Goal: Transaction & Acquisition: Purchase product/service

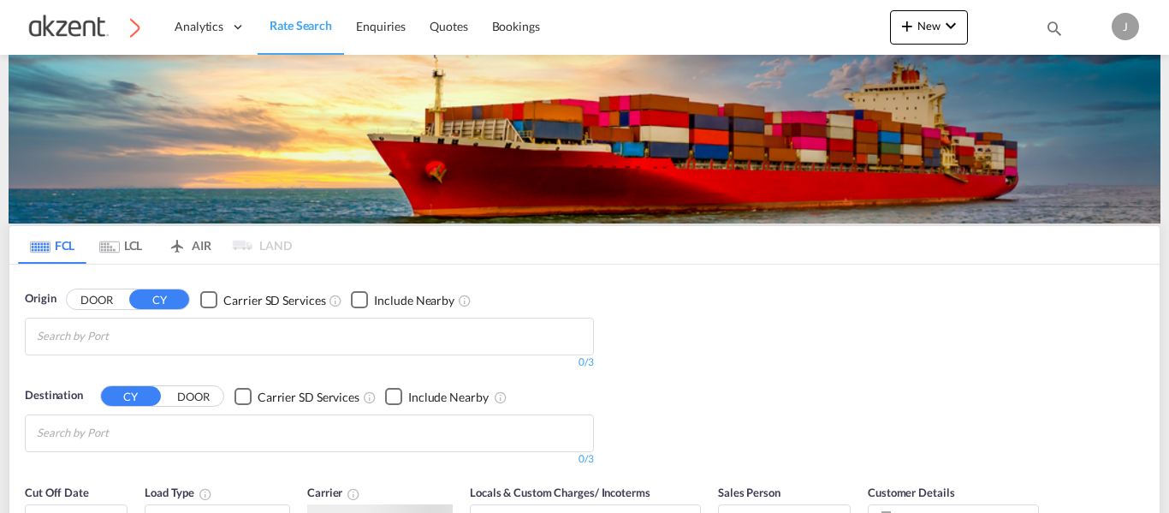
click at [582, 361] on div "0/3" at bounding box center [309, 362] width 569 height 15
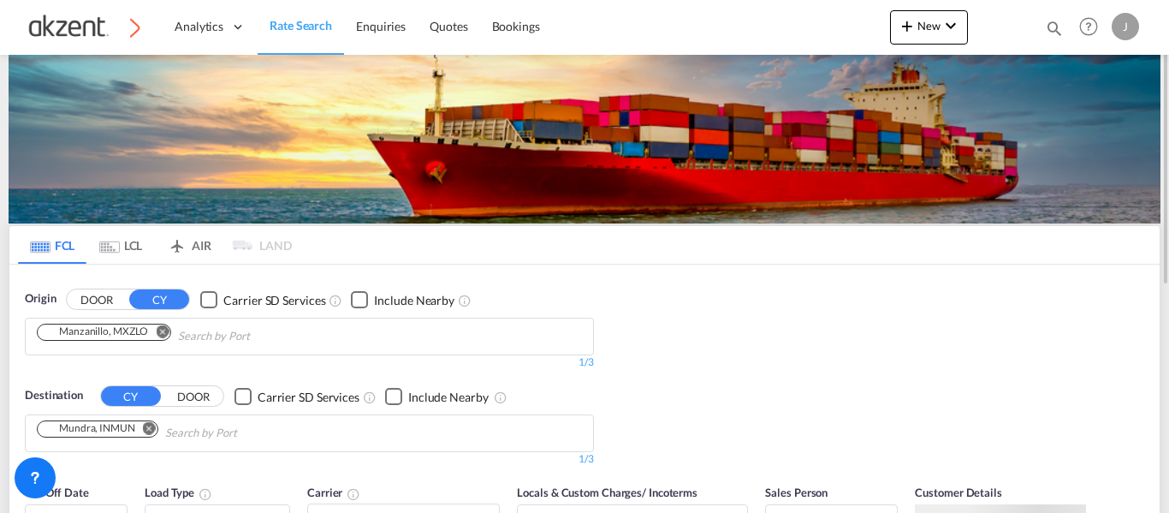
click at [185, 244] on md-icon "icon-airplane" at bounding box center [177, 241] width 21 height 13
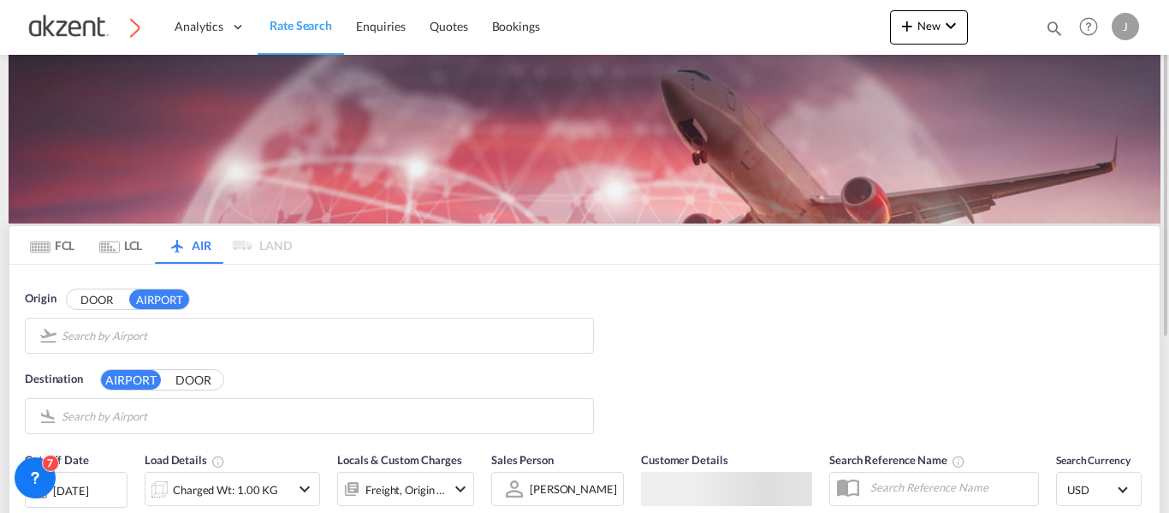
type input "[GEOGRAPHIC_DATA][DATE], [PERSON_NAME], [GEOGRAPHIC_DATA]"
type input "Shanghai Pudong International, [GEOGRAPHIC_DATA], PVG"
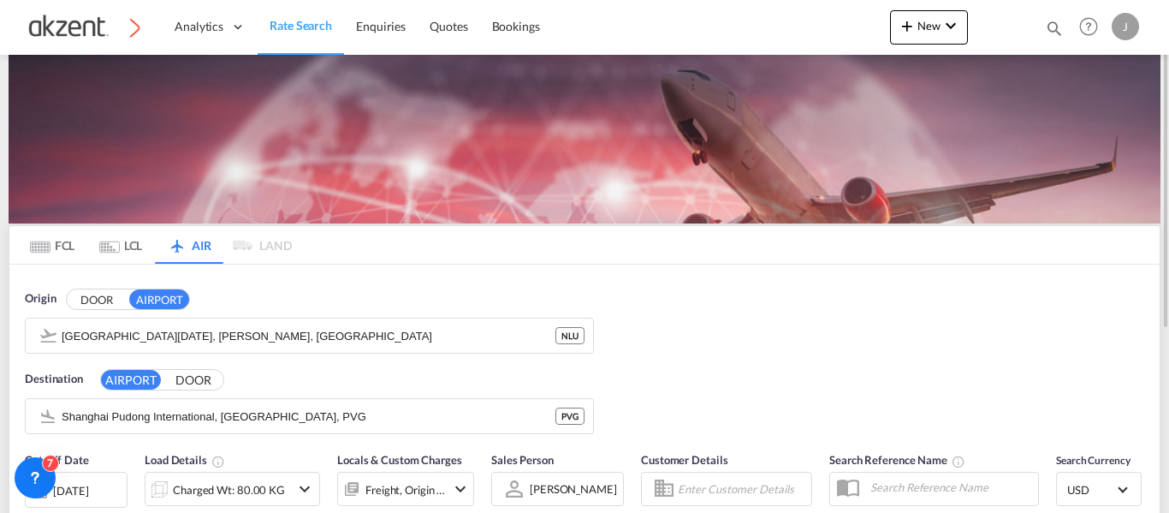
click at [461, 274] on div "Origin DOOR AIRPORT [GEOGRAPHIC_DATA][DATE], [PERSON_NAME], NLU NLU Destination…" at bounding box center [584, 353] width 1150 height 178
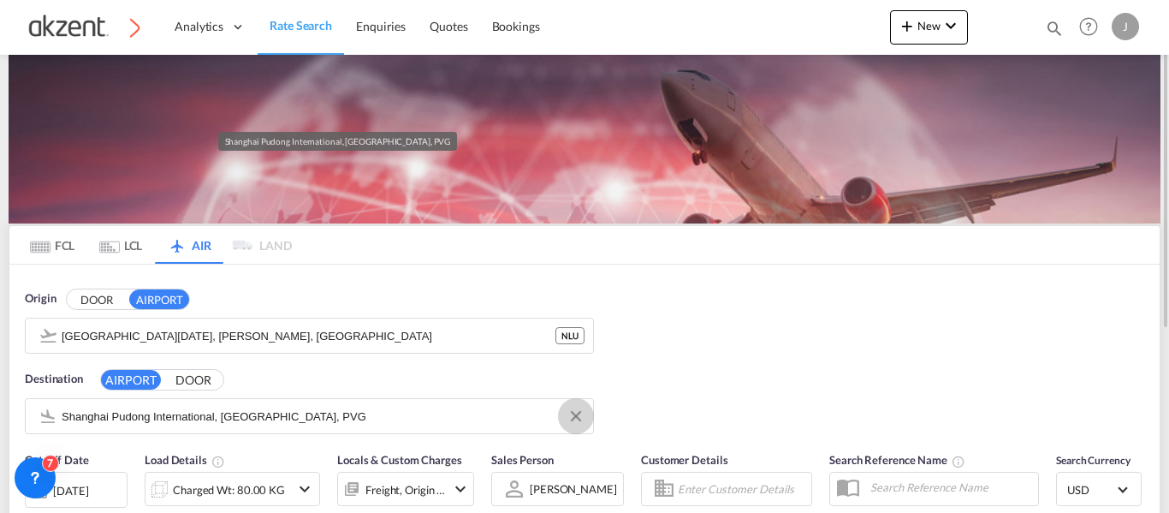
click at [569, 416] on button "Clear Input" at bounding box center [576, 416] width 26 height 26
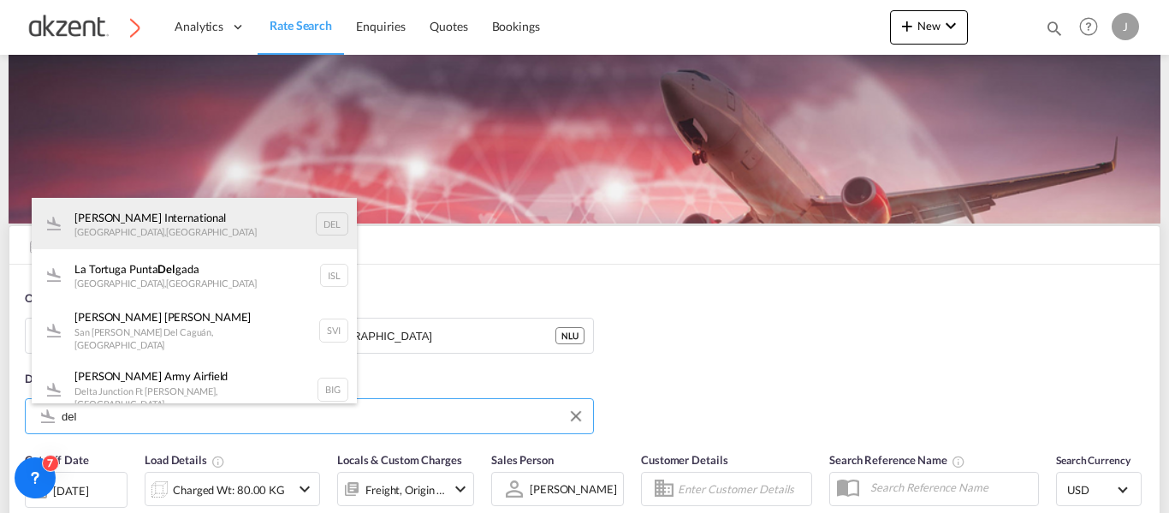
click at [330, 220] on div "[PERSON_NAME] International [GEOGRAPHIC_DATA] , [GEOGRAPHIC_DATA] DEL" at bounding box center [194, 223] width 325 height 51
type input "[PERSON_NAME] International, [GEOGRAPHIC_DATA], [GEOGRAPHIC_DATA]"
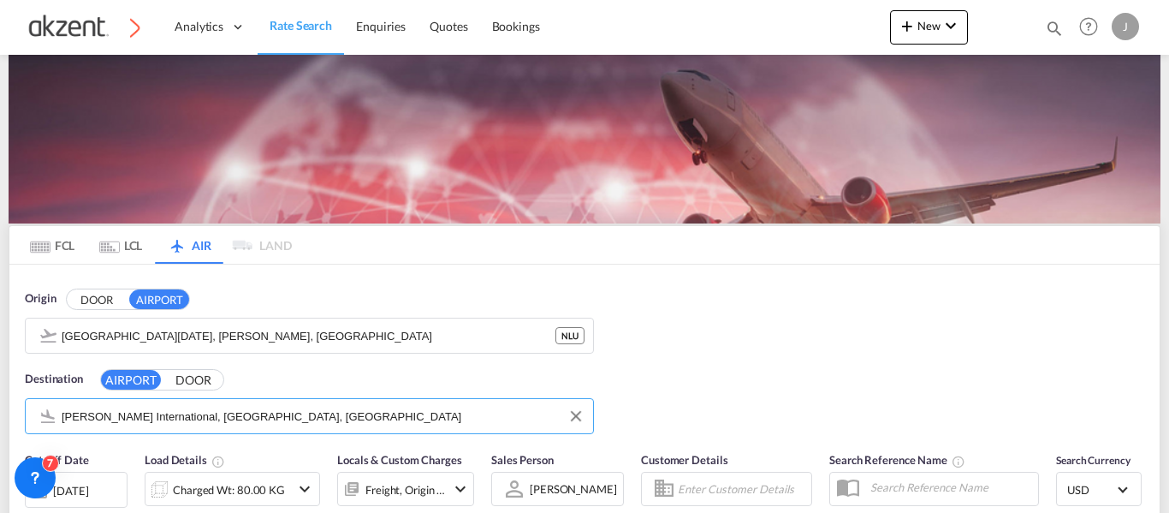
click at [763, 314] on div "Origin DOOR AIRPORT [GEOGRAPHIC_DATA][DATE], [PERSON_NAME], NLU NLU Destination…" at bounding box center [584, 353] width 1150 height 178
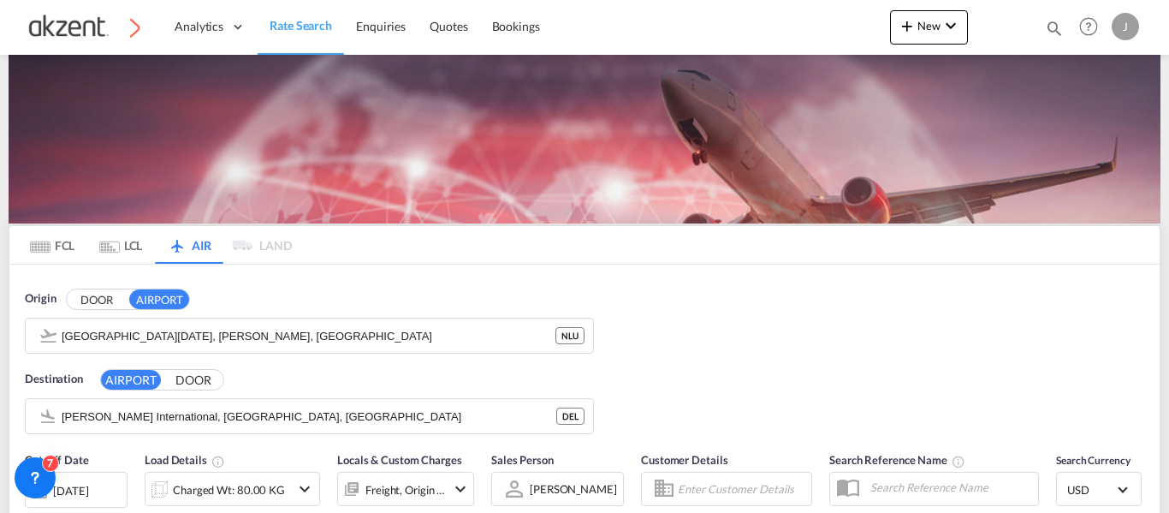
scroll to position [288, 0]
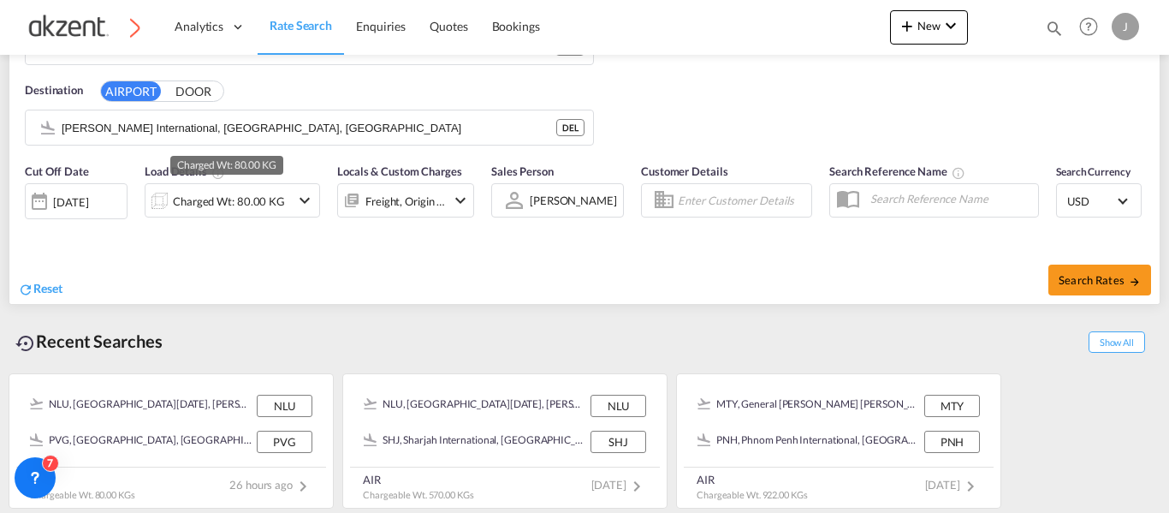
click at [264, 192] on div "Charged Wt: 80.00 KG" at bounding box center [229, 201] width 112 height 24
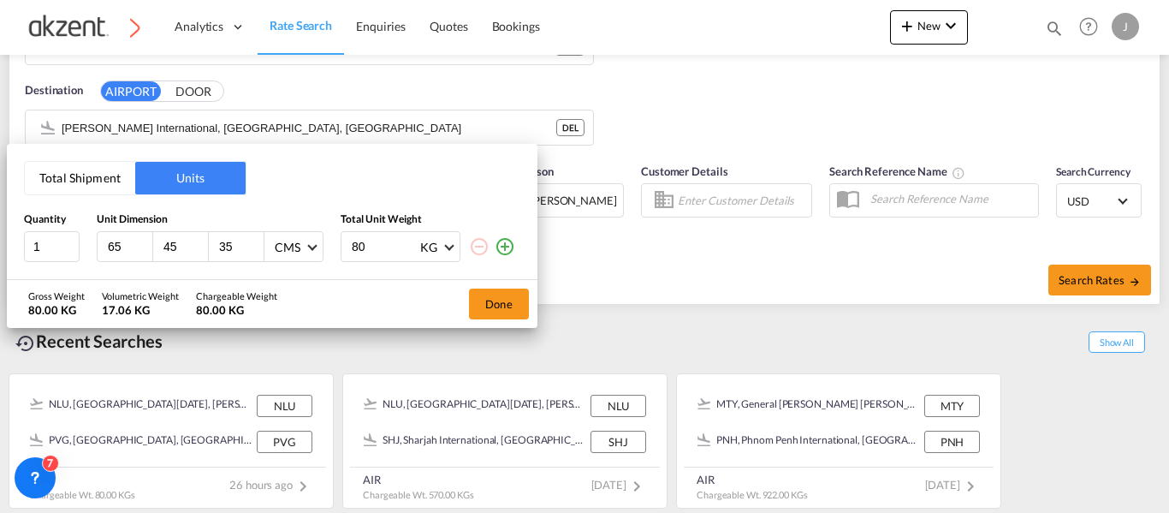
click at [132, 247] on input "65" at bounding box center [129, 246] width 46 height 15
type input "6"
click at [192, 247] on input "45" at bounding box center [185, 246] width 46 height 15
type input "4"
click at [240, 241] on input "35" at bounding box center [240, 246] width 46 height 15
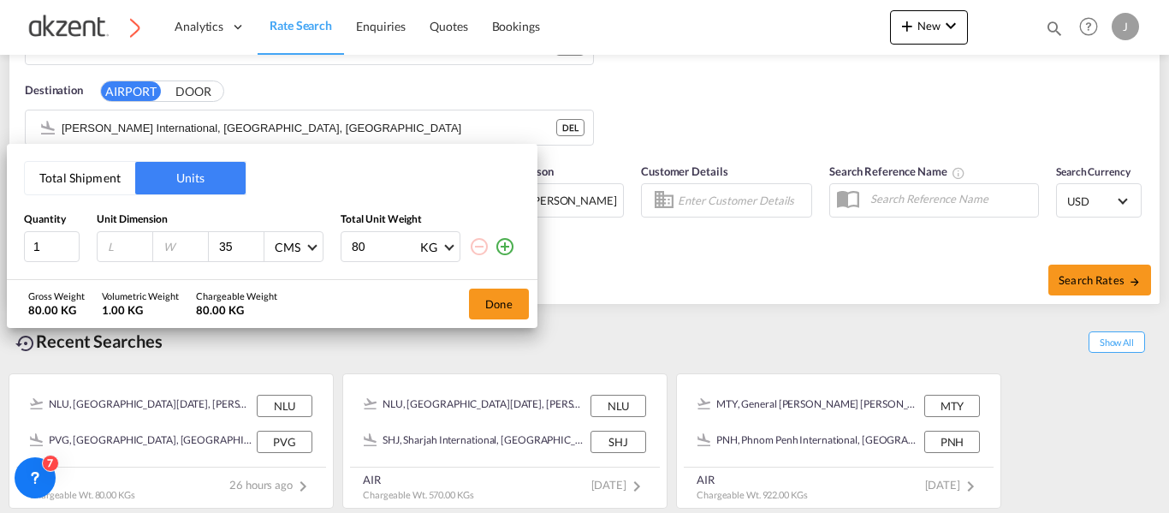
type input "3"
click at [375, 244] on input "80" at bounding box center [384, 246] width 68 height 29
type input "8"
click at [111, 242] on input "number" at bounding box center [129, 246] width 46 height 15
type input "85"
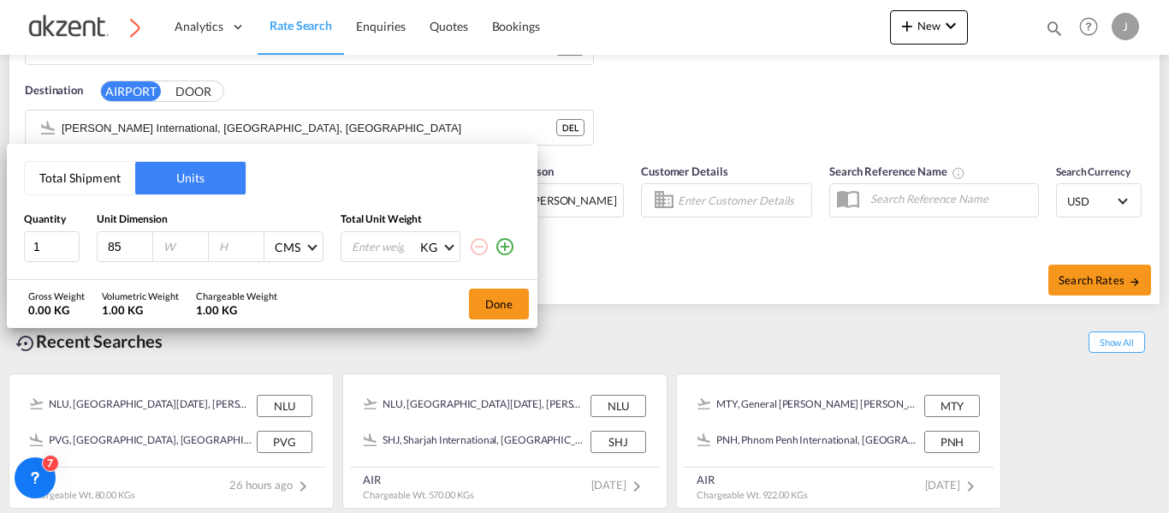
click at [165, 247] on input "number" at bounding box center [185, 246] width 46 height 15
type input "85"
click at [234, 242] on input "number" at bounding box center [240, 246] width 46 height 15
type input "110"
click at [390, 243] on input "number" at bounding box center [384, 246] width 68 height 29
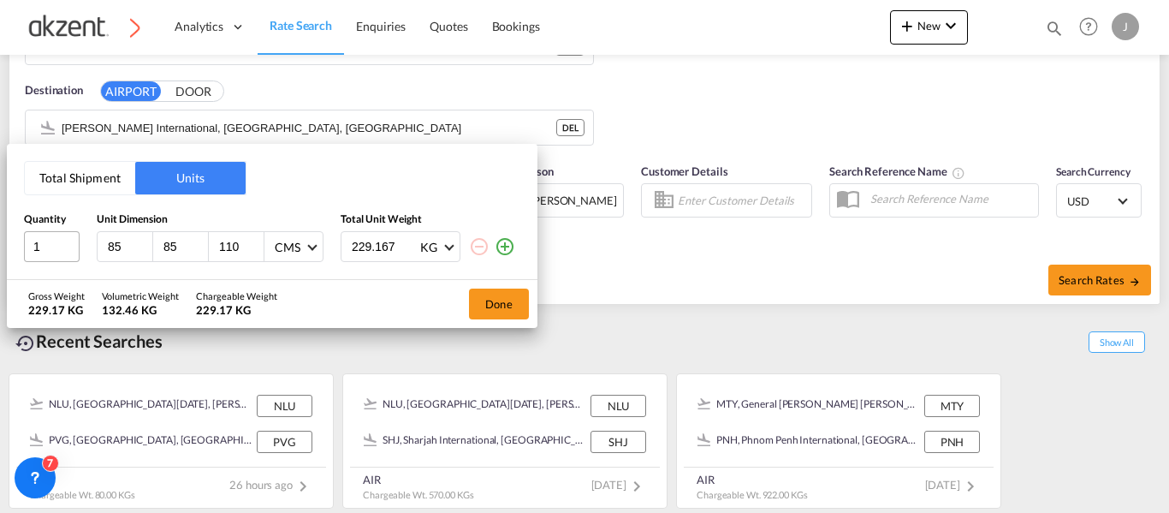
type input "229.167"
click at [57, 249] on input "1" at bounding box center [52, 246] width 56 height 31
type input "12"
click at [484, 301] on button "Done" at bounding box center [499, 303] width 60 height 31
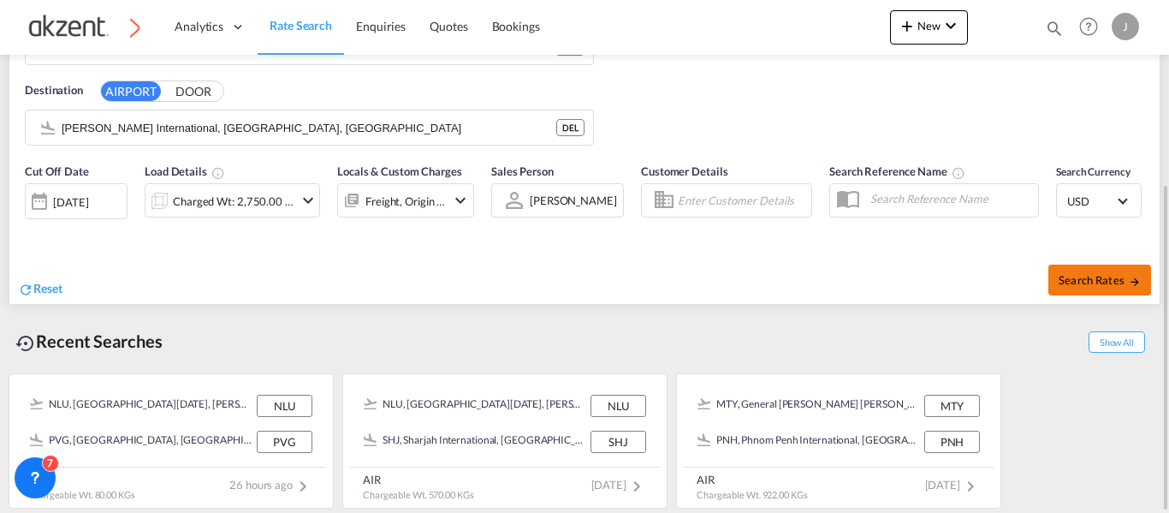
click at [1088, 282] on span "Search Rates" at bounding box center [1100, 280] width 82 height 14
type input "NLU to DEL / [DATE]"
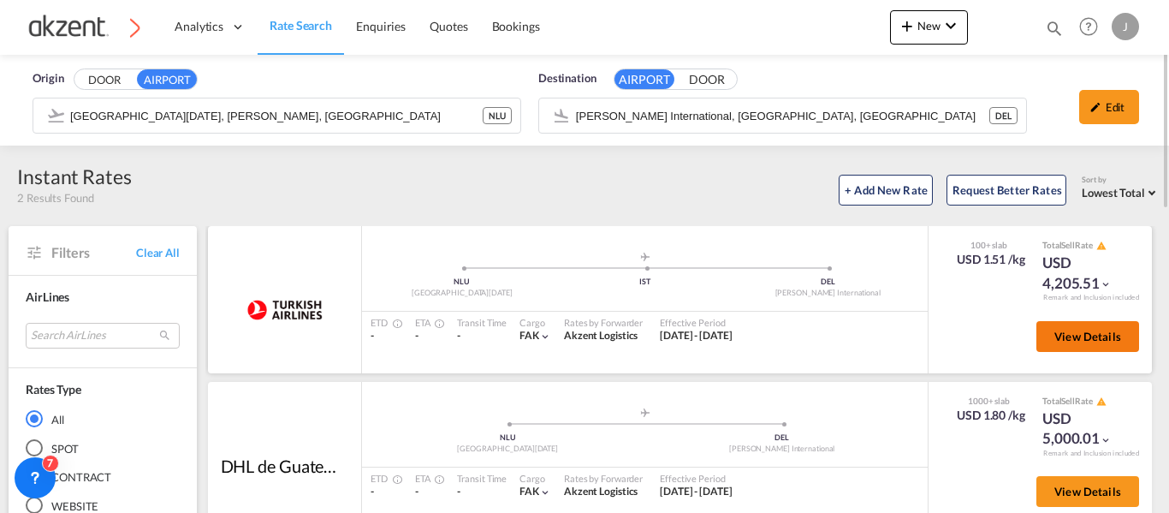
click at [1083, 333] on span "View Details" at bounding box center [1087, 336] width 67 height 14
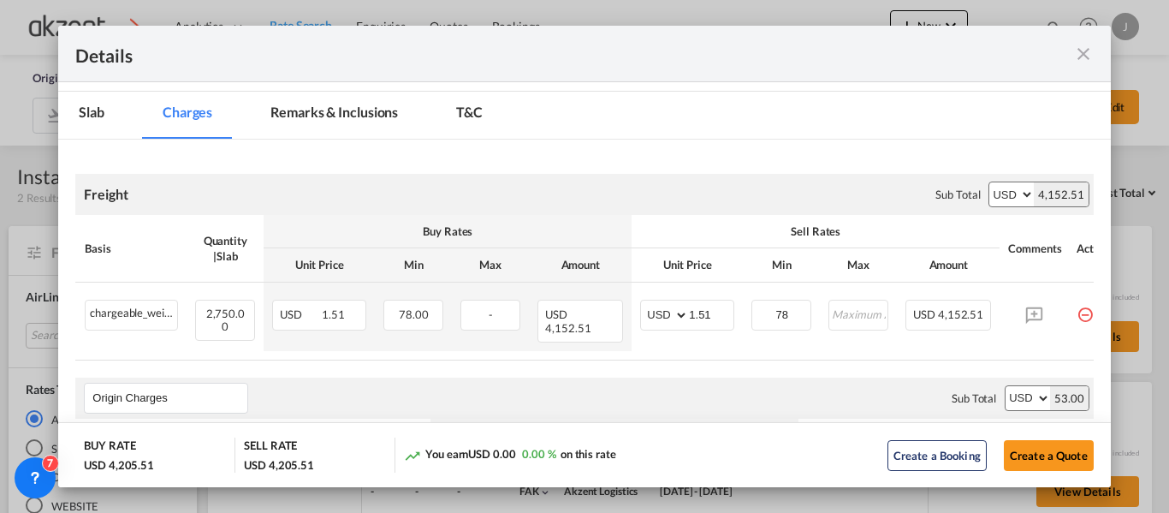
scroll to position [0, 200]
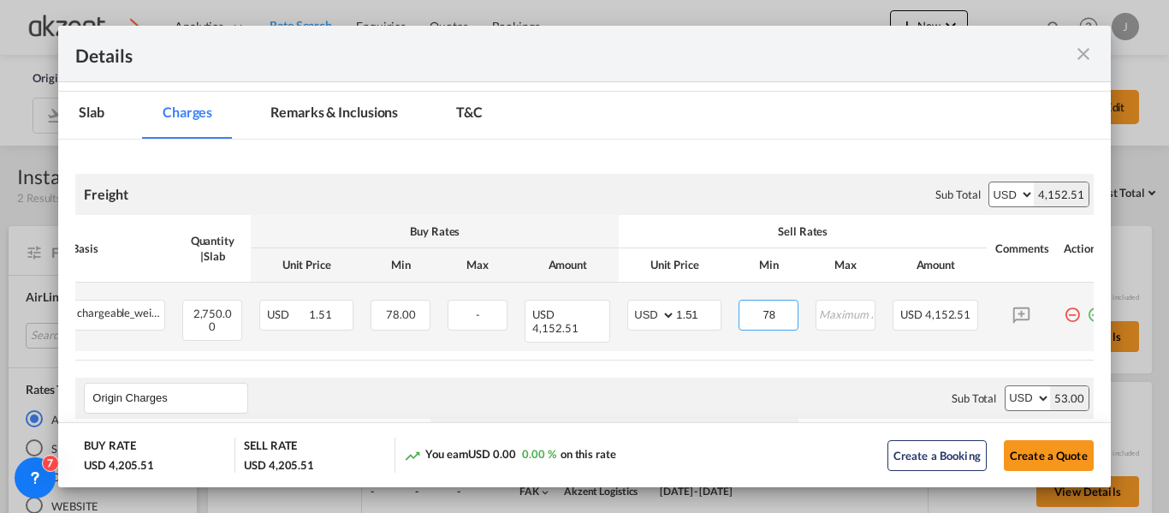
click at [776, 317] on input "78" at bounding box center [768, 313] width 57 height 26
type input "7"
type input "88"
click at [712, 321] on input "1.51" at bounding box center [698, 313] width 44 height 26
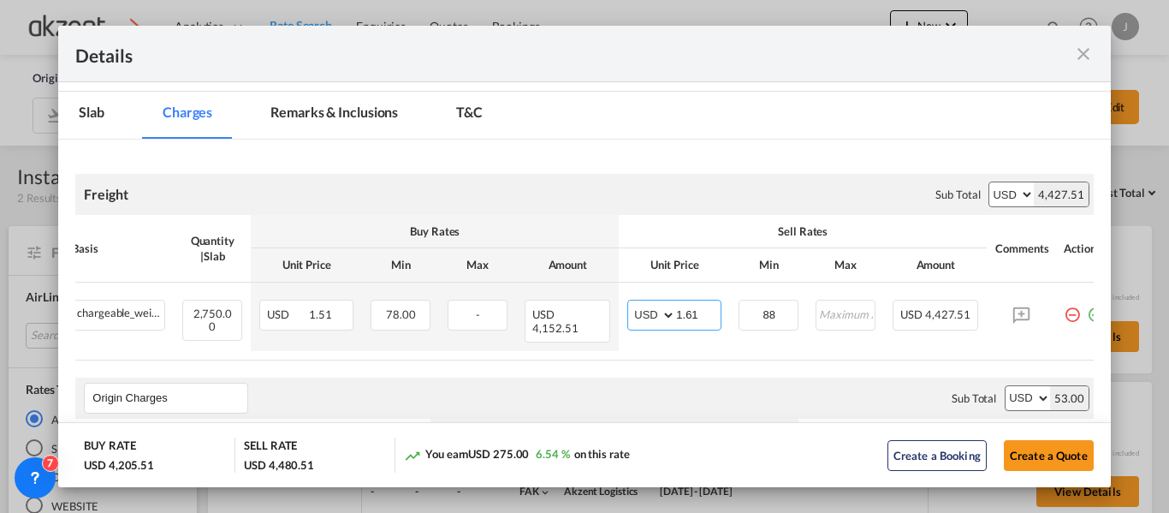
type input "1.61"
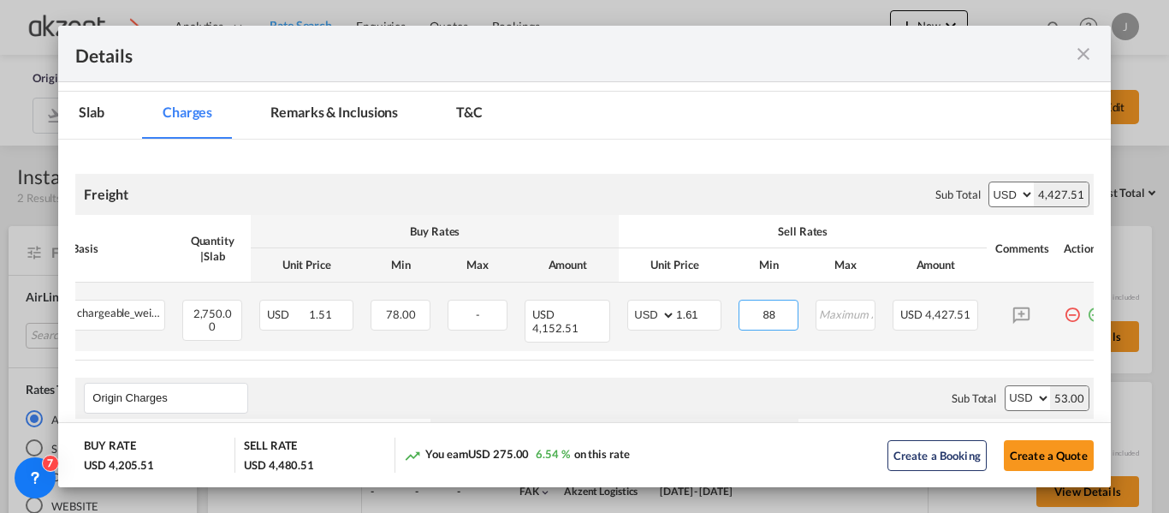
click at [779, 320] on input "88" at bounding box center [768, 313] width 57 height 26
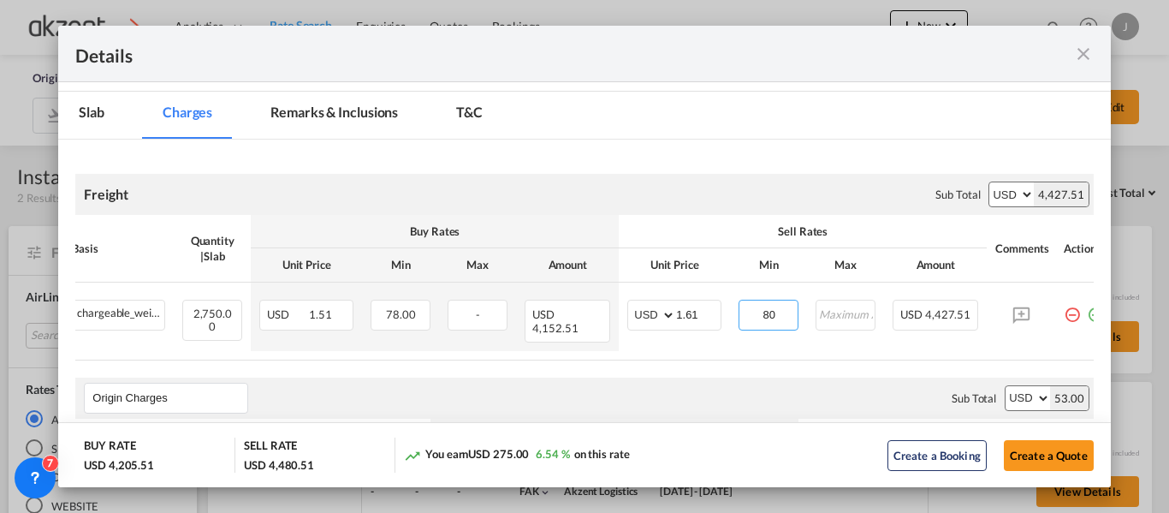
type input "8"
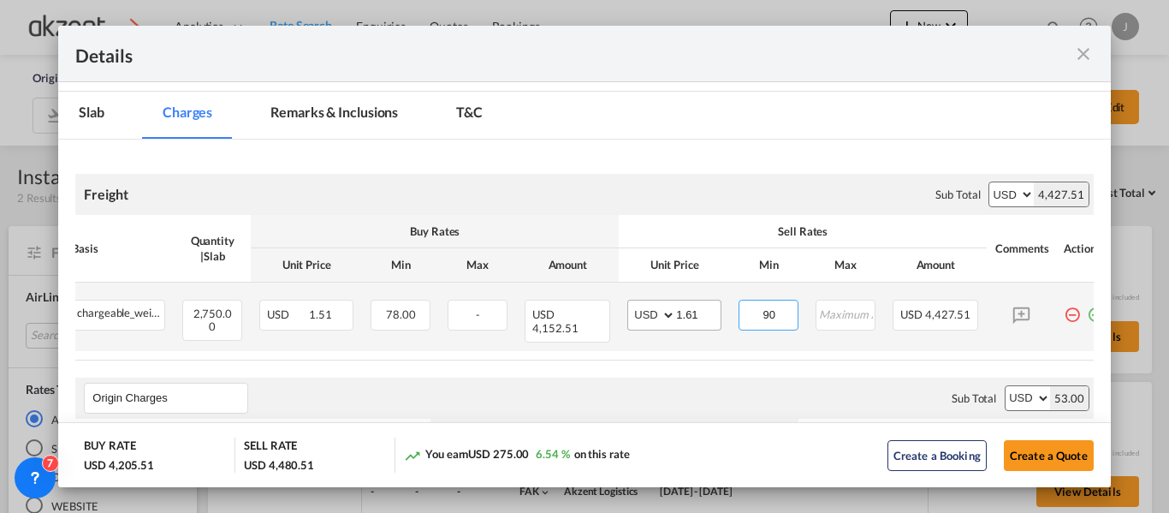
type input "90"
click at [713, 307] on input "1.61" at bounding box center [698, 313] width 44 height 26
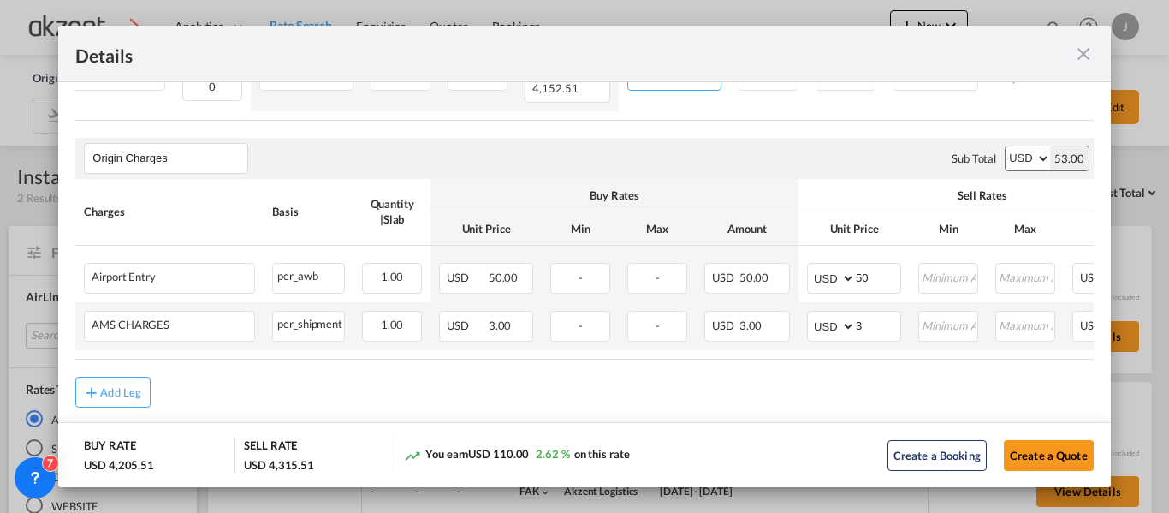
scroll to position [480, 0]
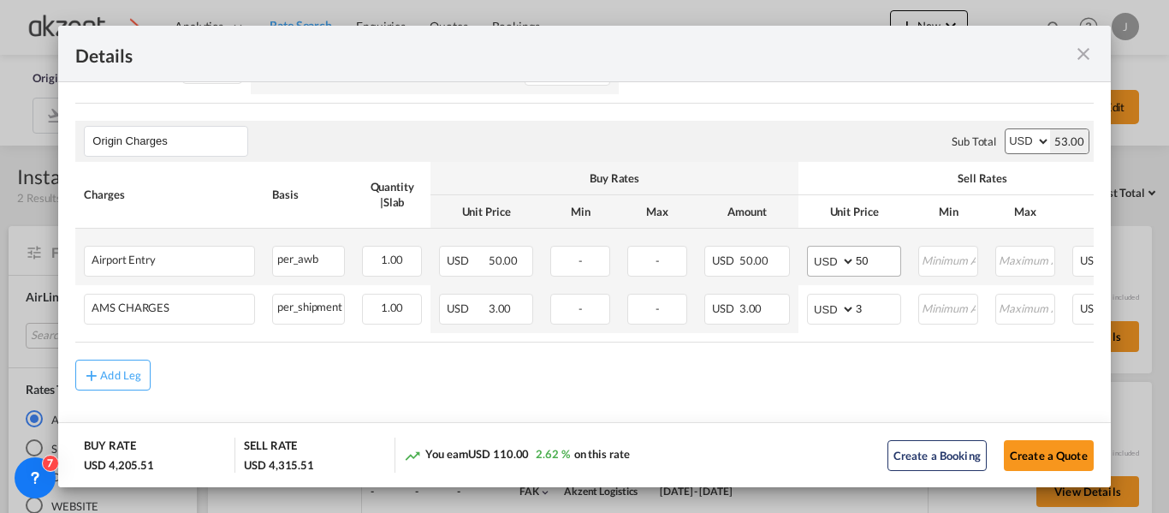
type input "1.55"
click at [874, 257] on input "50" at bounding box center [878, 259] width 44 height 26
type input "5"
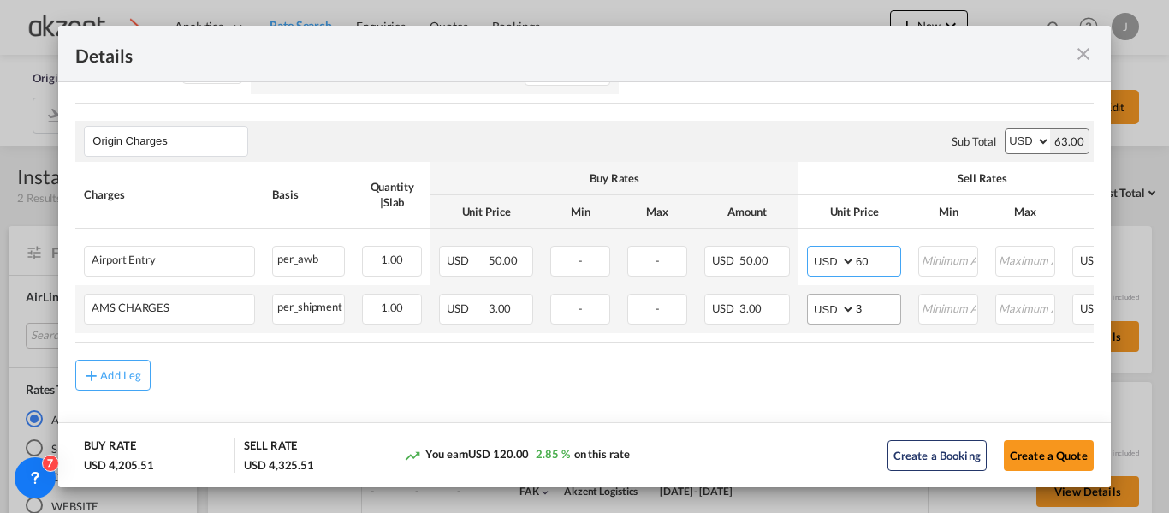
type input "60"
click at [882, 301] on input "3" at bounding box center [878, 307] width 44 height 26
type input "6"
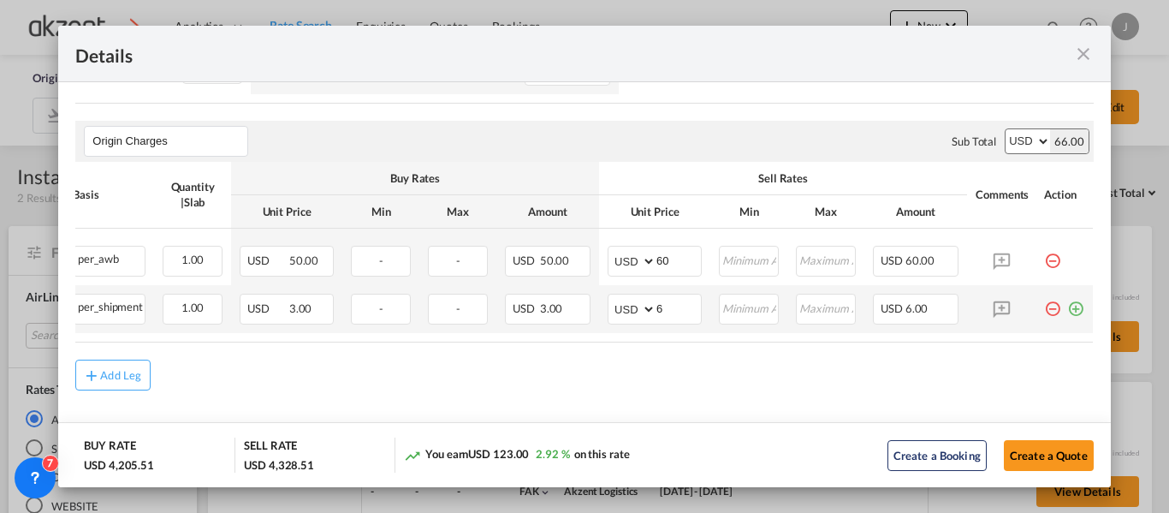
click at [1067, 305] on md-icon "icon-plus-circle-outline green-400-fg" at bounding box center [1075, 302] width 17 height 17
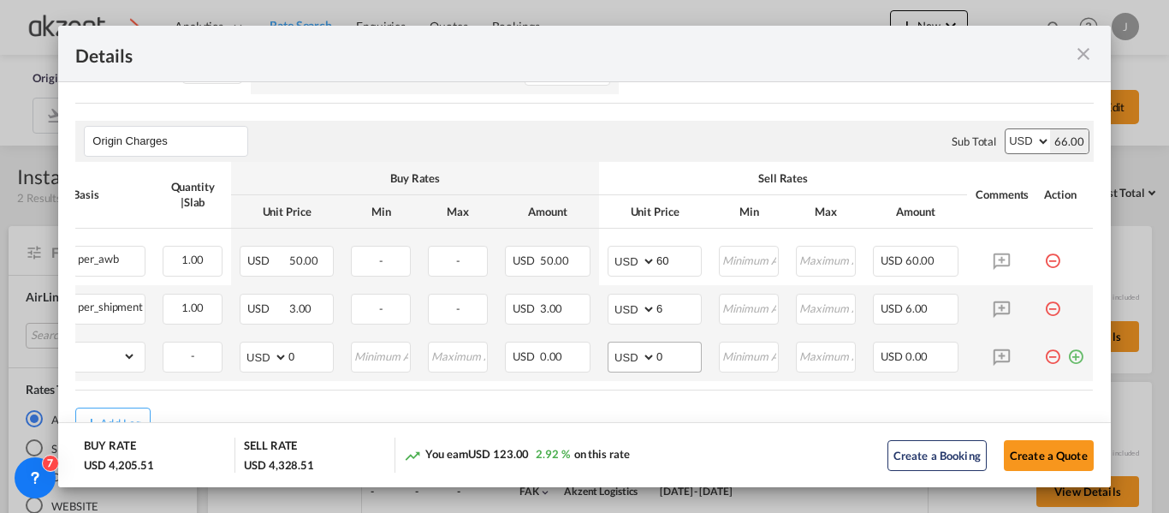
scroll to position [0, 0]
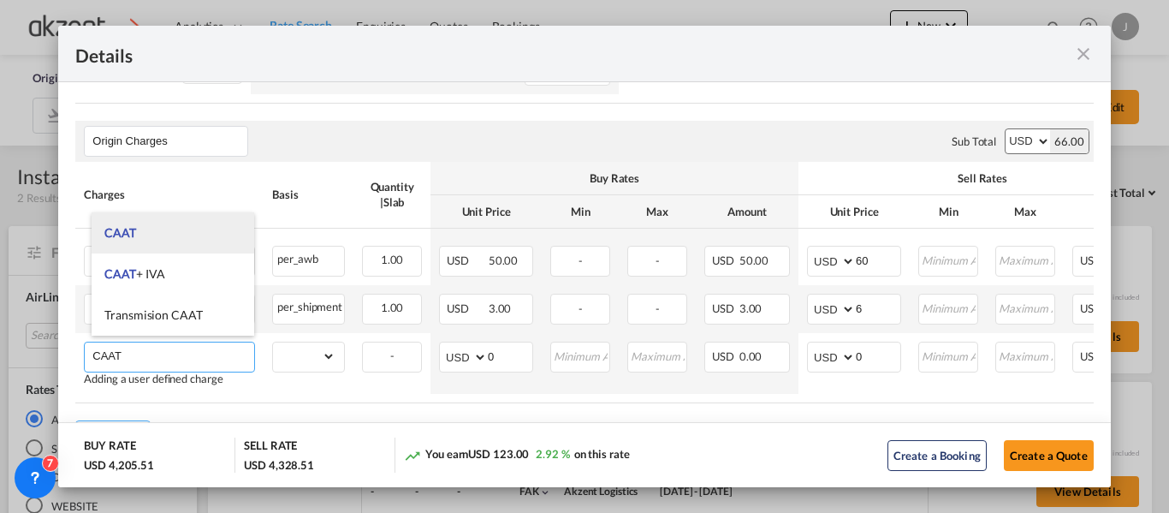
type input "CAAT"
click at [151, 236] on li "CAAT" at bounding box center [173, 232] width 163 height 41
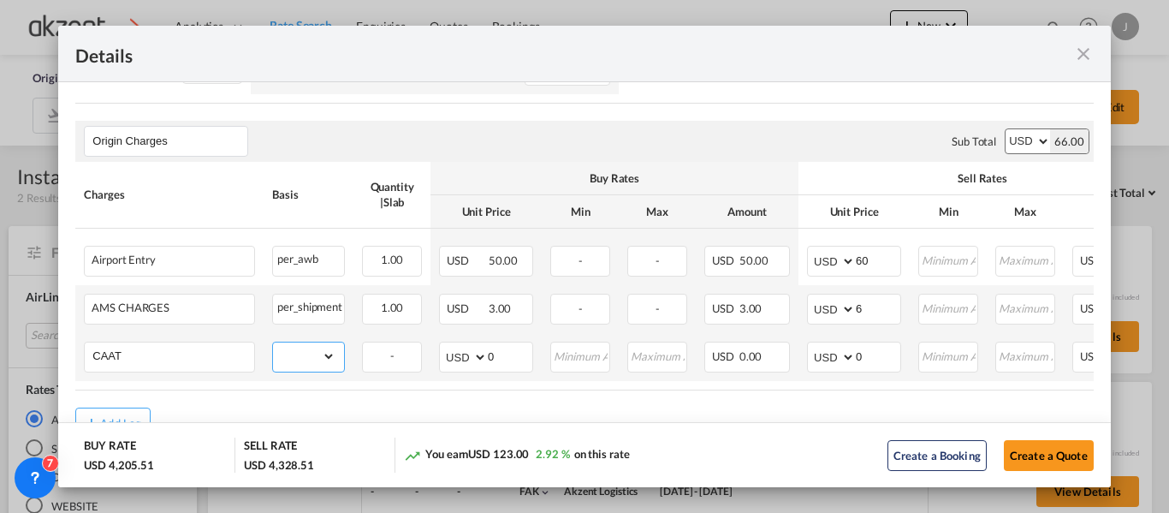
click at [322, 350] on select "gross_weight volumetric_weight per_shipment per_bl per_km per_hawb per_kg per_p…" at bounding box center [304, 355] width 62 height 27
click at [273, 342] on select "gross_weight volumetric_weight per_shipment per_bl per_km per_hawb per_kg per_p…" at bounding box center [304, 355] width 62 height 27
drag, startPoint x: 329, startPoint y: 353, endPoint x: 323, endPoint y: 335, distance: 18.9
click at [329, 353] on select "gross_weight volumetric_weight per_shipment per_bl per_km per_hawb per_kg per_p…" at bounding box center [304, 355] width 62 height 27
click at [273, 342] on select "gross_weight volumetric_weight per_shipment per_bl per_km per_hawb per_kg per_p…" at bounding box center [304, 355] width 62 height 27
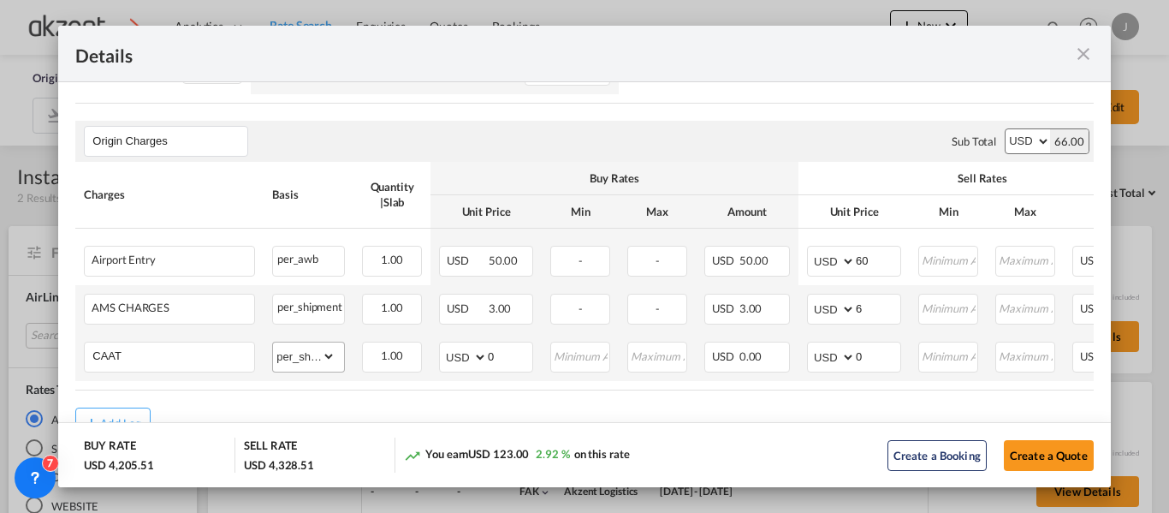
click at [336, 352] on md-input-container "gross_weight volumetric_weight per_shipment per_bl per_km per_hawb per_kg per_p…" at bounding box center [308, 355] width 71 height 27
click at [331, 350] on select "gross_weight volumetric_weight per_shipment per_bl per_km per_hawb per_kg per_p…" at bounding box center [304, 355] width 62 height 27
click at [273, 342] on select "gross_weight volumetric_weight per_shipment per_bl per_km per_hawb per_kg per_p…" at bounding box center [304, 355] width 62 height 27
click at [335, 345] on md-input-container "gross_weight volumetric_weight per_shipment per_bl per_km per_hawb per_kg per_p…" at bounding box center [308, 355] width 71 height 27
click at [326, 346] on select "gross_weight volumetric_weight per_shipment per_bl per_km per_hawb per_kg per_p…" at bounding box center [304, 355] width 62 height 27
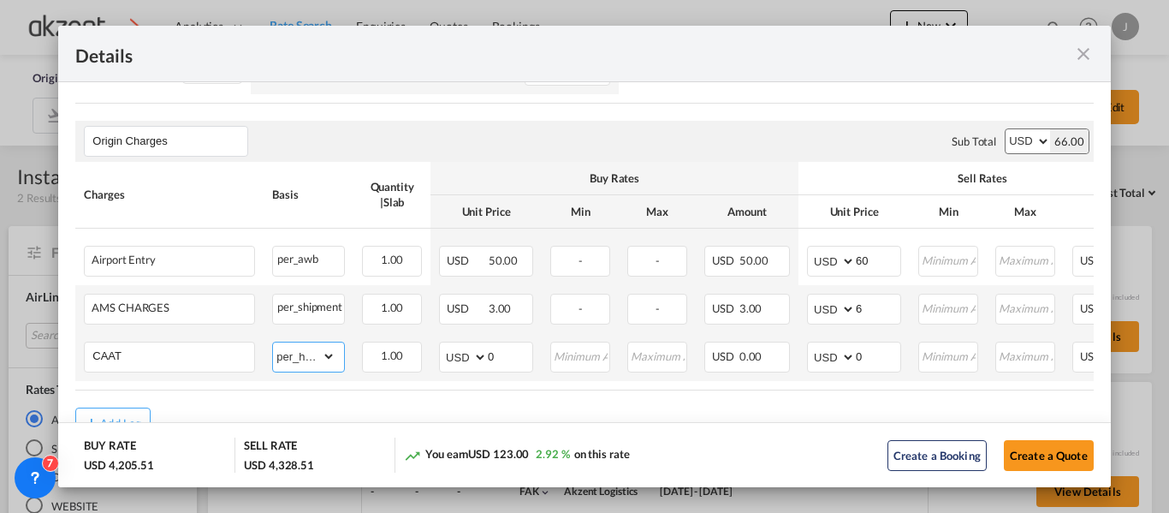
select select "per_awb"
click at [273, 342] on select "gross_weight volumetric_weight per_shipment per_bl per_km per_hawb per_kg per_p…" at bounding box center [304, 355] width 62 height 27
click at [878, 346] on input "0" at bounding box center [878, 355] width 44 height 26
type input "35"
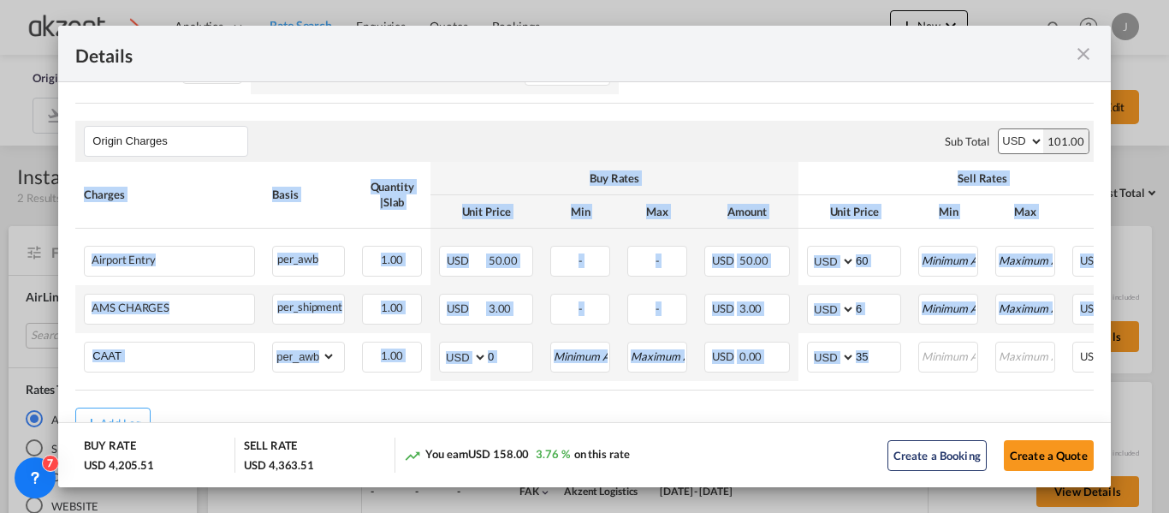
scroll to position [0, 212]
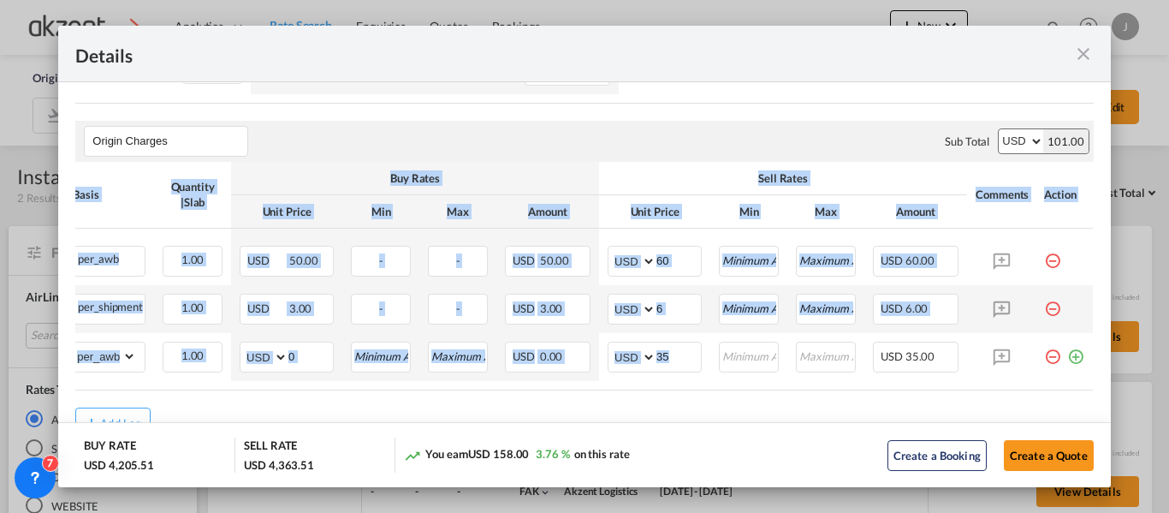
drag, startPoint x: 896, startPoint y: 383, endPoint x: 1098, endPoint y: 385, distance: 202.0
click at [1098, 385] on md-dialog-content "Port of Loading NLU/[GEOGRAPHIC_DATA][DATE] T/S IST .a{fill:#aaa8ad;} AirLiner …" at bounding box center [584, 284] width 1052 height 405
click at [1067, 353] on md-icon "icon-plus-circle-outline green-400-fg" at bounding box center [1075, 349] width 17 height 17
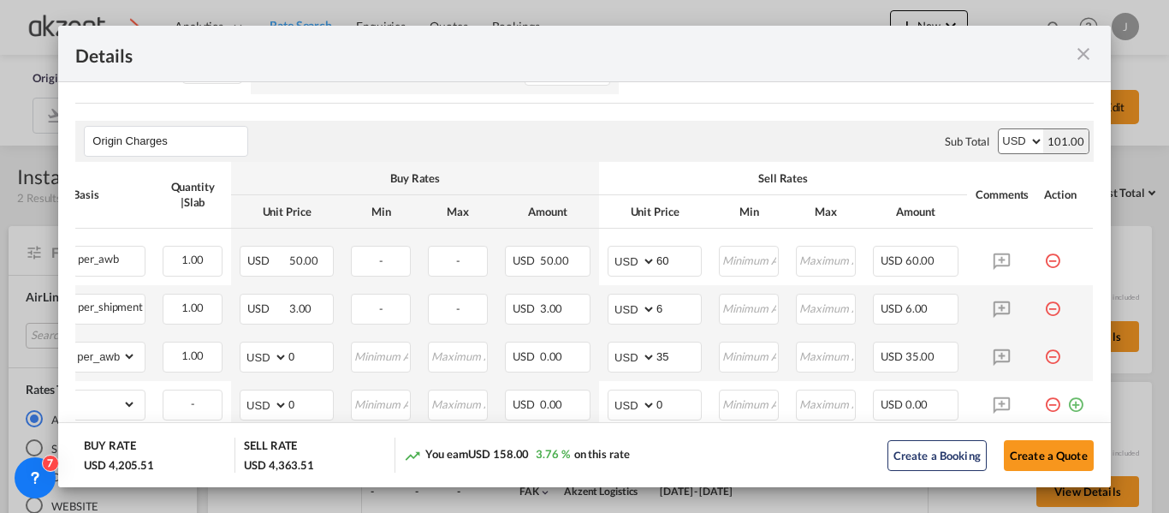
scroll to position [0, 0]
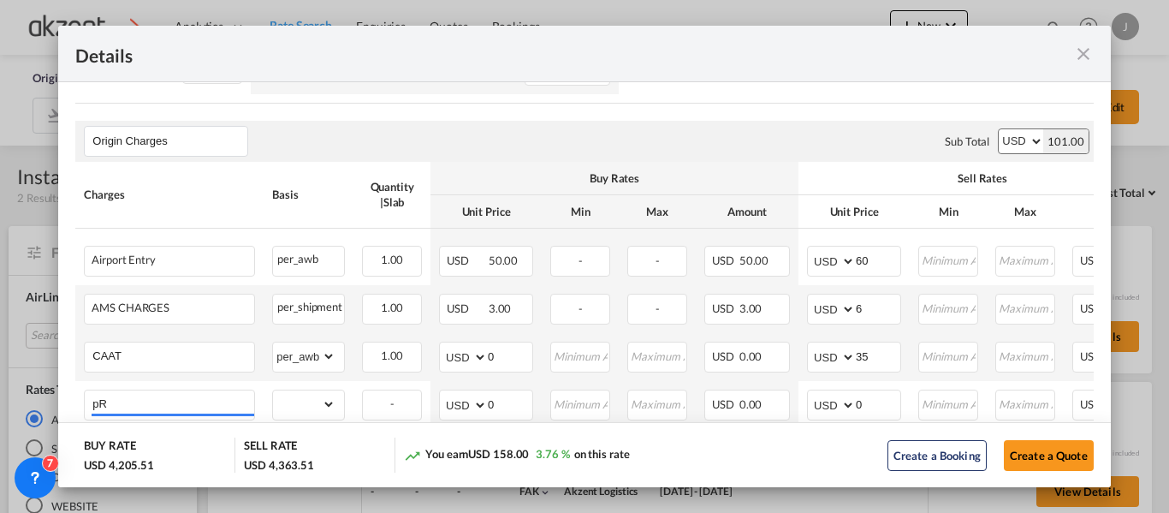
type input "p"
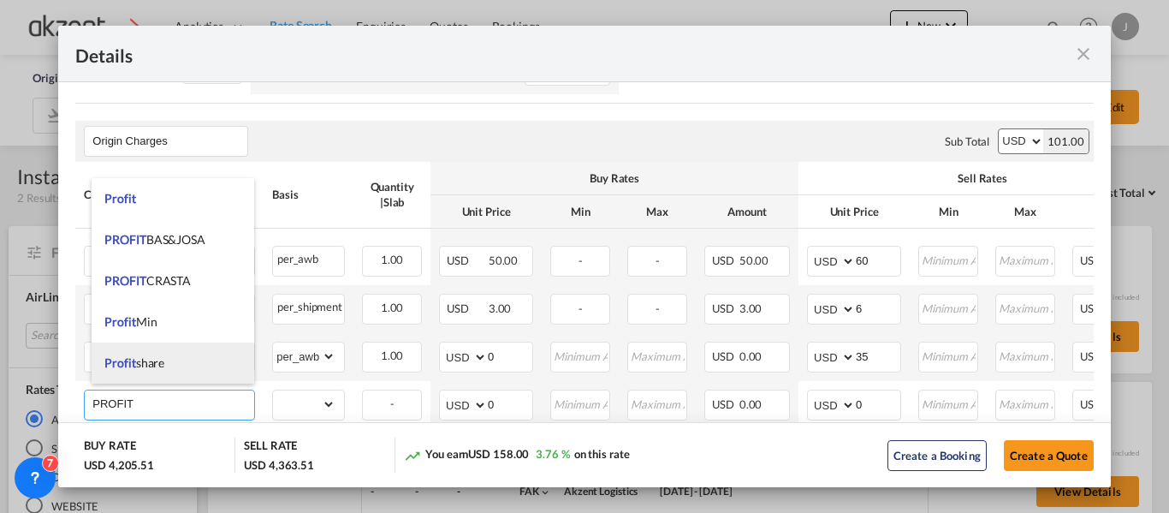
click at [189, 365] on li "Profit share" at bounding box center [173, 362] width 163 height 41
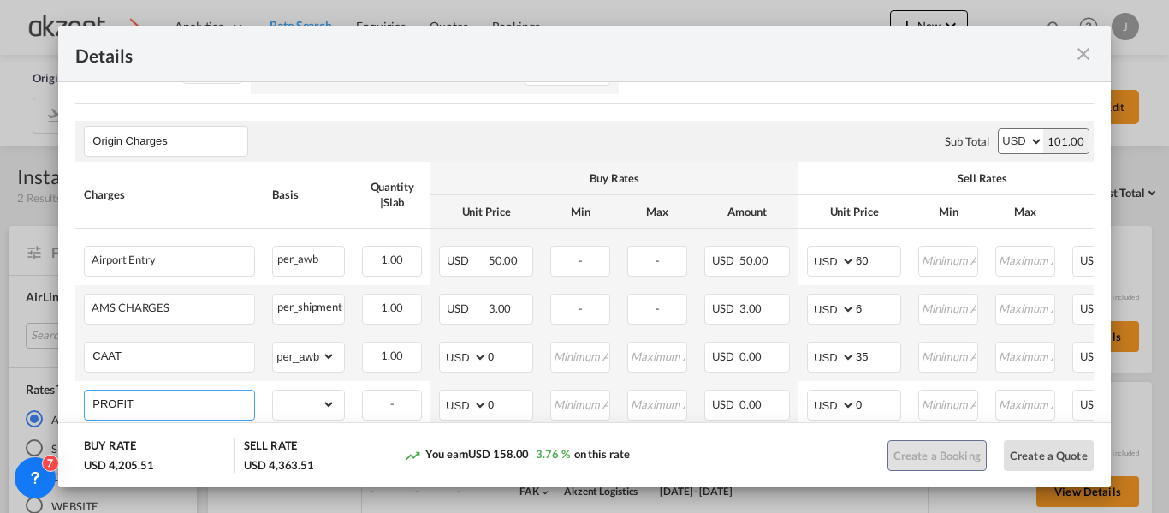
type input "Profit share"
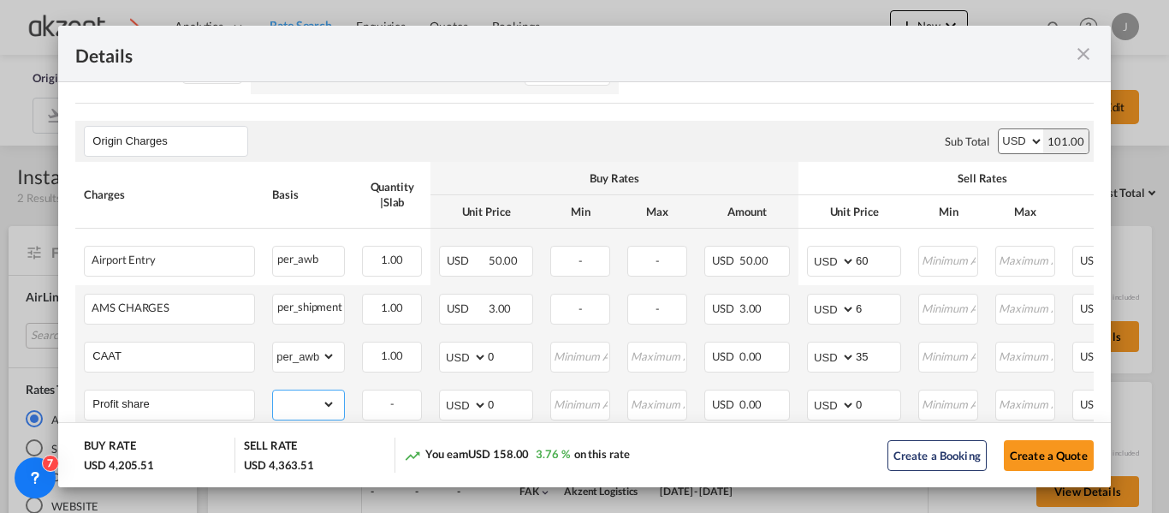
click at [331, 397] on select "gross_weight volumetric_weight per_shipment per_bl per_km per_hawb per_kg per_p…" at bounding box center [304, 403] width 62 height 27
select select "per_shipment"
click at [273, 390] on select "gross_weight volumetric_weight per_shipment per_bl per_km per_hawb per_kg per_p…" at bounding box center [304, 403] width 62 height 27
click at [879, 396] on input "0" at bounding box center [878, 403] width 44 height 26
type input "50"
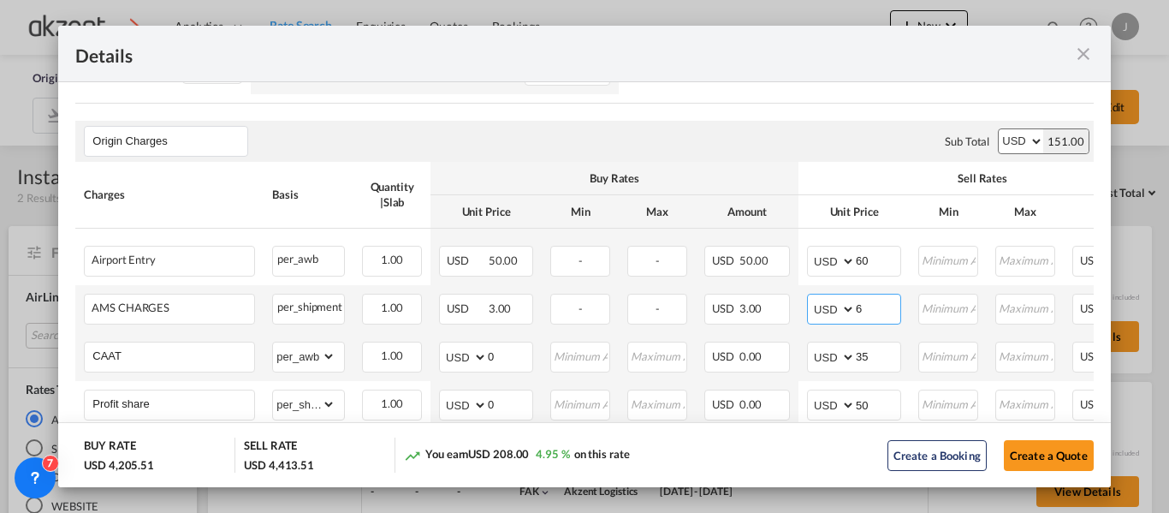
click at [869, 298] on input "6" at bounding box center [878, 307] width 44 height 26
type input "1"
type input "8"
click at [785, 432] on md-dialog-actions "BUY RATE USD 4,205.51 SELL RATE USD 4,415.51 You earn USD 210.00 4.99 % on this…" at bounding box center [584, 454] width 1052 height 65
click at [876, 396] on input "50" at bounding box center [878, 403] width 44 height 26
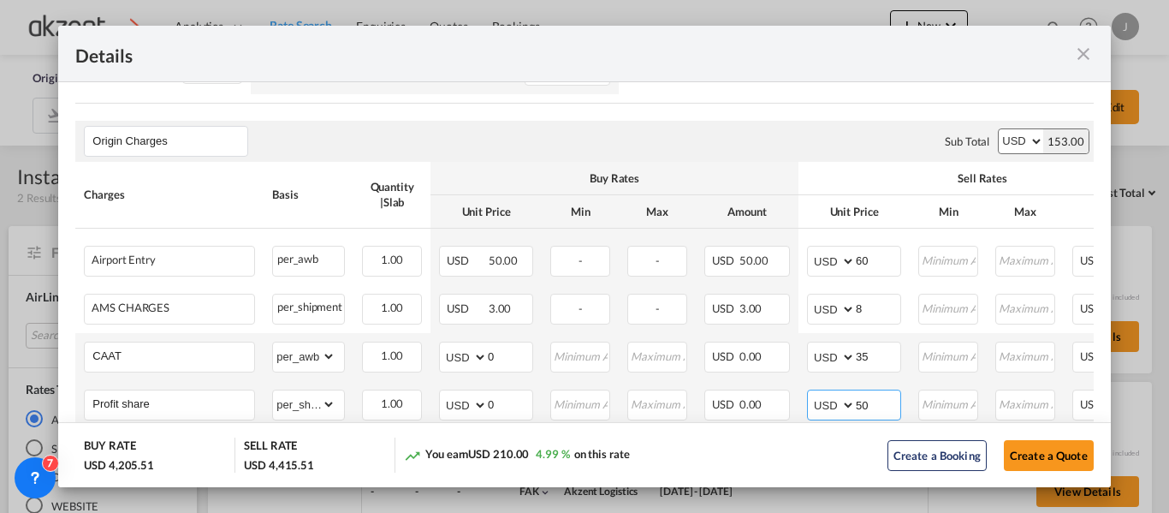
type input "5"
type input "6"
type input "50"
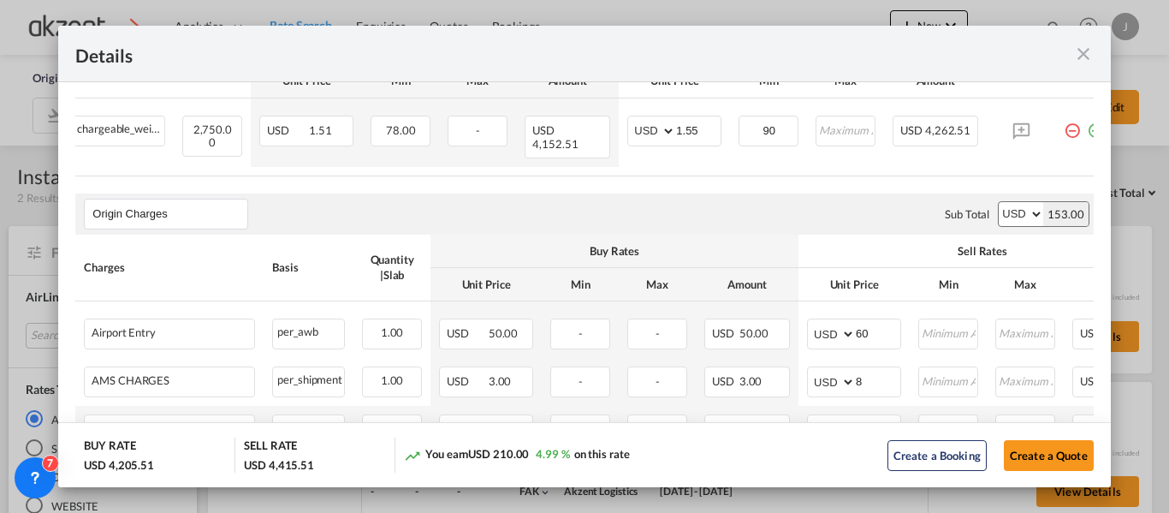
scroll to position [309, 0]
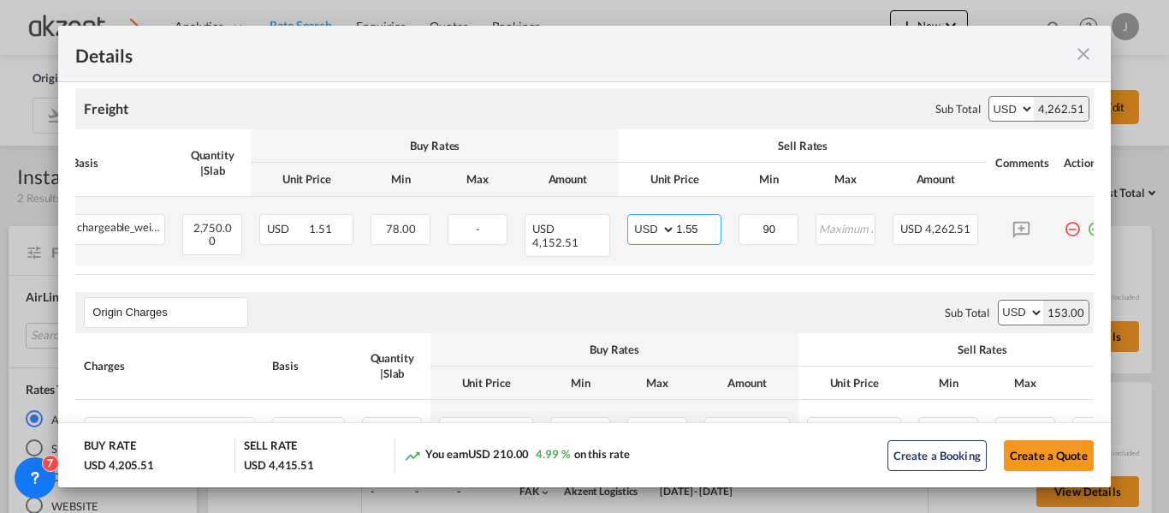
click at [696, 228] on input "1.55" at bounding box center [698, 228] width 44 height 26
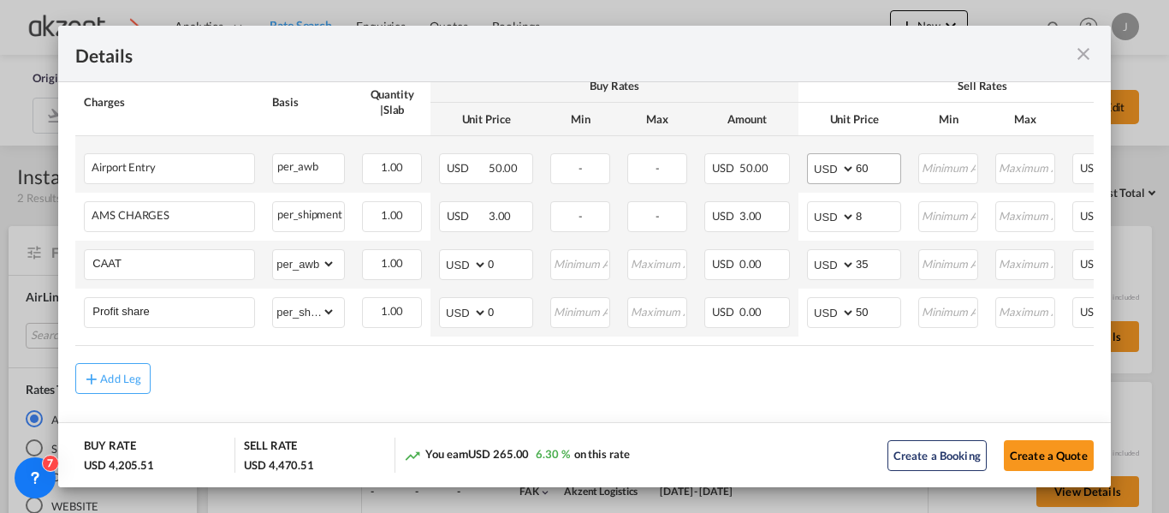
scroll to position [576, 0]
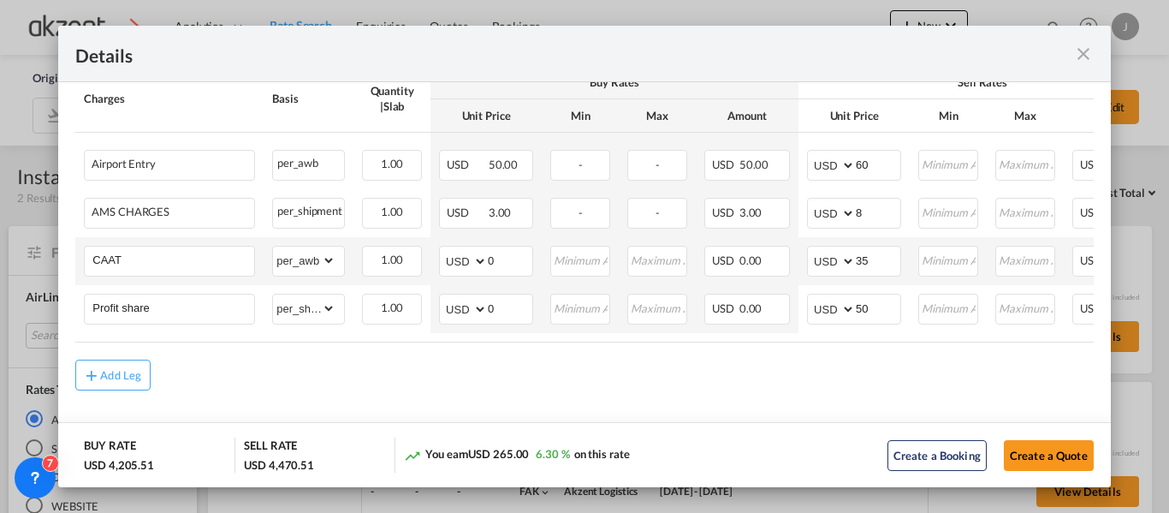
type input "1.57"
click at [878, 301] on input "50" at bounding box center [878, 307] width 44 height 26
type input "5"
click at [780, 397] on md-content "Freight Please enter leg name Leg Name Already Exists Sub Total AED AFN ALL AMD…" at bounding box center [584, 125] width 1052 height 677
click at [875, 295] on input "60" at bounding box center [878, 307] width 44 height 26
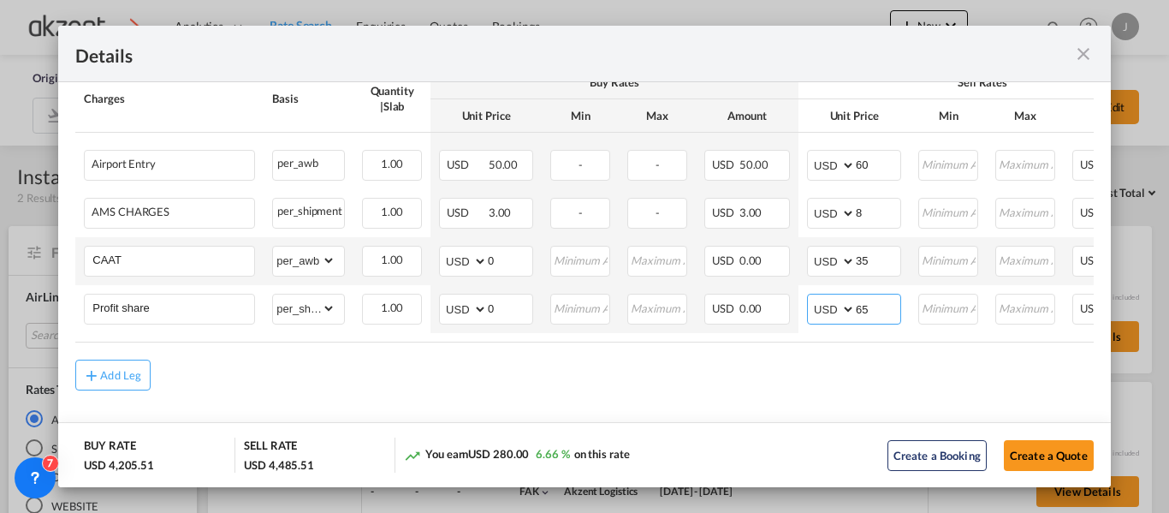
type input "65"
click at [812, 401] on md-content "Freight Please enter leg name Leg Name Already Exists Sub Total AED AFN ALL AMD…" at bounding box center [584, 125] width 1052 height 677
click at [1051, 452] on button "Create a Quote" at bounding box center [1049, 455] width 90 height 31
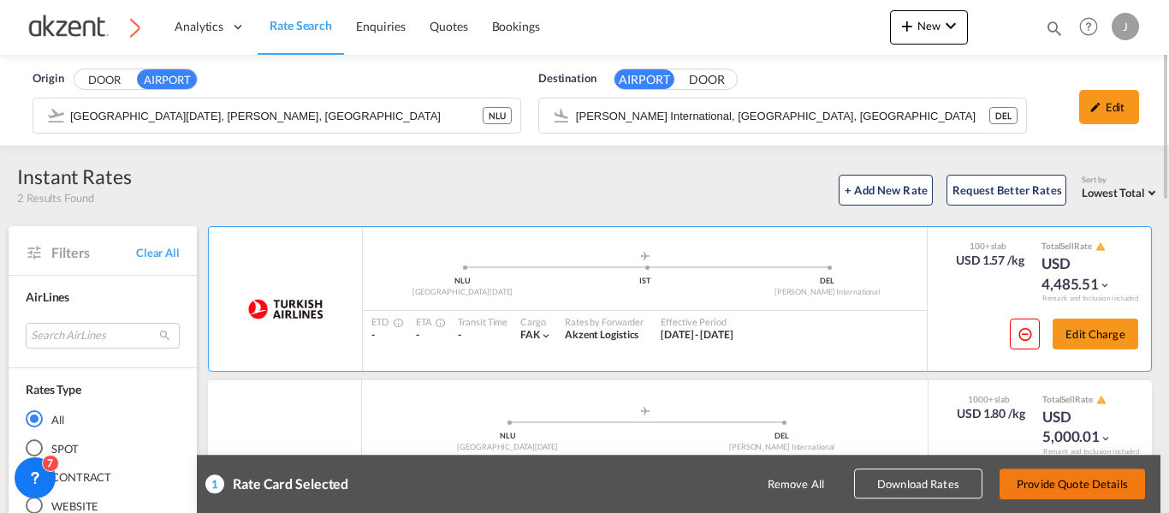
click at [1065, 482] on button "Provide Quote Details" at bounding box center [1071, 483] width 145 height 31
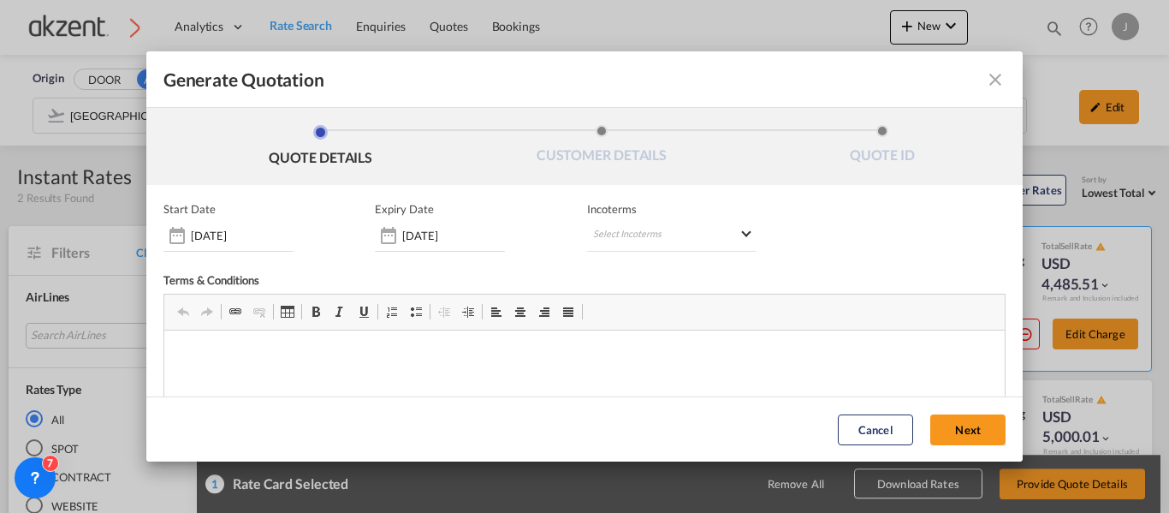
scroll to position [0, 0]
click at [714, 228] on md-select "Select Incoterms CIF - export Cost,Insurance and Freight FAS - import Free Alon…" at bounding box center [671, 236] width 169 height 31
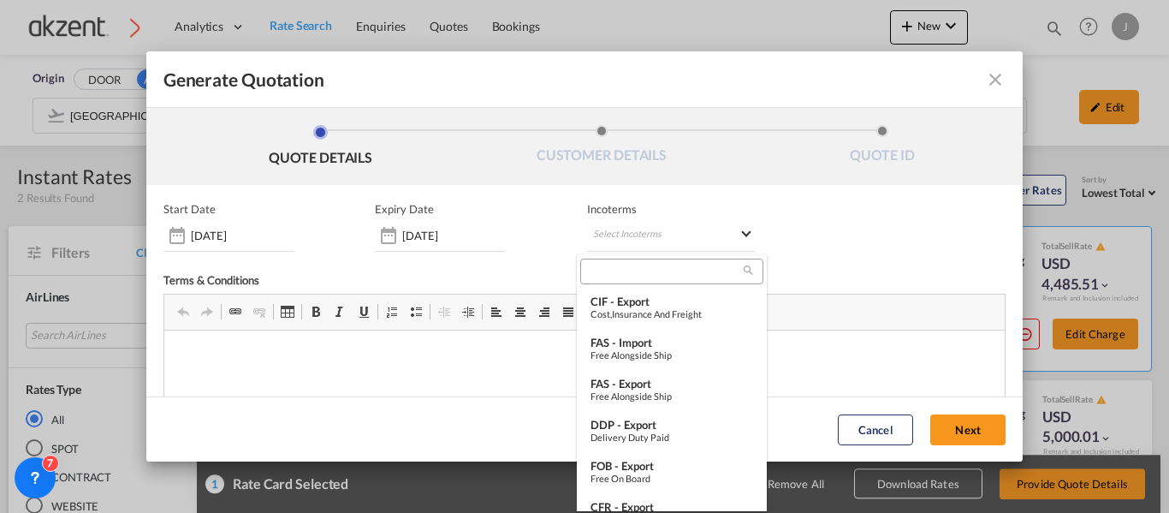
click at [627, 265] on input "search" at bounding box center [664, 271] width 158 height 15
type input "f"
type input "FOB"
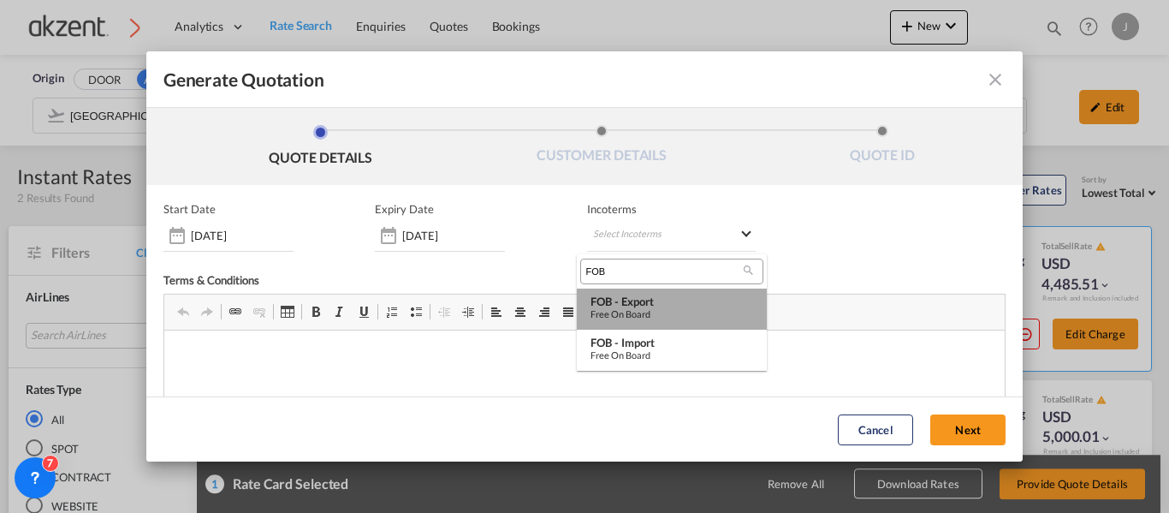
click at [655, 300] on div "FOB - export" at bounding box center [671, 301] width 163 height 14
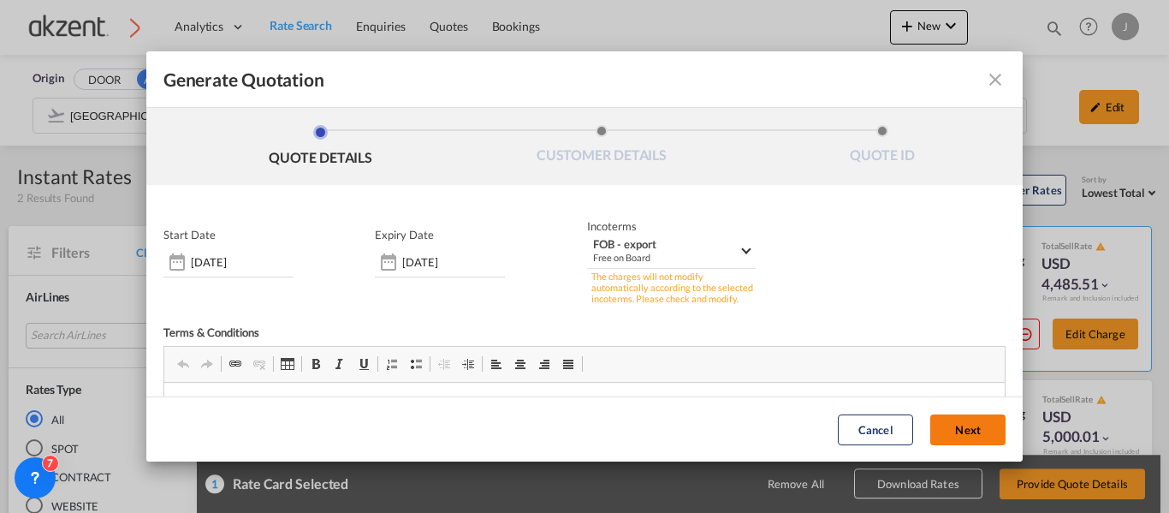
click at [951, 426] on button "Next" at bounding box center [967, 429] width 75 height 31
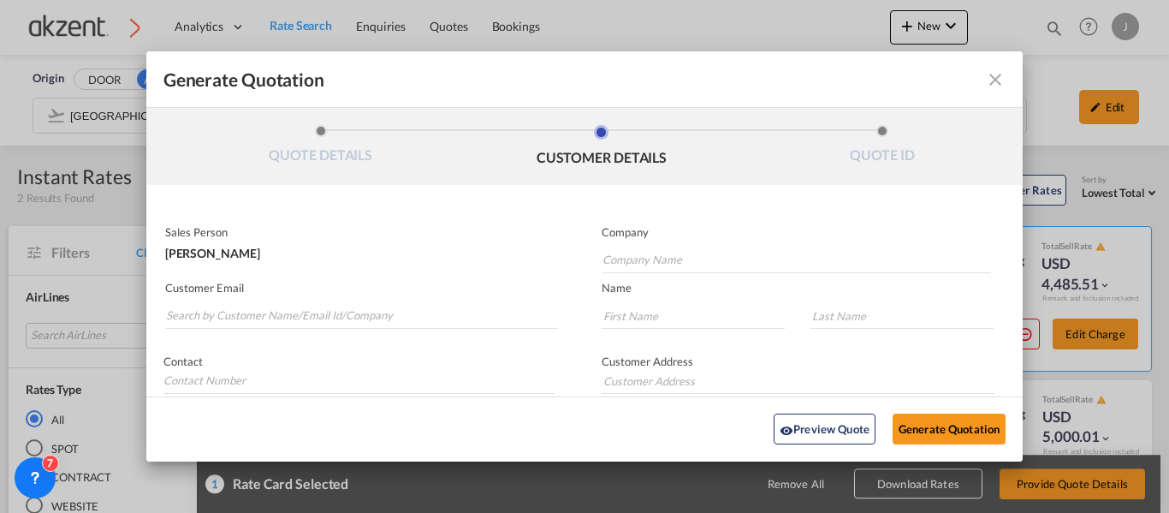
click at [257, 259] on md-input-container "Sales Person [PERSON_NAME]" at bounding box center [359, 242] width 392 height 38
click at [258, 320] on input "Search by Customer Name/Email Id/Company" at bounding box center [362, 316] width 392 height 26
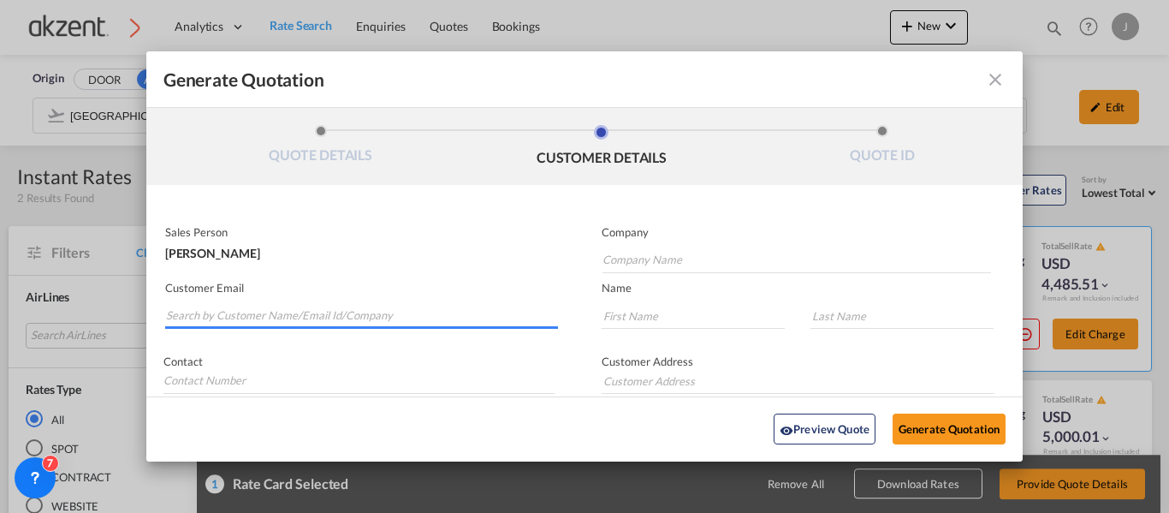
paste input "Green Freight Pvt. Ltd. <[EMAIL_ADDRESS][DOMAIN_NAME]>"
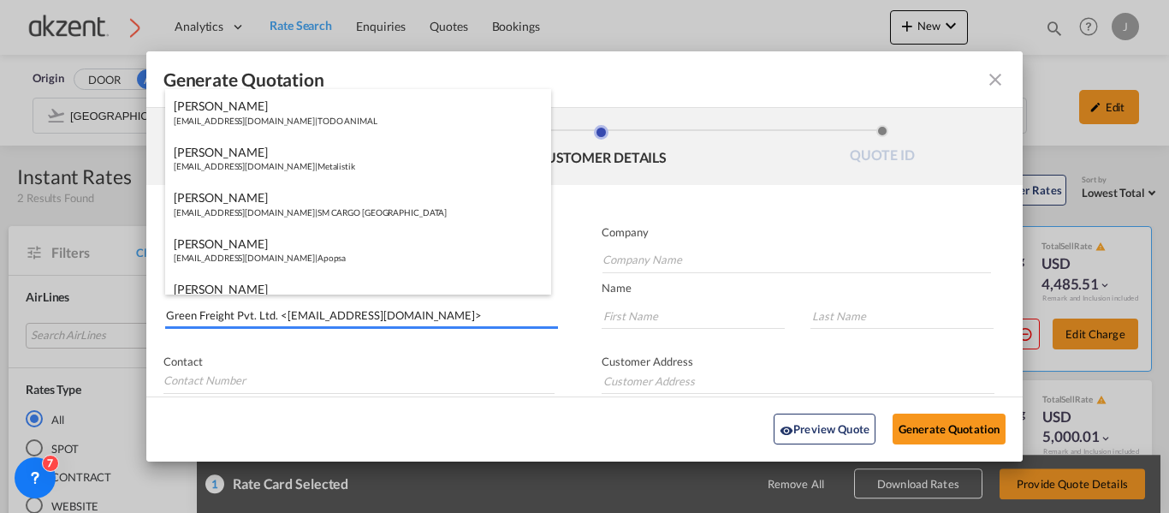
drag, startPoint x: 282, startPoint y: 312, endPoint x: 133, endPoint y: 319, distance: 148.2
click at [133, 319] on div "Generate Quotation QUOTE DETAILS CUSTOMER DETAILS QUOTE ID Start Date [DATE] Ex…" at bounding box center [584, 256] width 1169 height 513
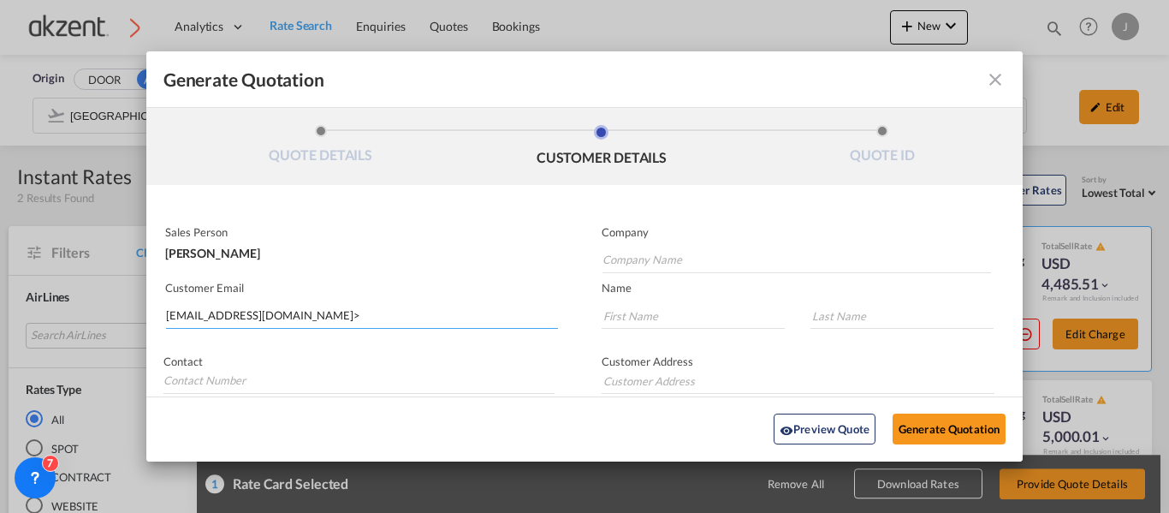
click at [359, 308] on input "[EMAIL_ADDRESS][DOMAIN_NAME]>" at bounding box center [362, 316] width 392 height 26
drag, startPoint x: 347, startPoint y: 314, endPoint x: 181, endPoint y: 317, distance: 165.2
click at [181, 317] on input "[EMAIL_ADDRESS][DOMAIN_NAME]" at bounding box center [362, 316] width 392 height 26
type input "i"
paste input "Green Freight Pvt. Ltd. <[EMAIL_ADDRESS][DOMAIN_NAME]>"
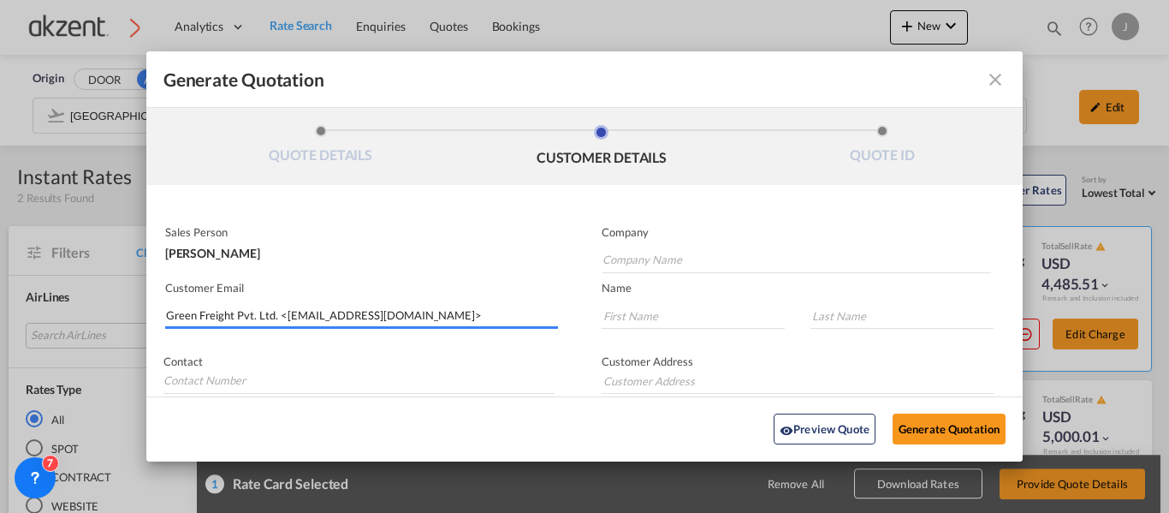
drag, startPoint x: 276, startPoint y: 316, endPoint x: 99, endPoint y: 316, distance: 176.3
click at [99, 316] on div "Generate Quotation QUOTE DETAILS CUSTOMER DETAILS QUOTE ID Start Date [DATE] Ex…" at bounding box center [584, 256] width 1169 height 513
click at [383, 313] on input "[EMAIL_ADDRESS][DOMAIN_NAME]>" at bounding box center [362, 316] width 392 height 26
type input "[EMAIL_ADDRESS][DOMAIN_NAME]"
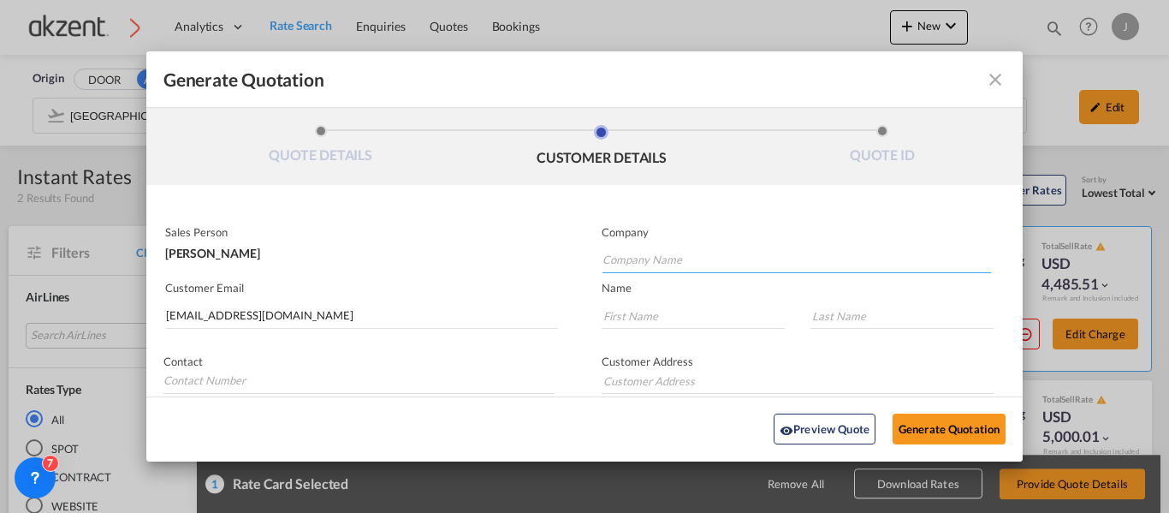
click at [634, 264] on input "Company Name" at bounding box center [796, 260] width 389 height 26
paste input "Green Freight Pvt. Ltd."
type input "Green Freight Pvt. Ltd."
click at [677, 314] on input "Generate QuotationQUOTE ..." at bounding box center [693, 316] width 183 height 26
click at [261, 259] on md-input-container "Sales Person [PERSON_NAME]" at bounding box center [359, 242] width 392 height 38
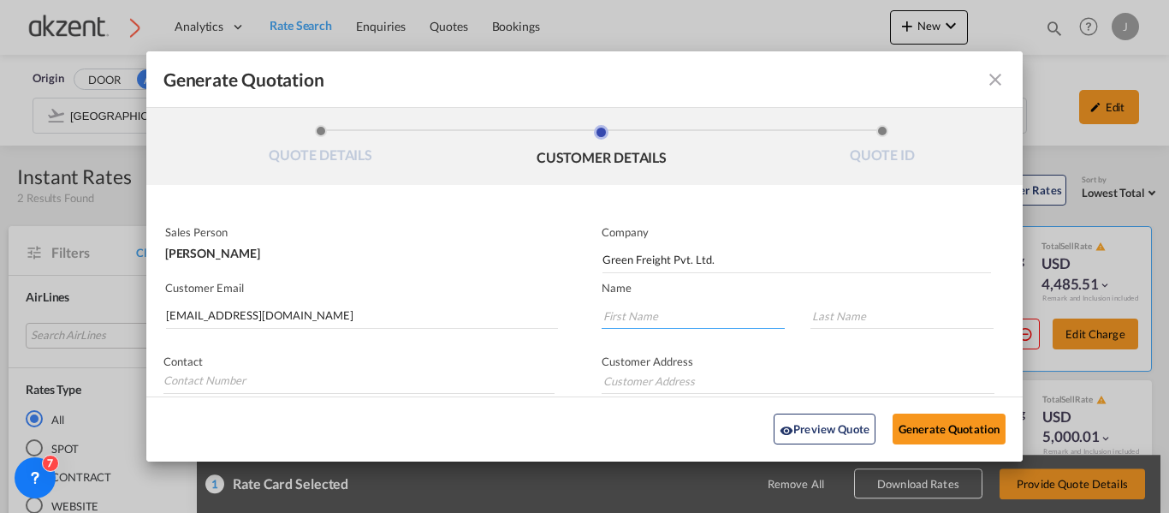
click at [650, 305] on input "Generate QuotationQUOTE ..." at bounding box center [693, 316] width 183 height 26
paste input "[PERSON_NAME]"
drag, startPoint x: 682, startPoint y: 316, endPoint x: 646, endPoint y: 317, distance: 36.0
click at [645, 316] on input "[PERSON_NAME]" at bounding box center [693, 316] width 183 height 26
click at [841, 312] on input "Generate QuotationQUOTE ..." at bounding box center [901, 316] width 183 height 26
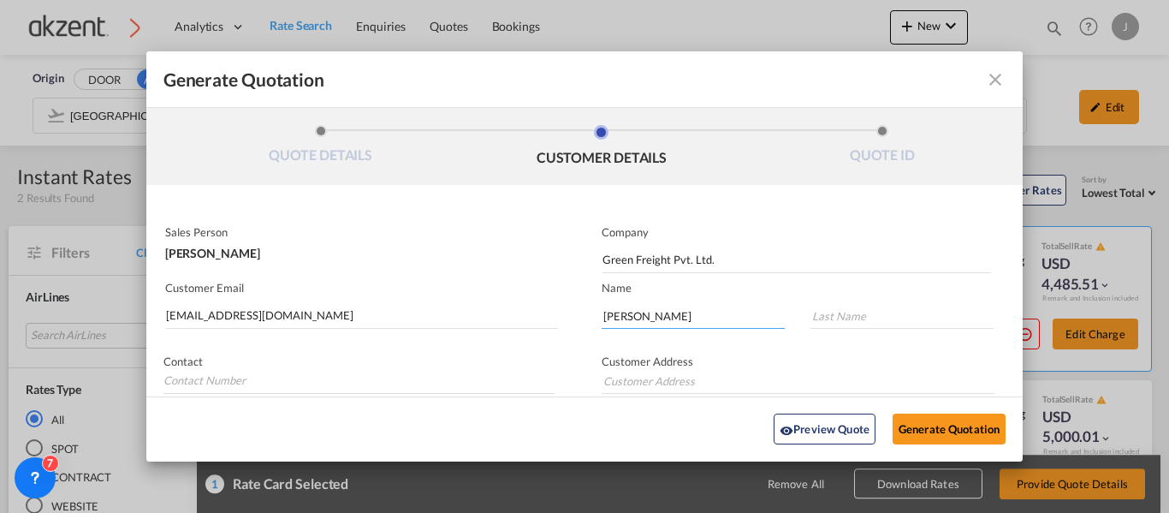
drag, startPoint x: 684, startPoint y: 318, endPoint x: 649, endPoint y: 315, distance: 35.3
click at [649, 315] on input "[PERSON_NAME]" at bounding box center [693, 316] width 183 height 26
type input "[PERSON_NAME]"
click at [811, 307] on input "Generate QuotationQUOTE ..." at bounding box center [901, 316] width 183 height 26
paste input "Dubey"
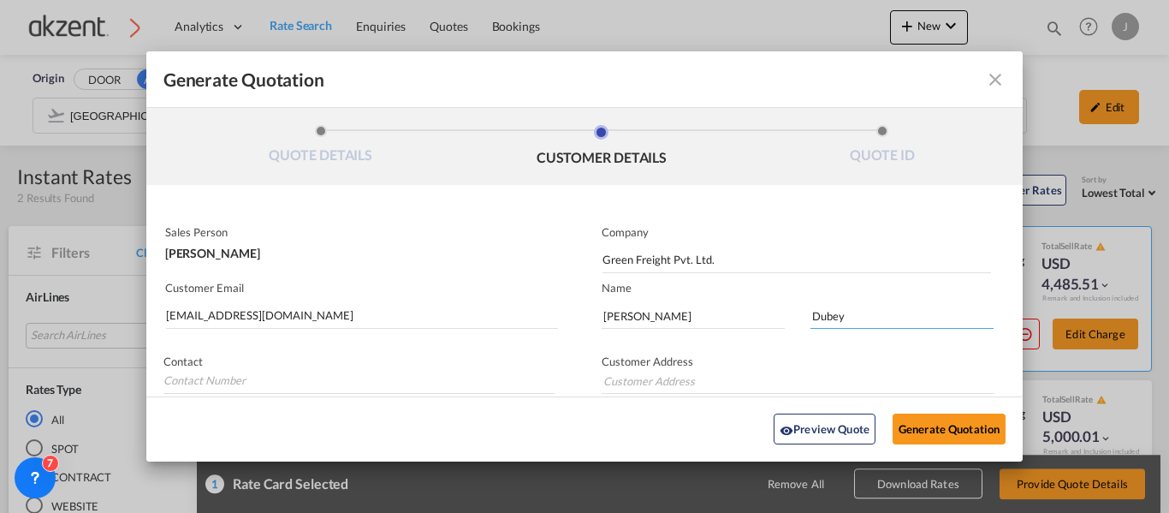
type input "Dubey"
click at [185, 369] on input "Generate QuotationQUOTE ..." at bounding box center [358, 381] width 391 height 26
paste input "91-9211956662"
type input "91-9211956662"
click at [641, 380] on input "Generate QuotationQUOTE ..." at bounding box center [798, 381] width 393 height 26
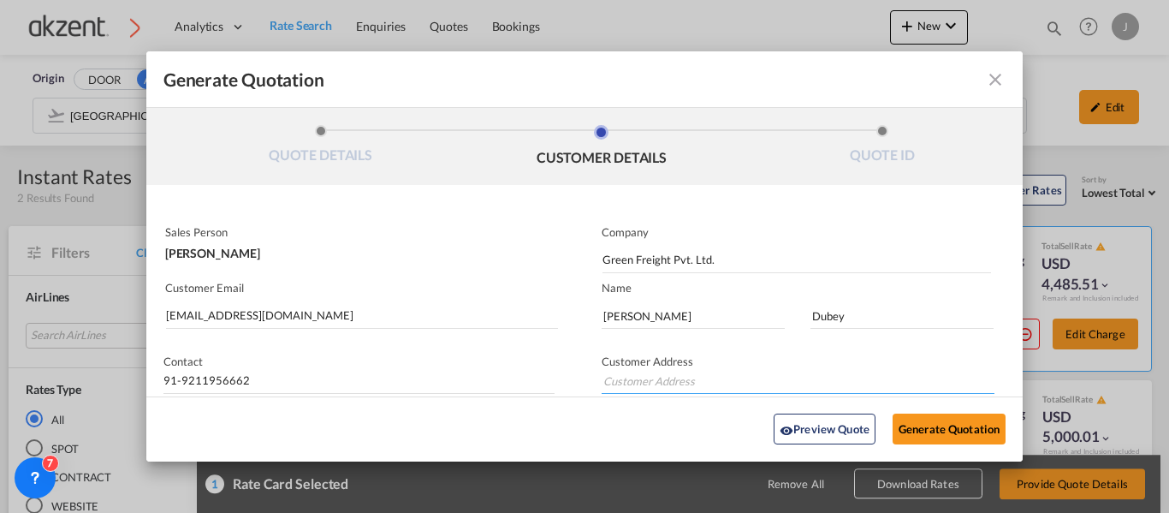
paste input "[STREET_ADDRESS]."
type input "[STREET_ADDRESS]."
click at [645, 429] on div "Preview Quote Generate Quotation" at bounding box center [585, 429] width 860 height 47
click at [948, 421] on button "Generate Quotation" at bounding box center [949, 429] width 113 height 31
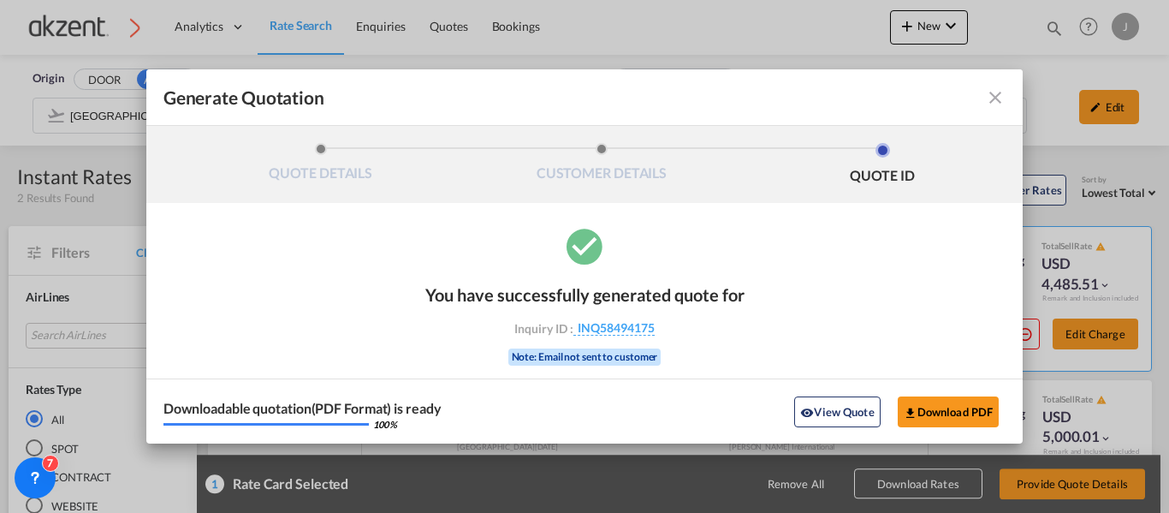
click at [995, 95] on md-icon "icon-close fg-AAA8AD cursor m-0" at bounding box center [995, 97] width 21 height 21
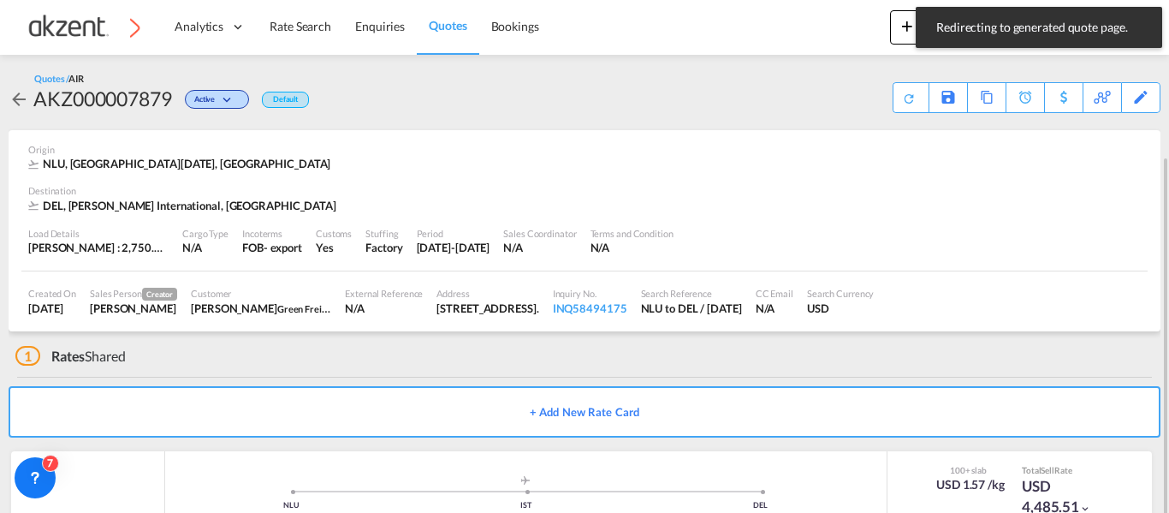
scroll to position [110, 0]
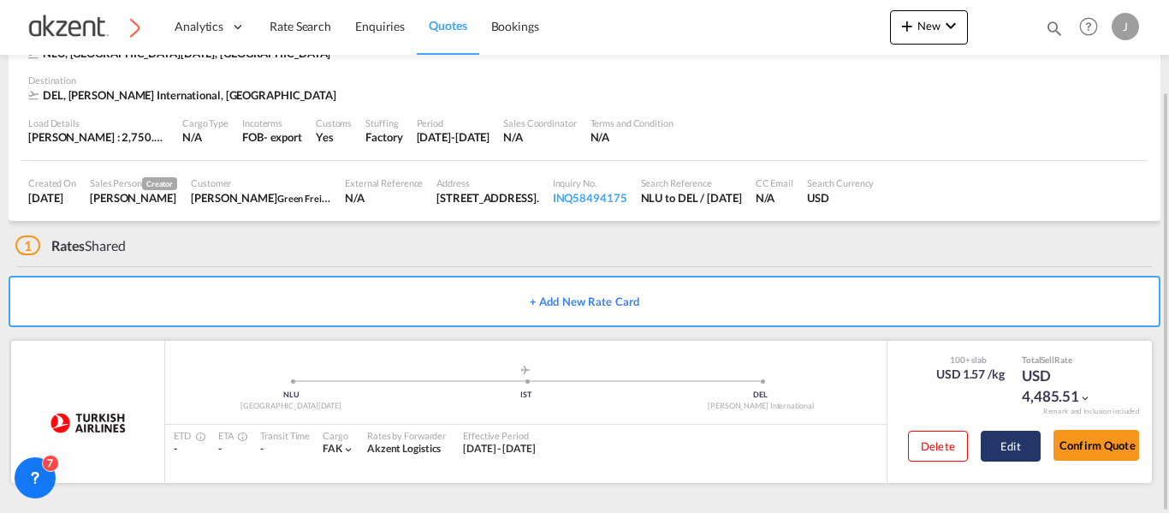
click at [1006, 442] on button "Edit" at bounding box center [1011, 445] width 60 height 31
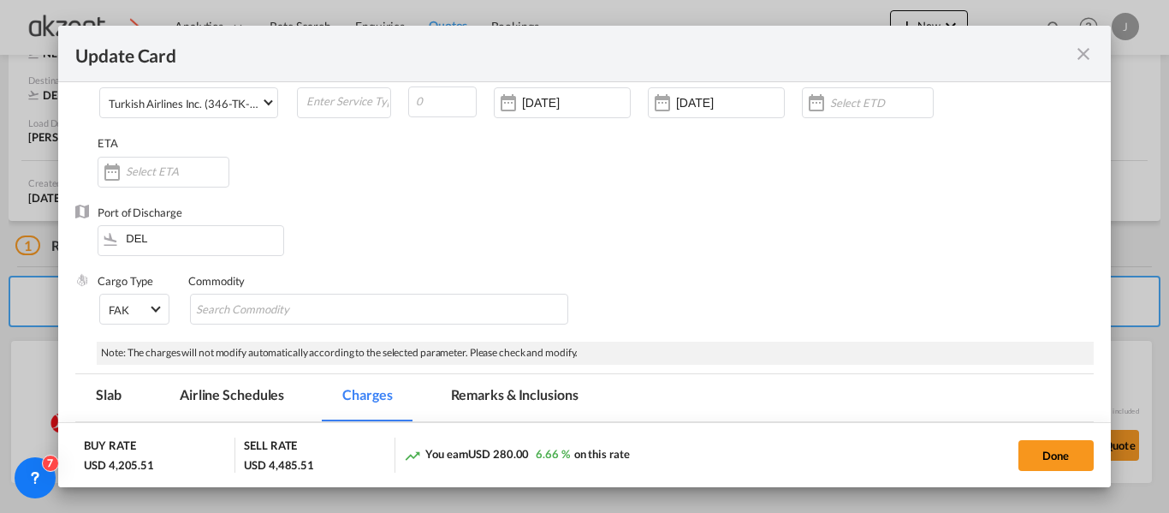
scroll to position [171, 0]
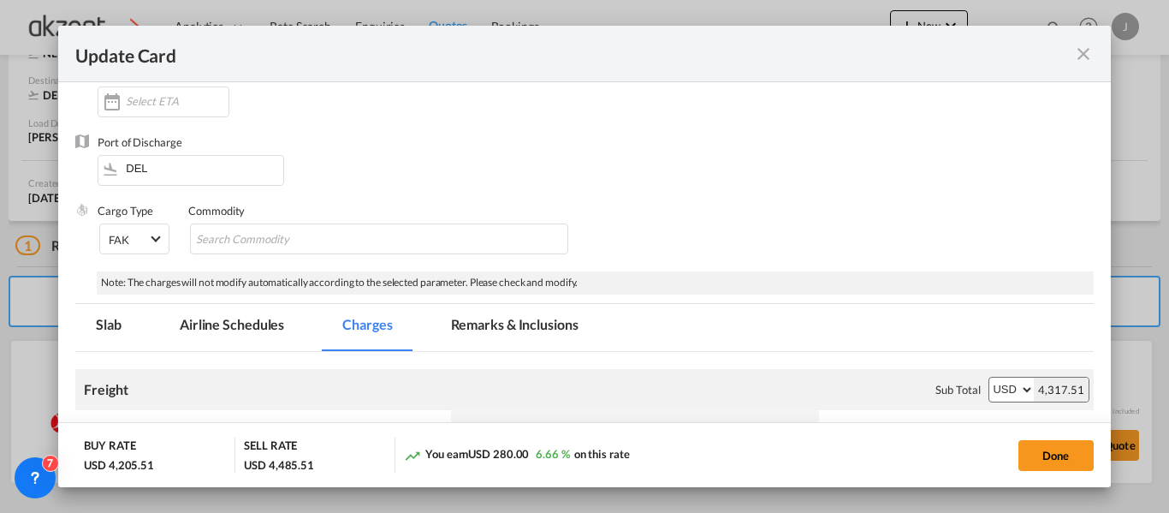
click at [513, 331] on md-tab-item "Remarks & Inclusions" at bounding box center [514, 327] width 169 height 47
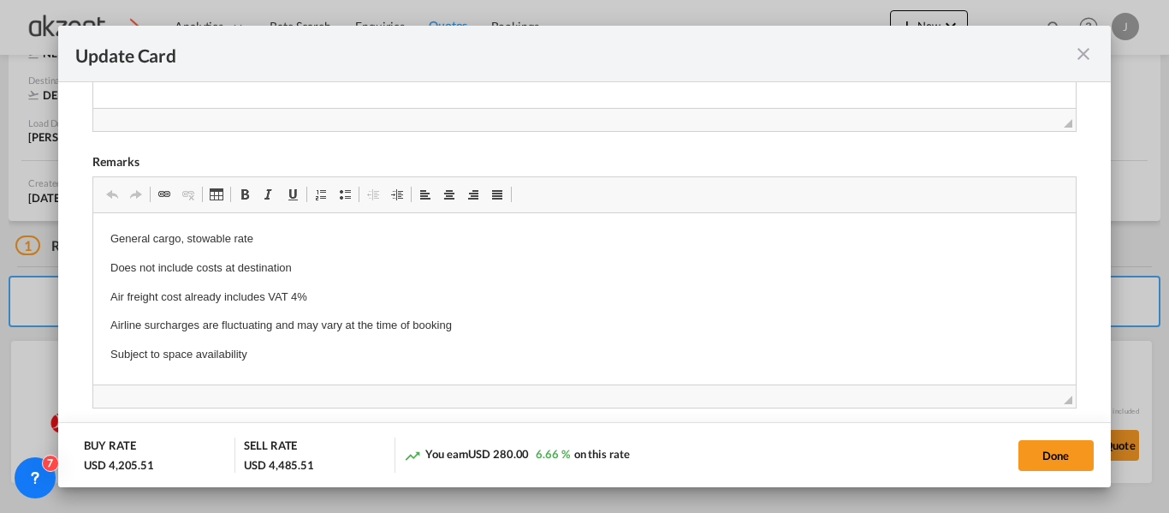
scroll to position [685, 0]
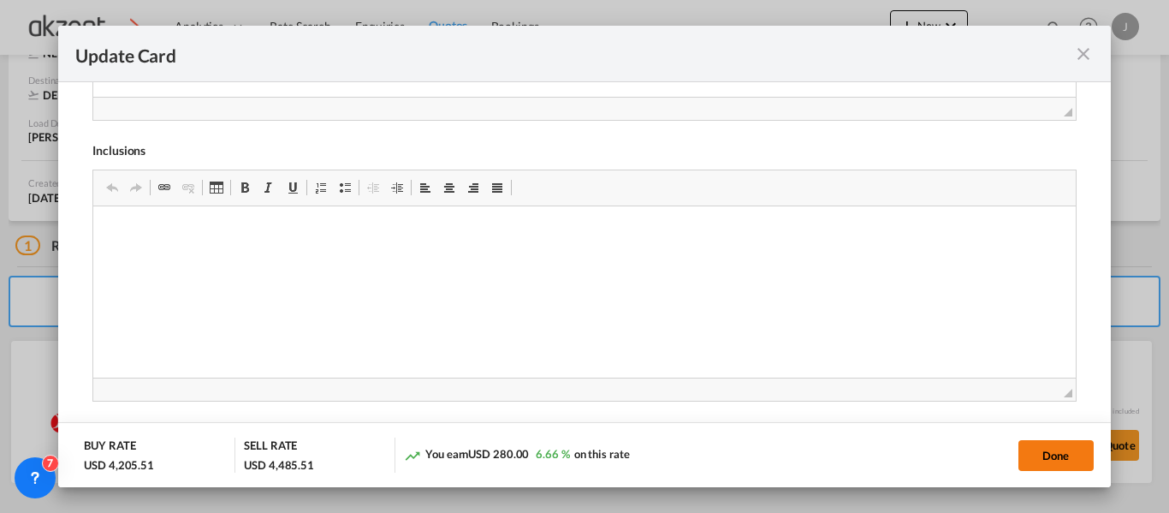
click at [1030, 448] on button "Done" at bounding box center [1055, 455] width 75 height 31
type input "[DATE]"
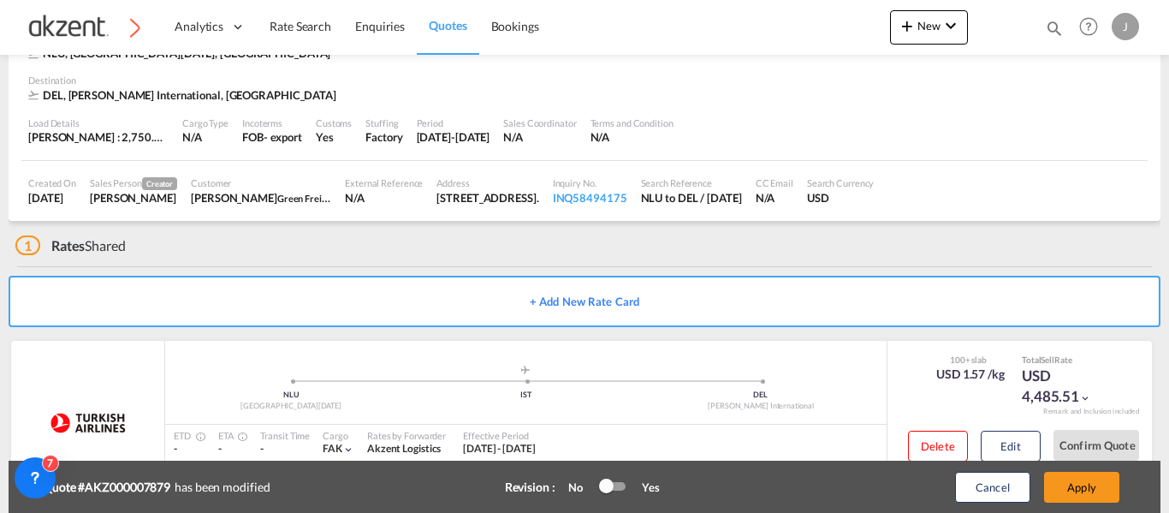
scroll to position [434, 0]
click at [1094, 480] on button "Apply" at bounding box center [1081, 487] width 75 height 31
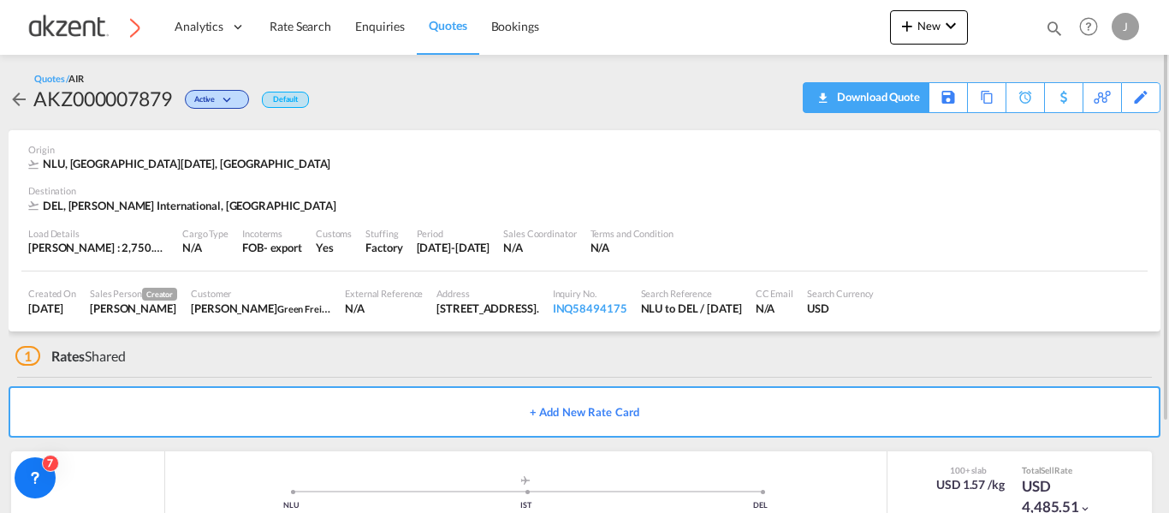
click at [894, 98] on div "Download Quote" at bounding box center [876, 96] width 87 height 27
click at [371, 25] on span "Enquiries" at bounding box center [380, 26] width 50 height 15
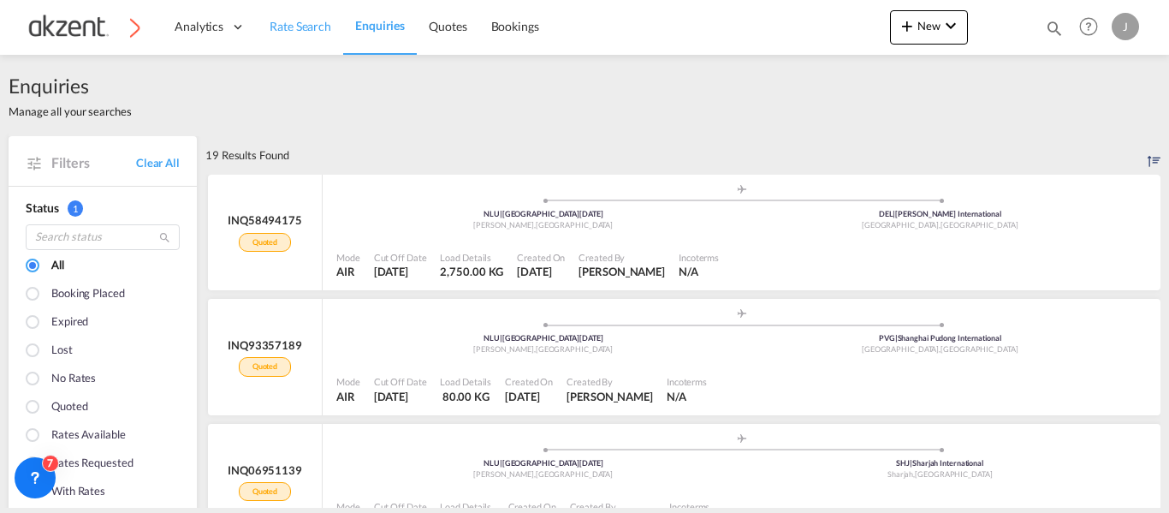
click at [294, 29] on span "Rate Search" at bounding box center [301, 26] width 62 height 15
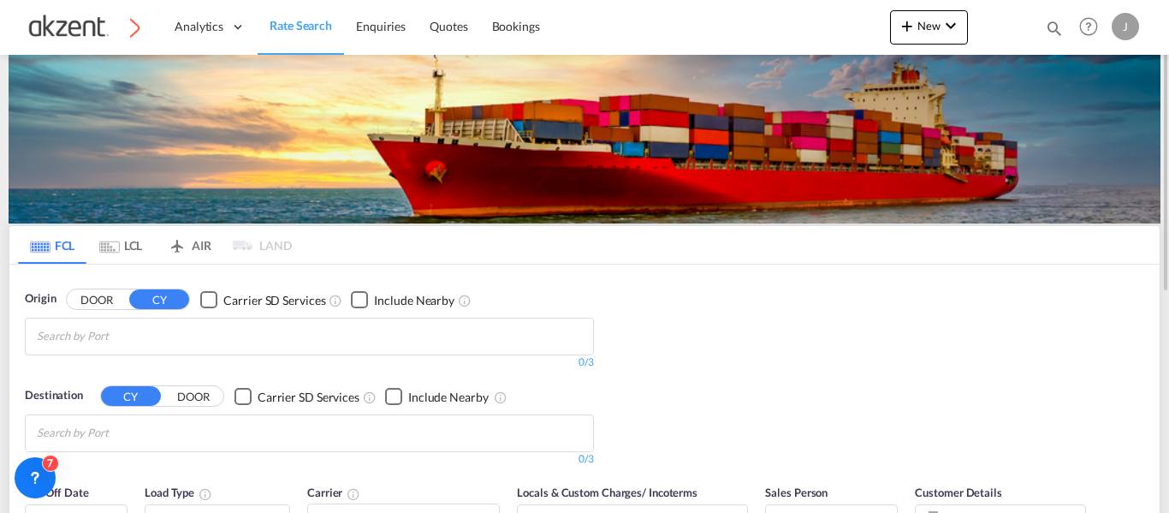
click at [210, 246] on md-tab-item "AIR" at bounding box center [189, 245] width 68 height 38
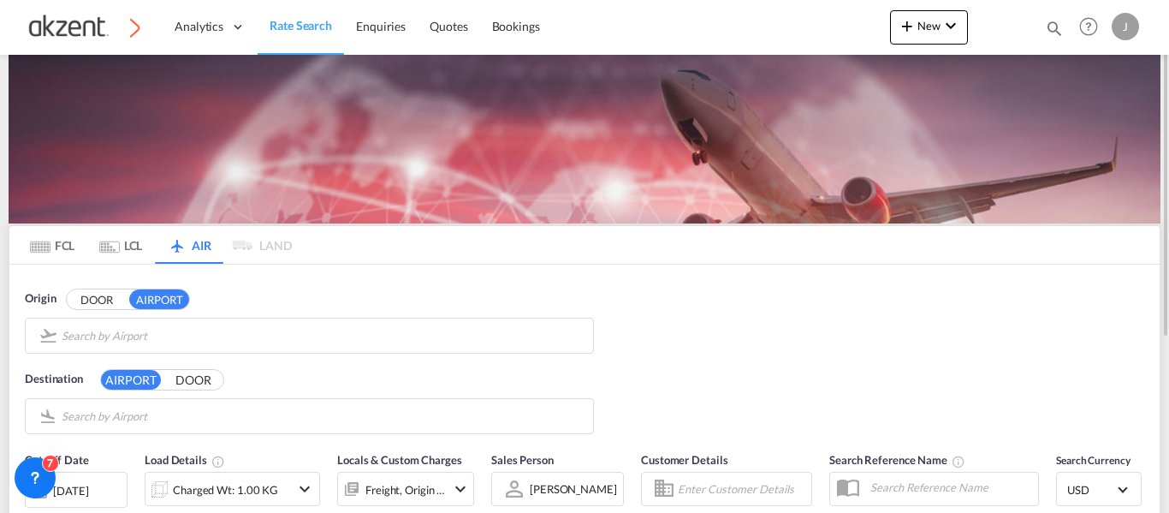
type input "[GEOGRAPHIC_DATA][DATE], [PERSON_NAME], [GEOGRAPHIC_DATA]"
type input "[PERSON_NAME] International, [GEOGRAPHIC_DATA], [GEOGRAPHIC_DATA]"
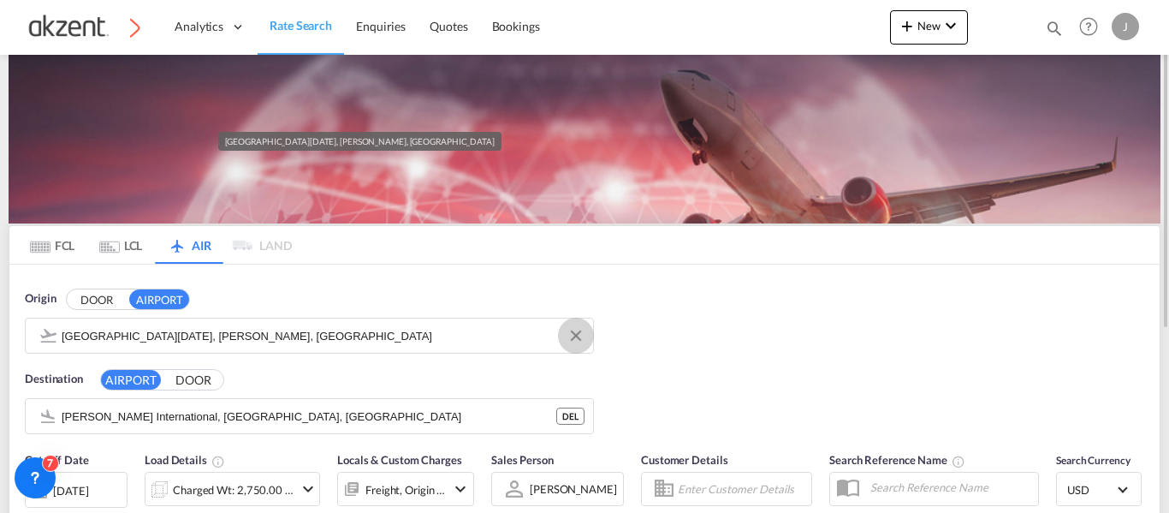
drag, startPoint x: 584, startPoint y: 335, endPoint x: 569, endPoint y: 335, distance: 14.5
click at [581, 335] on md-icon "Clear Input" at bounding box center [575, 336] width 19 height 19
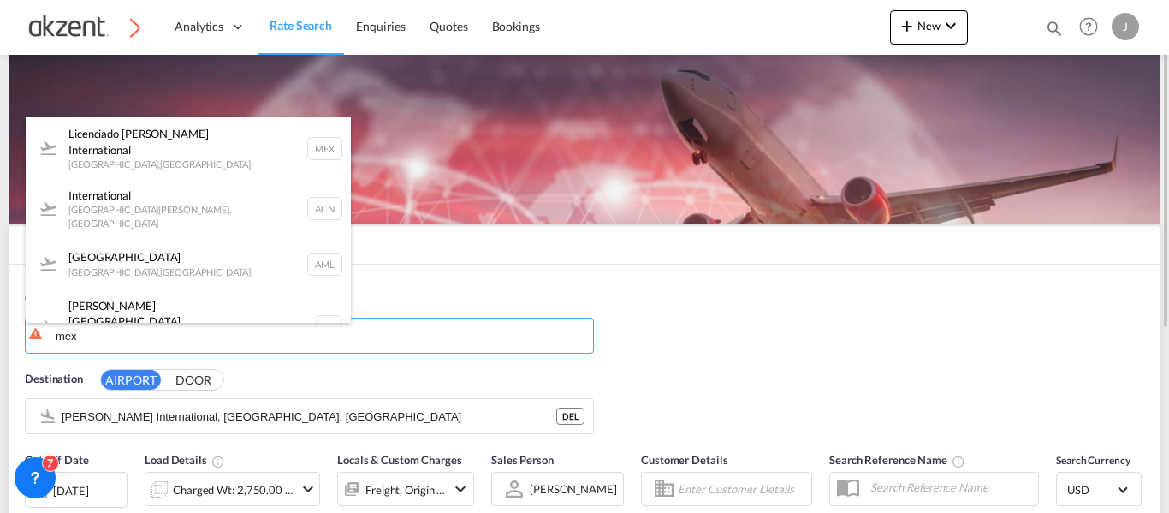
click at [305, 150] on div "Licenciado [PERSON_NAME] International [GEOGRAPHIC_DATA] , [GEOGRAPHIC_DATA] MEX" at bounding box center [188, 148] width 325 height 62
type input "Licenciado [PERSON_NAME] International, [GEOGRAPHIC_DATA], [GEOGRAPHIC_DATA]"
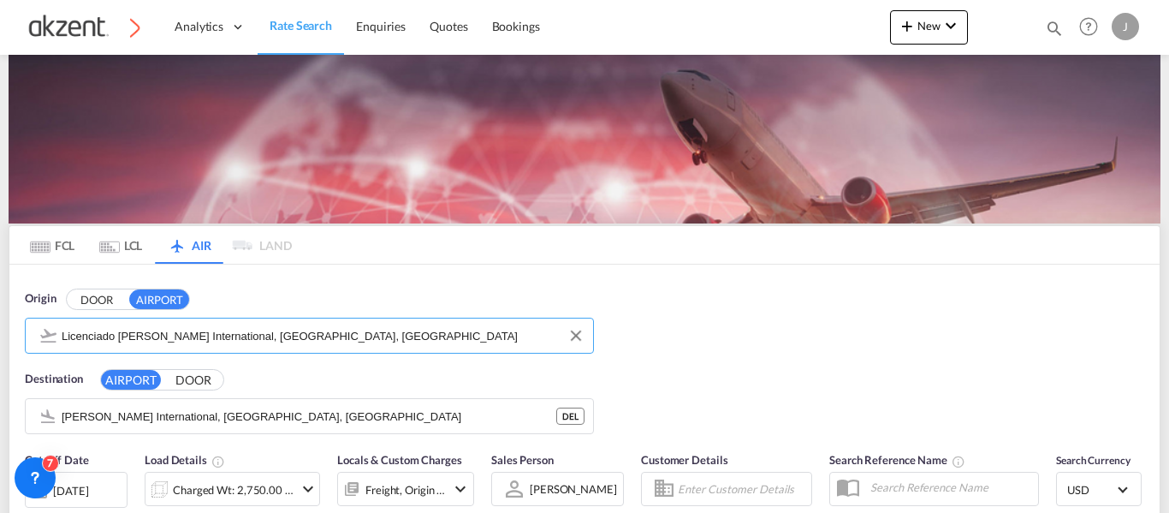
scroll to position [171, 0]
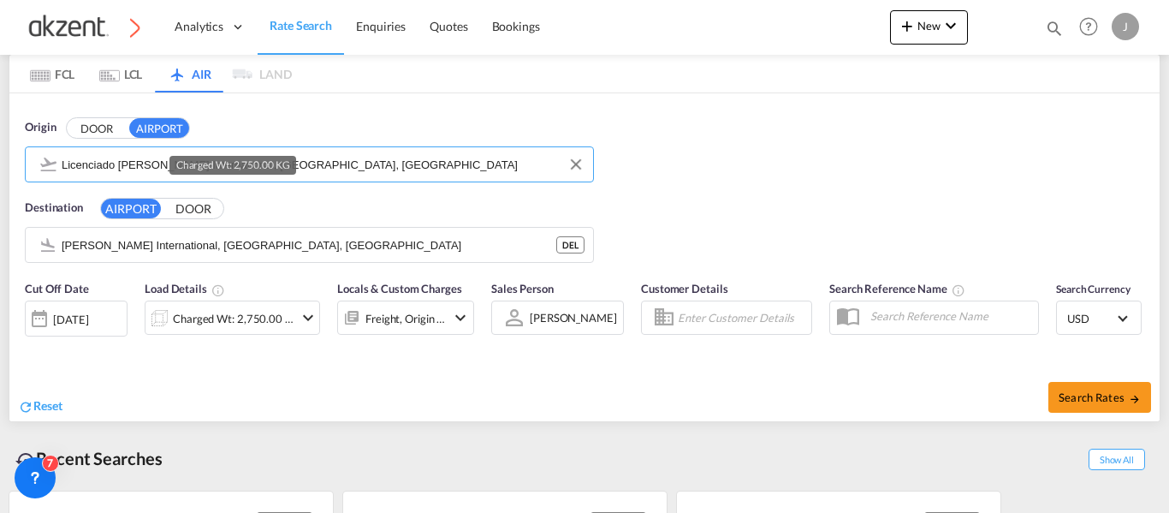
click at [266, 323] on div "Charged Wt: 2,750.00 KG" at bounding box center [233, 318] width 121 height 24
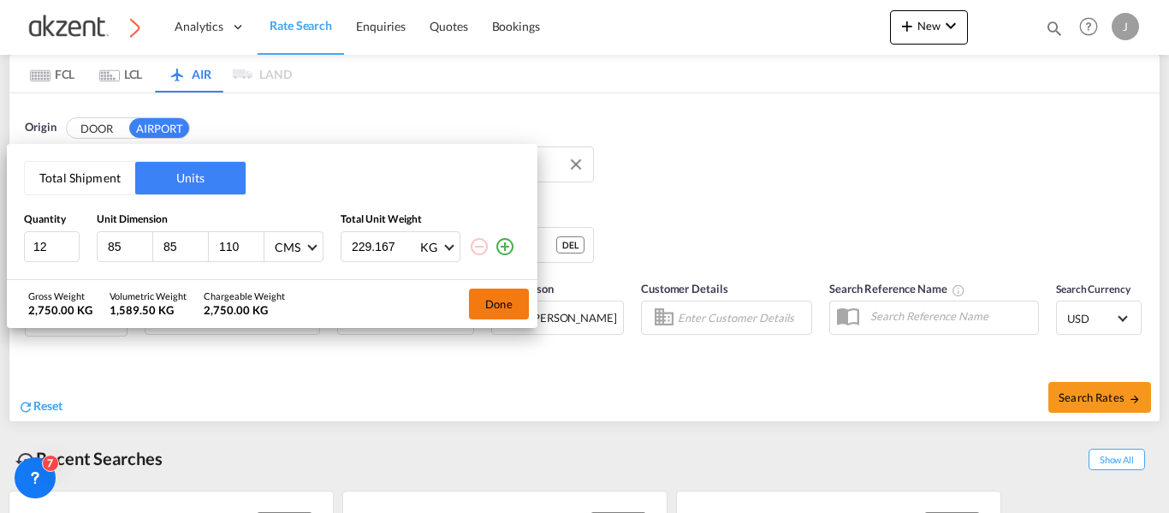
click at [482, 306] on button "Done" at bounding box center [499, 303] width 60 height 31
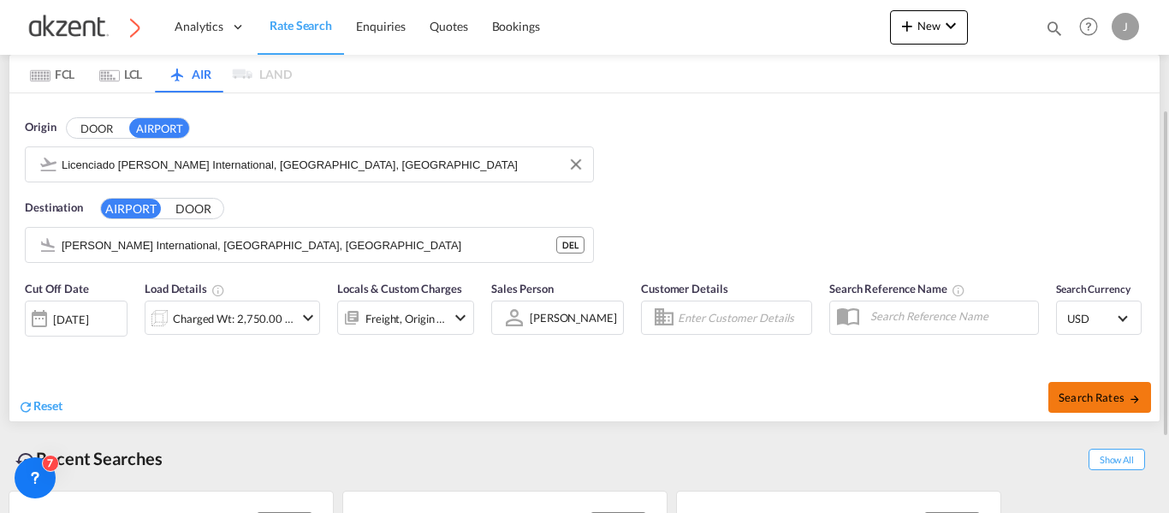
click at [1069, 382] on button "Search Rates" at bounding box center [1099, 397] width 103 height 31
type input "MEX to DEL / [DATE]"
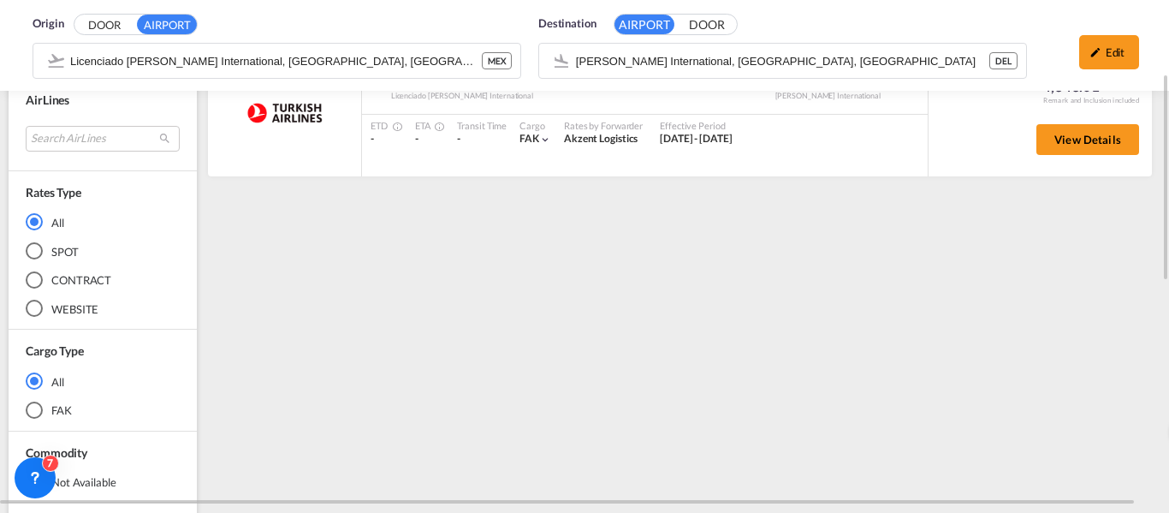
scroll to position [193, 0]
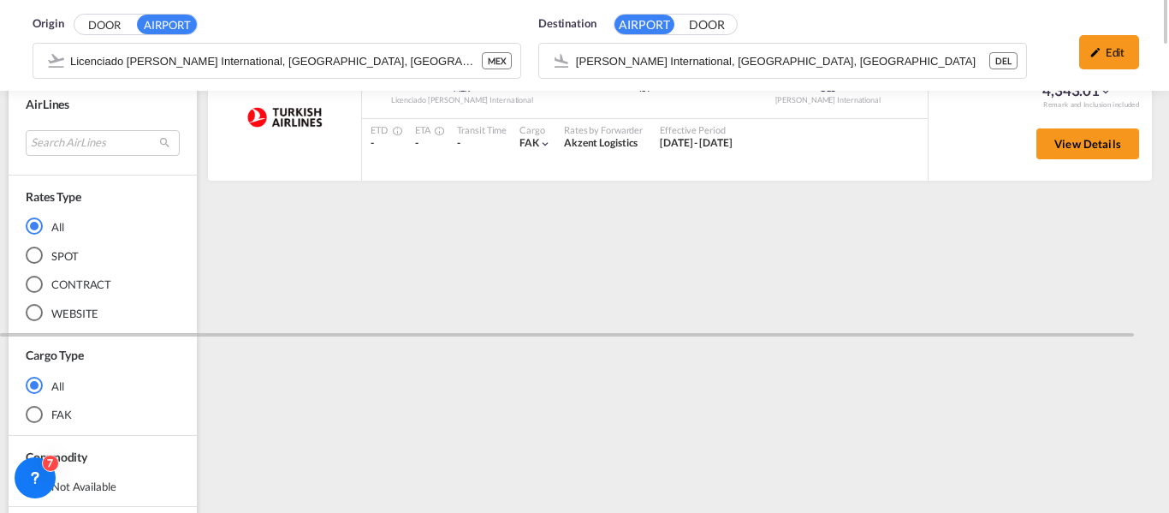
scroll to position [0, 0]
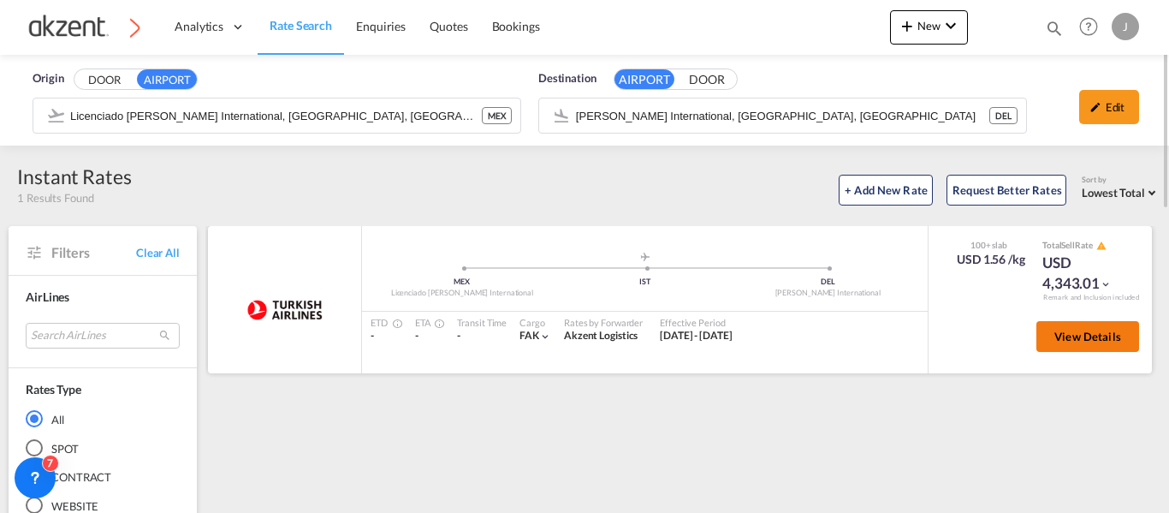
click at [1063, 327] on button "View Details" at bounding box center [1087, 336] width 103 height 31
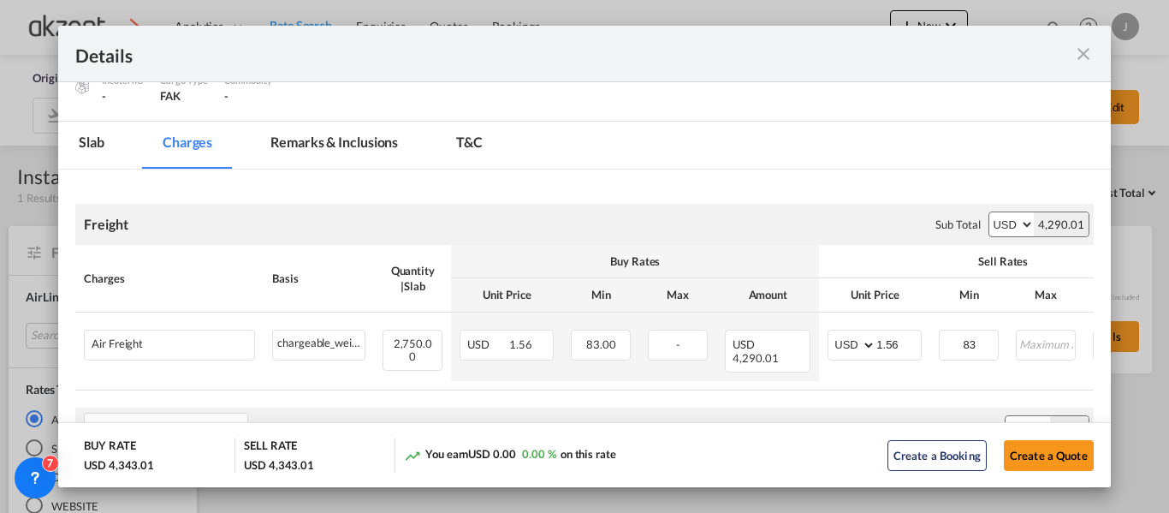
scroll to position [342, 0]
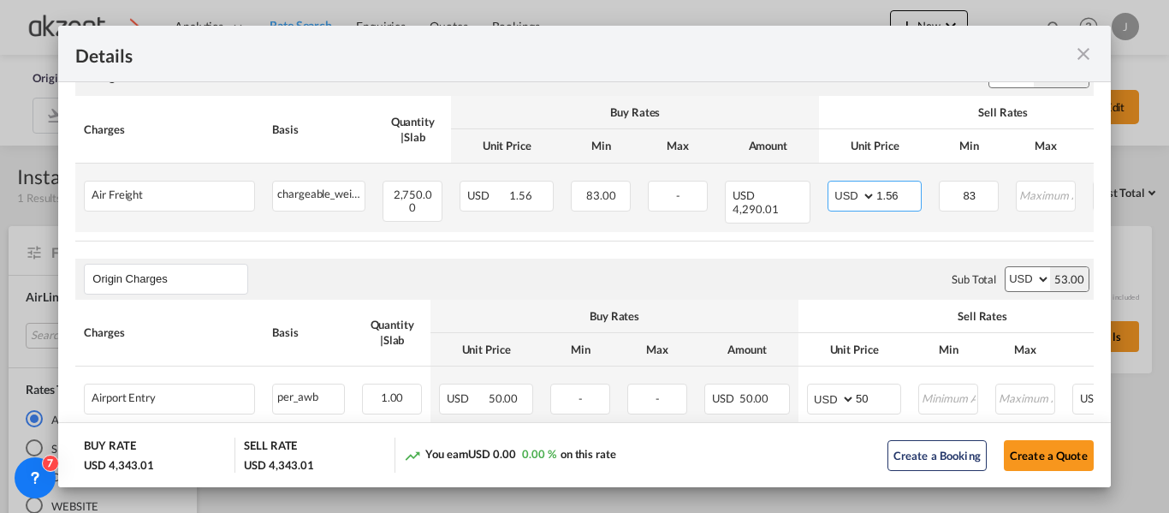
click at [906, 187] on input "1.56" at bounding box center [898, 194] width 44 height 26
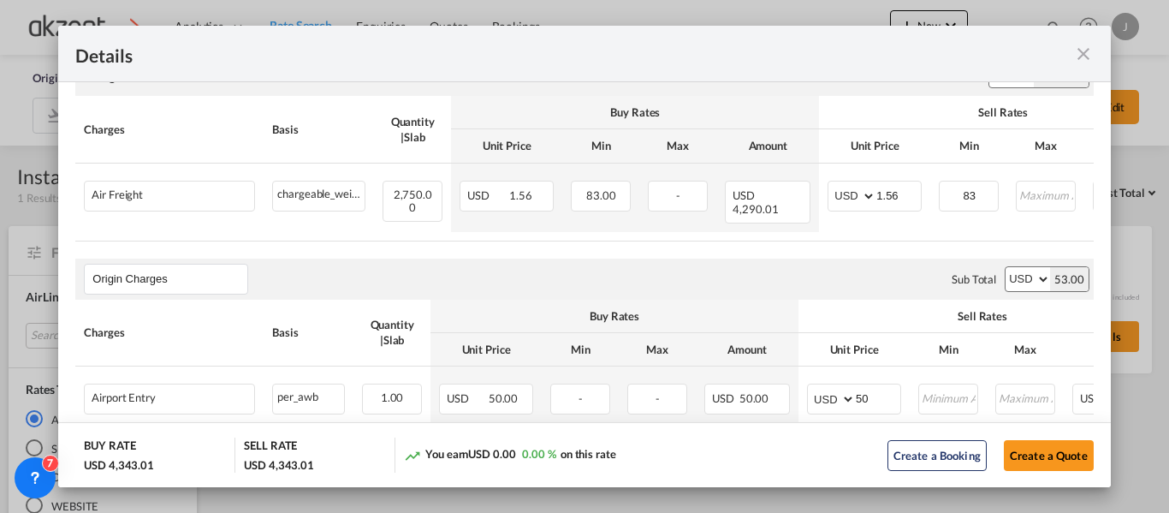
click at [204, 339] on th "Charges" at bounding box center [169, 333] width 188 height 67
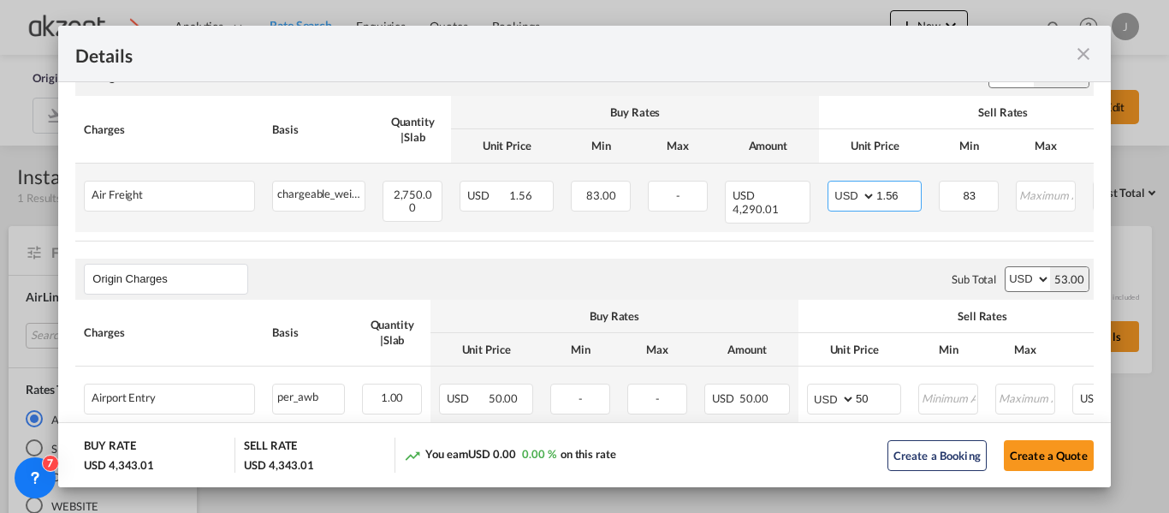
click at [916, 197] on input "1.56" at bounding box center [898, 194] width 44 height 26
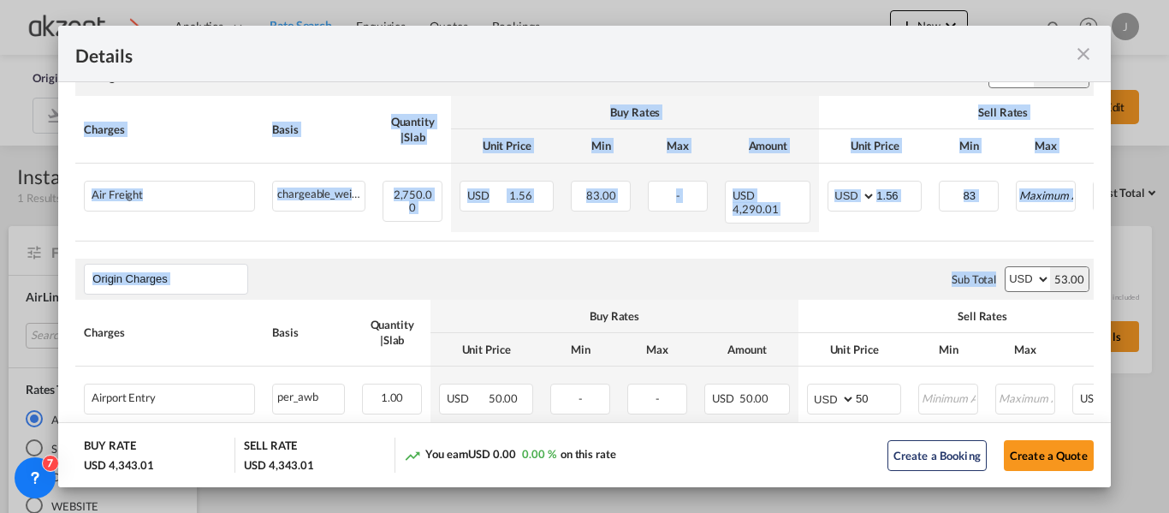
drag, startPoint x: 868, startPoint y: 234, endPoint x: 992, endPoint y: 249, distance: 125.0
click at [995, 246] on air-lcl-rate-modification "Freight Please enter leg name Leg Name Already Exists Sub Total AED AFN ALL AMD…" at bounding box center [583, 283] width 1017 height 490
click at [884, 242] on air-lcl-rate-modification "Freight Please enter leg name Leg Name Already Exists Sub Total AED AFN ALL AMD…" at bounding box center [583, 283] width 1017 height 490
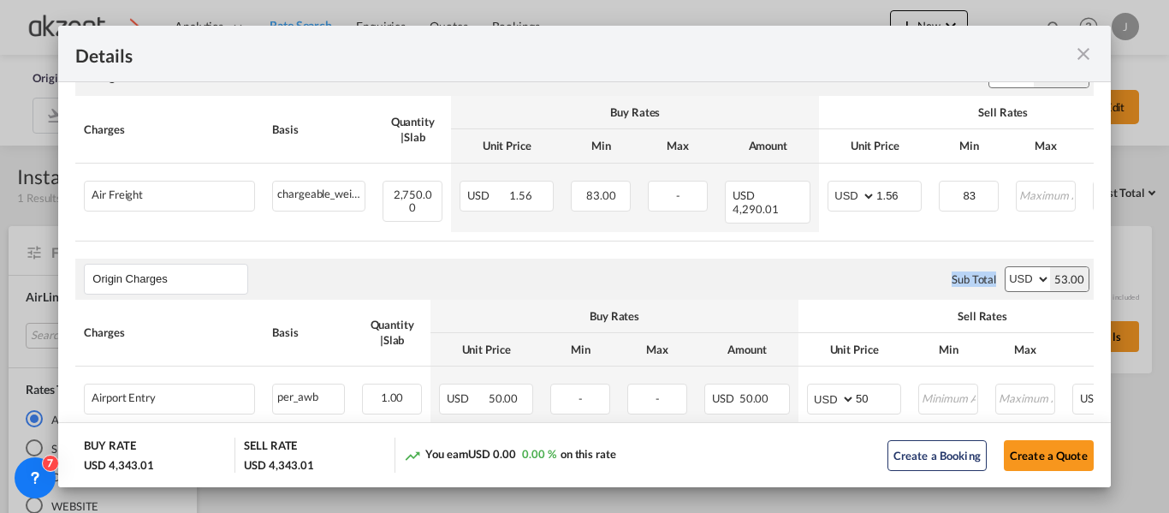
drag, startPoint x: 877, startPoint y: 234, endPoint x: 984, endPoint y: 237, distance: 107.0
click at [988, 239] on air-lcl-rate-modification "Freight Please enter leg name Leg Name Already Exists Sub Total AED AFN ALL AMD…" at bounding box center [583, 283] width 1017 height 490
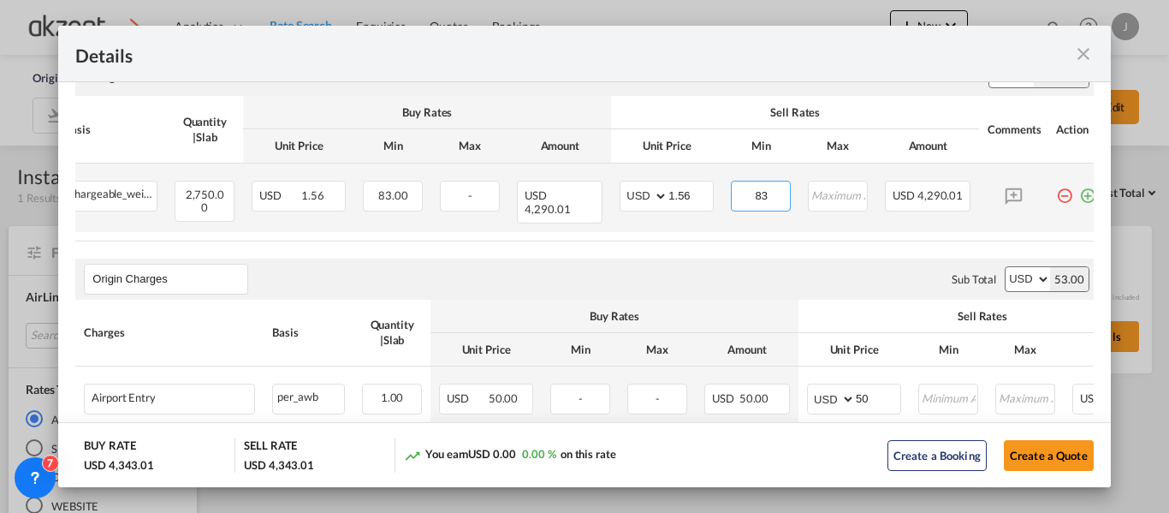
click at [775, 193] on input "83" at bounding box center [761, 194] width 57 height 26
type input "8"
type input "95"
click at [693, 193] on input "1.56" at bounding box center [690, 194] width 44 height 26
type input "1.58"
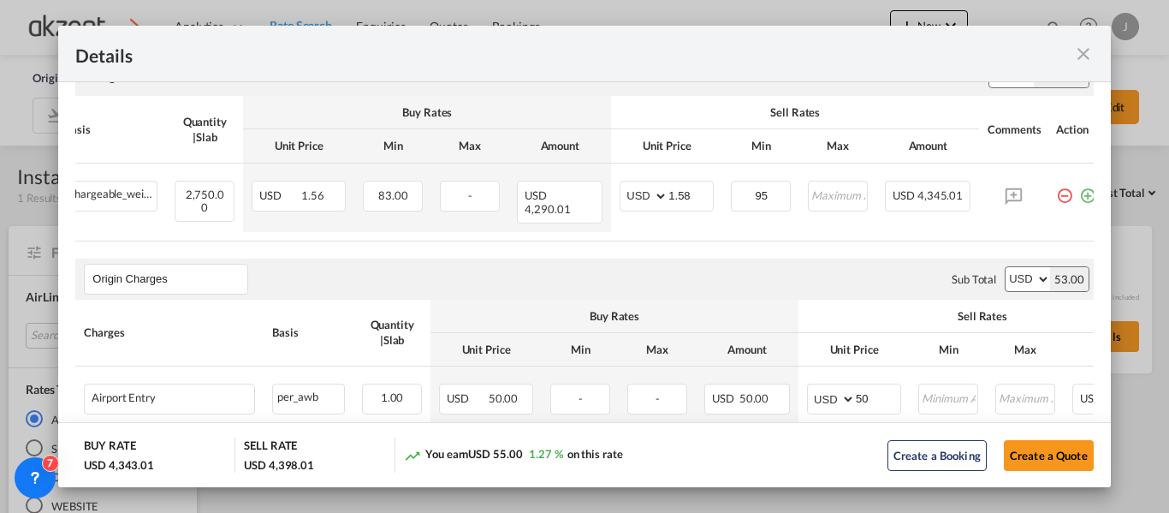
click at [269, 265] on div "Origin Charges Please enter leg name Leg Name Already Exists Sub Total AED AFN …" at bounding box center [583, 278] width 1017 height 41
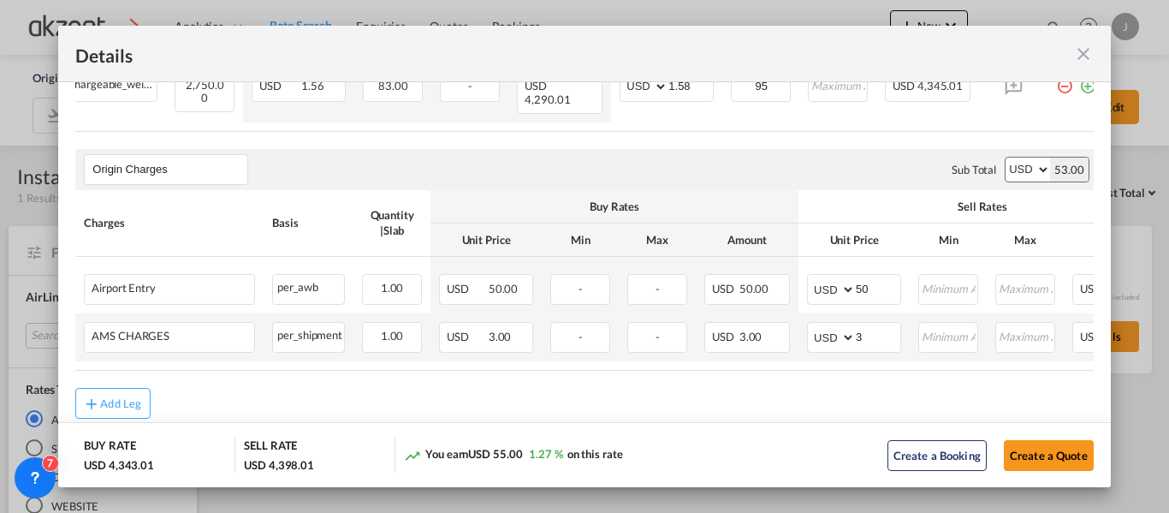
scroll to position [480, 0]
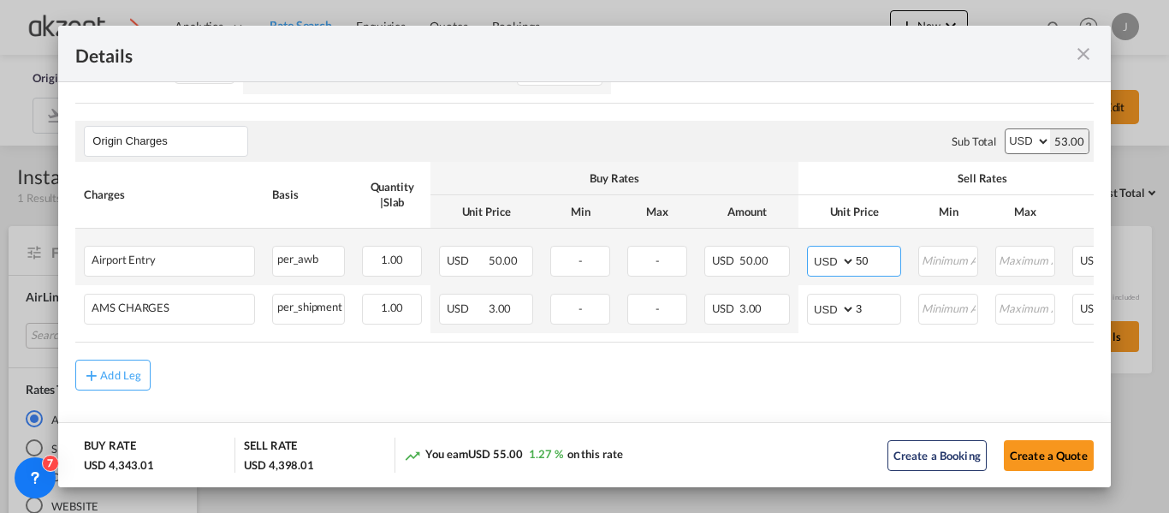
click at [889, 254] on input "50" at bounding box center [878, 259] width 44 height 26
type input "5"
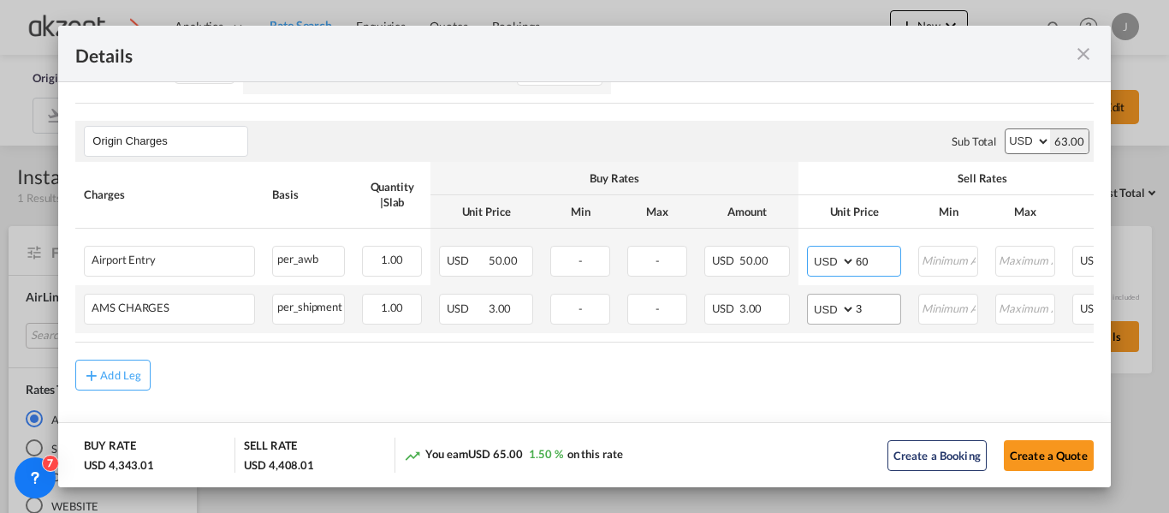
type input "60"
click at [869, 294] on input "3" at bounding box center [878, 307] width 44 height 26
type input "8"
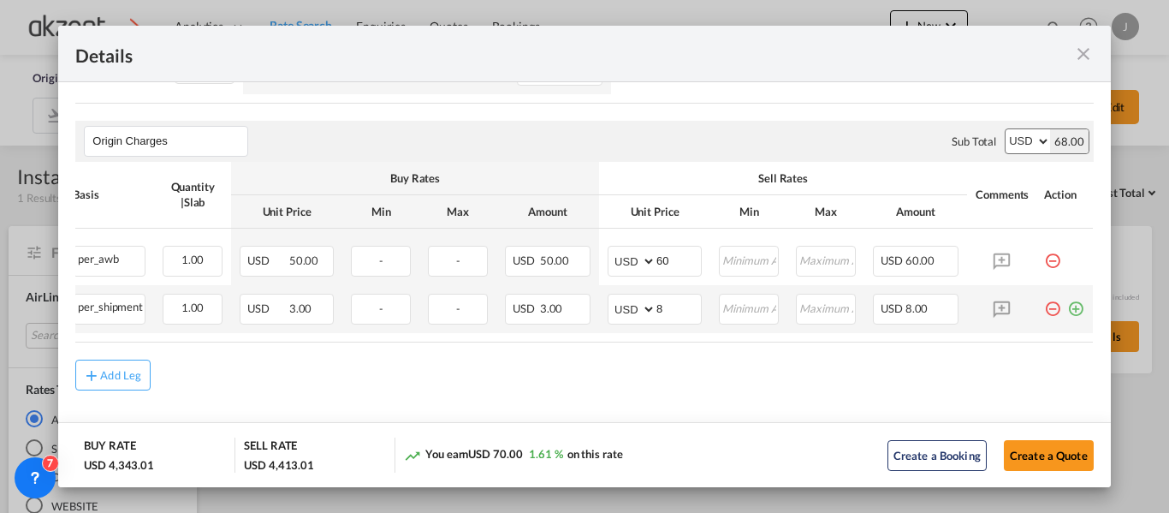
click at [1067, 300] on md-icon "icon-plus-circle-outline green-400-fg" at bounding box center [1075, 302] width 17 height 17
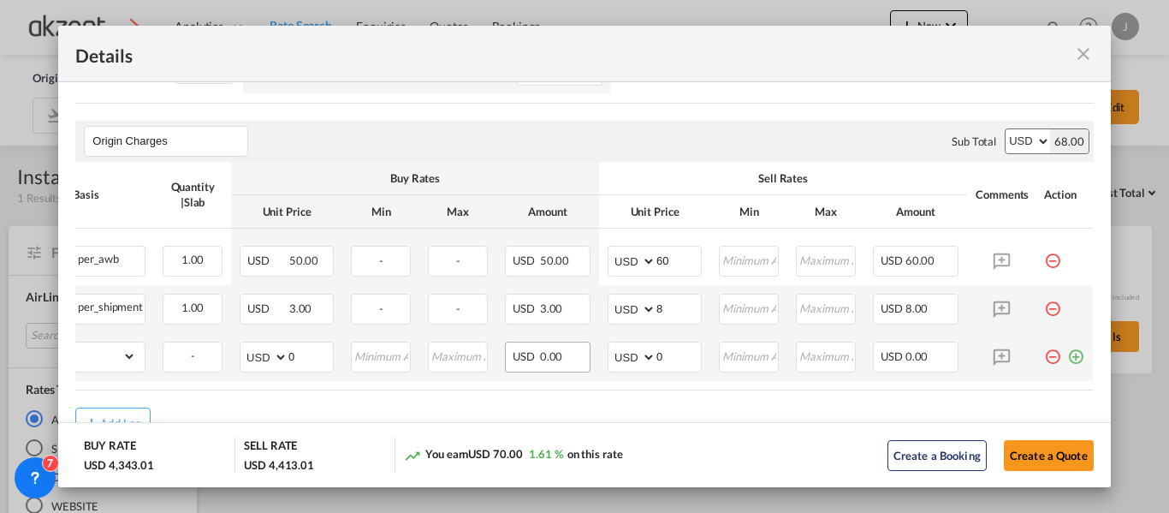
scroll to position [0, 0]
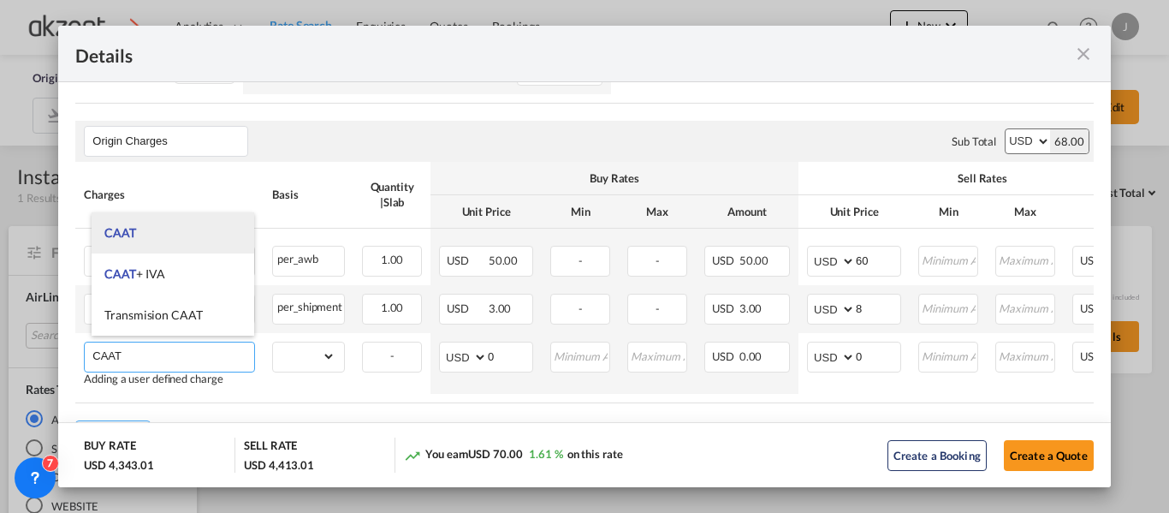
type input "CAAT"
click at [157, 238] on li "CAAT" at bounding box center [173, 232] width 163 height 41
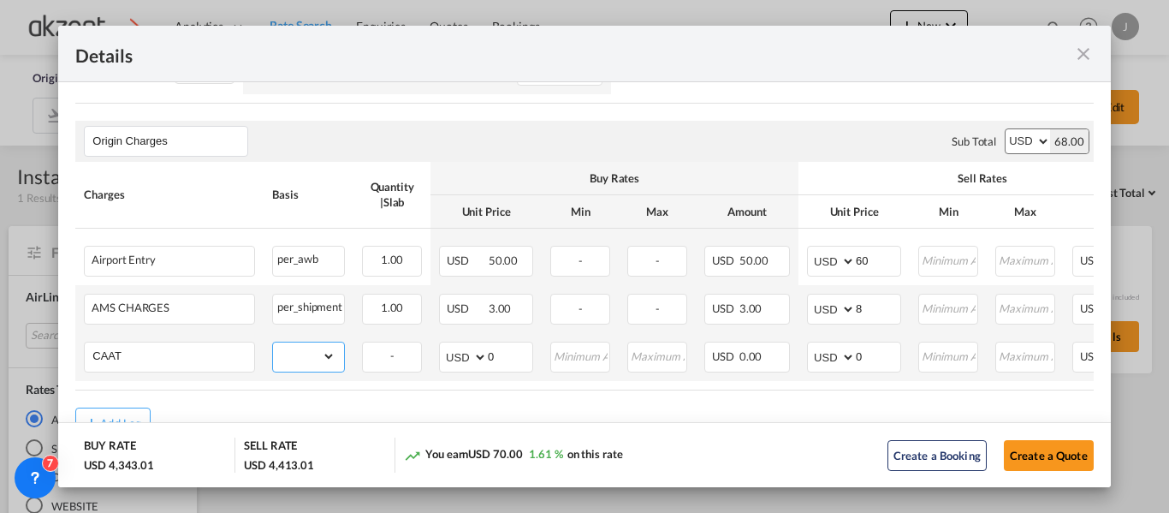
click at [322, 347] on select "gross_weight volumetric_weight per_shipment per_bl per_km per_hawb per_kg per_p…" at bounding box center [304, 355] width 62 height 27
select select "per_awb"
click at [273, 342] on select "gross_weight volumetric_weight per_shipment per_bl per_km per_hawb per_kg per_p…" at bounding box center [304, 355] width 62 height 27
click at [883, 352] on input "0" at bounding box center [878, 355] width 44 height 26
type input "35"
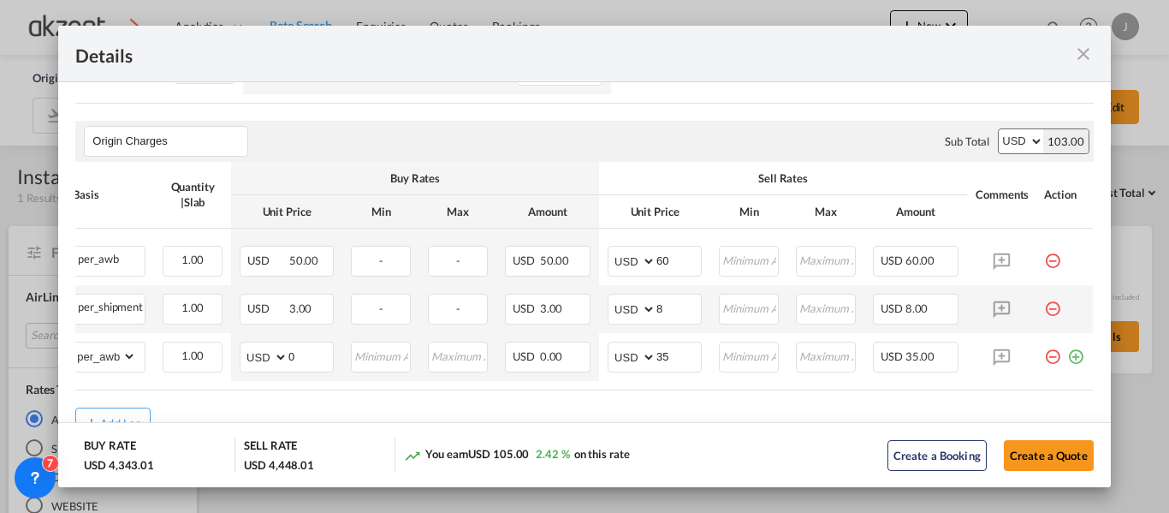
scroll to position [0, 211]
drag, startPoint x: 1064, startPoint y: 349, endPoint x: 999, endPoint y: 366, distance: 67.2
click at [1067, 350] on md-icon "icon-plus-circle-outline green-400-fg" at bounding box center [1075, 349] width 17 height 17
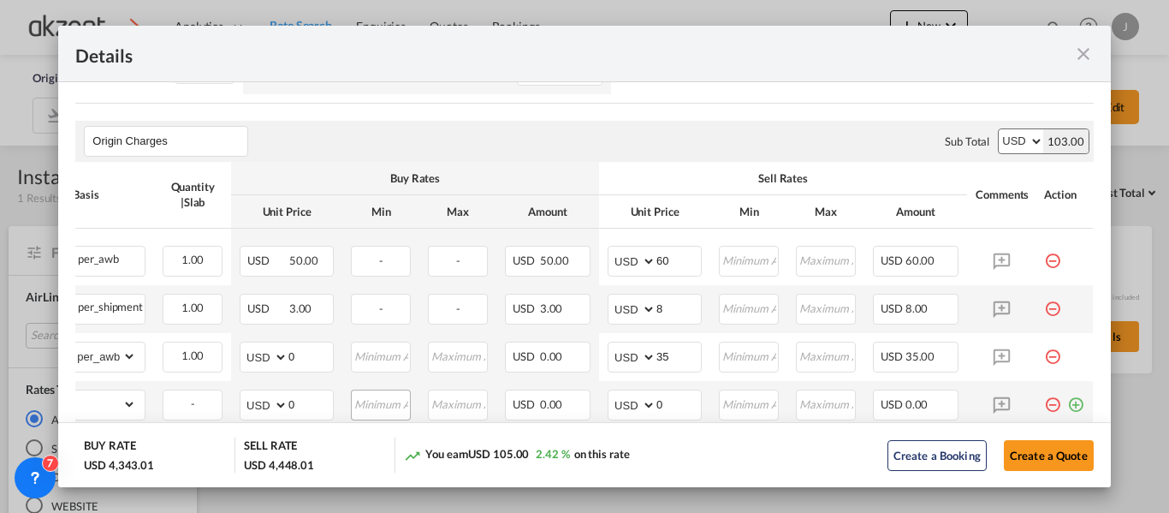
scroll to position [0, 0]
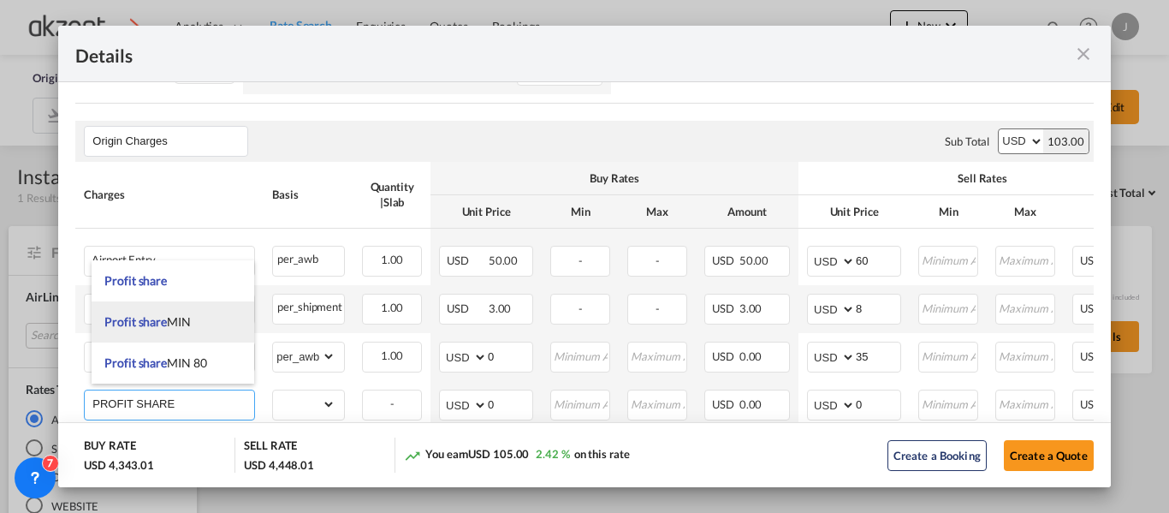
click at [189, 320] on span "Profit share MIN" at bounding box center [147, 321] width 86 height 15
type input "Profit share MIN"
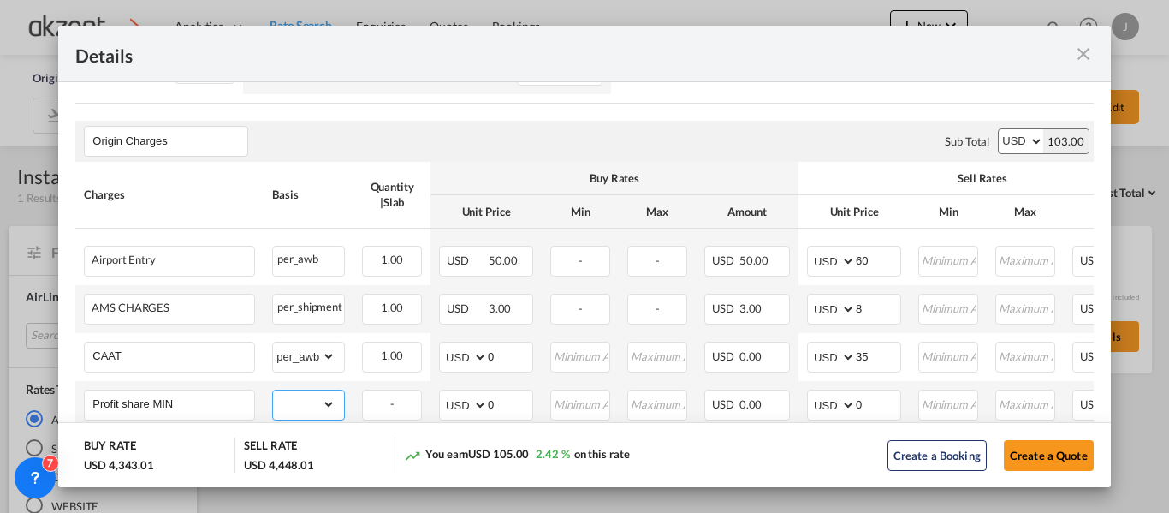
drag, startPoint x: 330, startPoint y: 396, endPoint x: 331, endPoint y: 386, distance: 10.3
click at [330, 396] on select "gross_weight volumetric_weight per_shipment per_bl per_km per_hawb per_kg per_p…" at bounding box center [304, 403] width 62 height 27
select select "per_shipment"
click at [273, 390] on select "gross_weight volumetric_weight per_shipment per_bl per_km per_hawb per_kg per_p…" at bounding box center [304, 403] width 62 height 27
click at [866, 397] on input "0" at bounding box center [878, 403] width 44 height 26
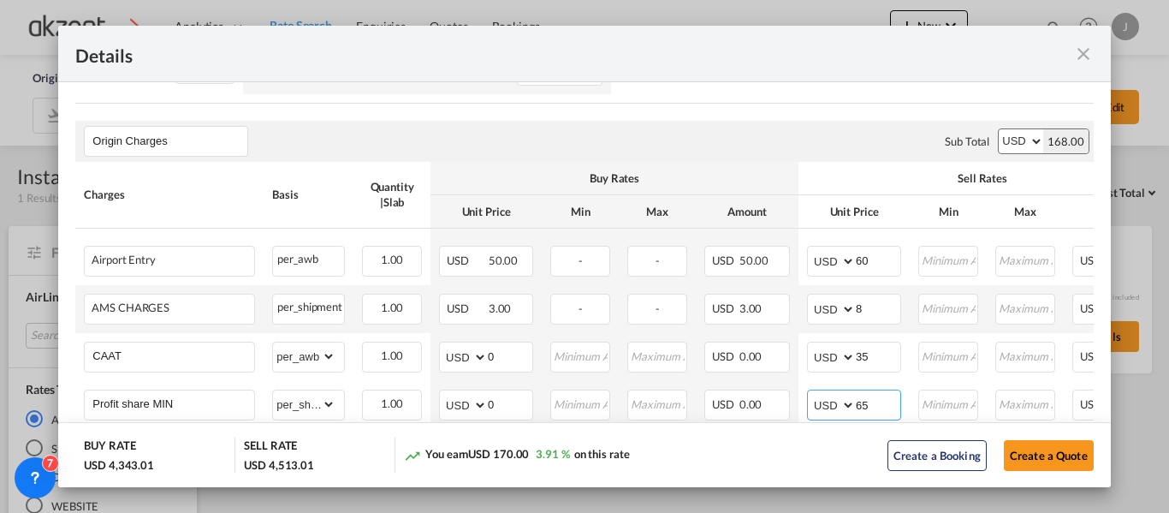
type input "65"
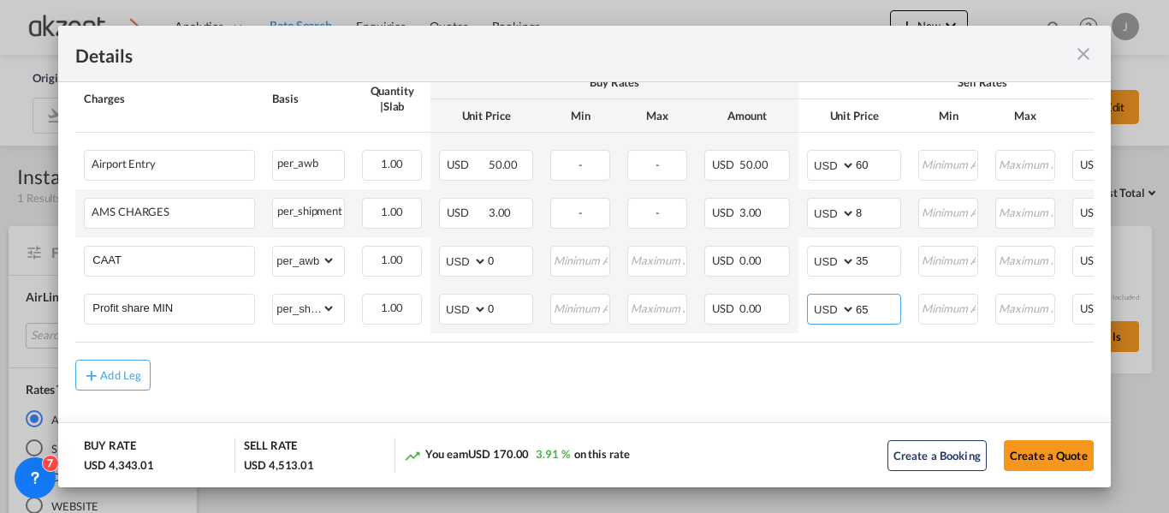
scroll to position [319, 0]
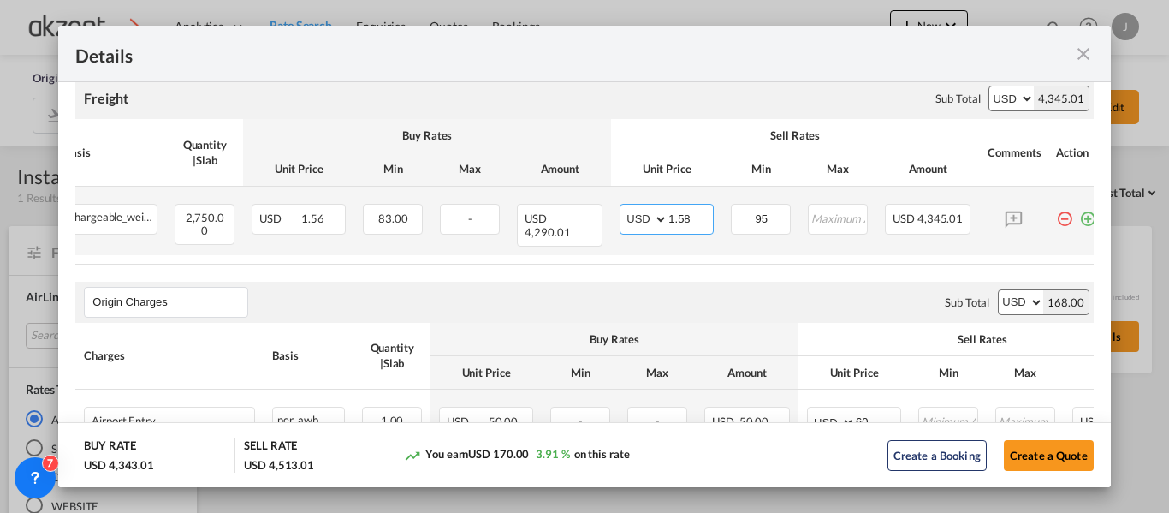
click at [694, 213] on input "1.58" at bounding box center [690, 218] width 44 height 26
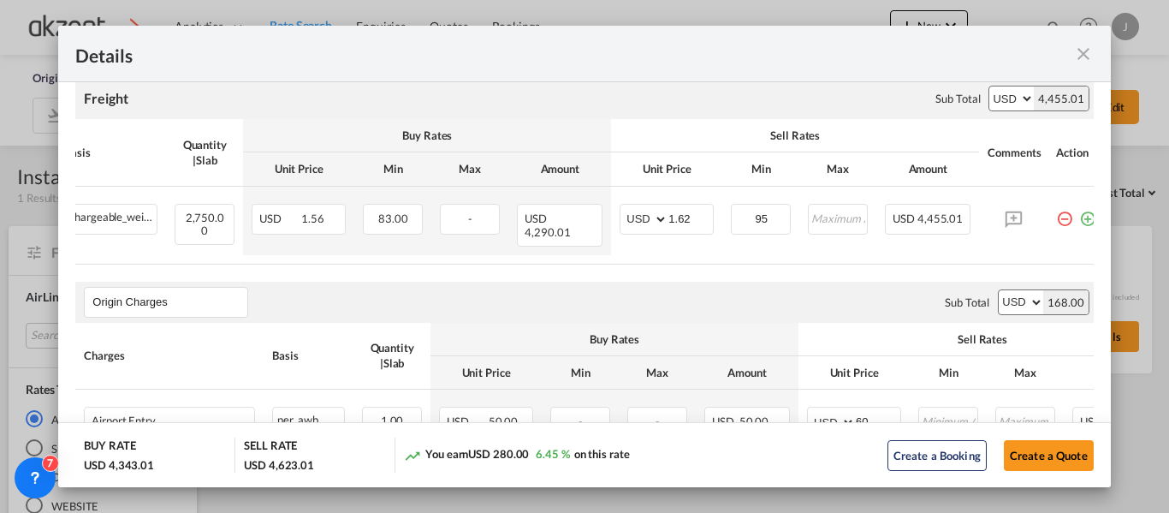
click at [258, 310] on div "Origin Charges Please enter leg name Leg Name Already Exists Sub Total AED AFN …" at bounding box center [583, 302] width 1017 height 41
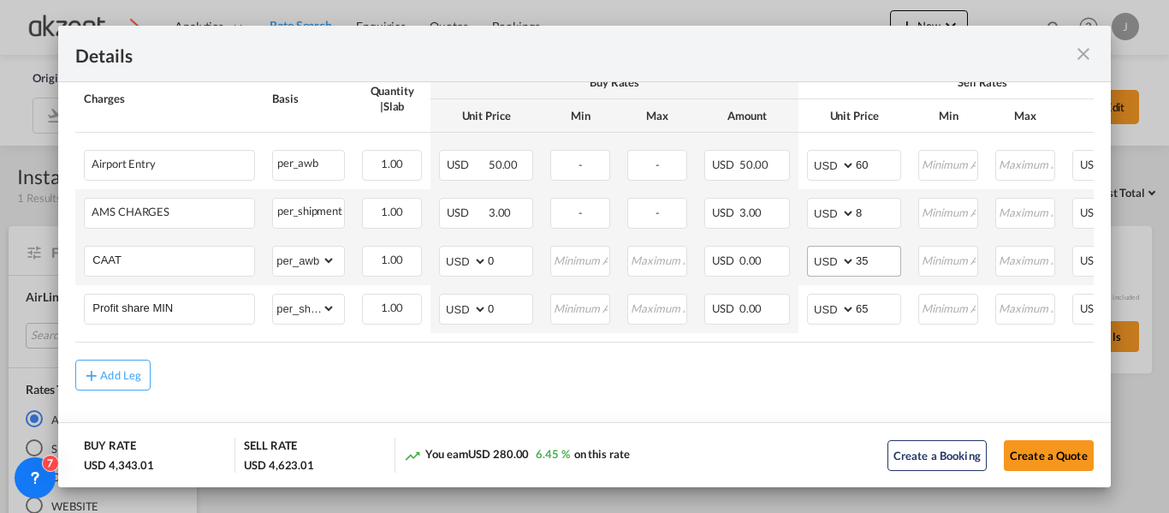
scroll to position [405, 0]
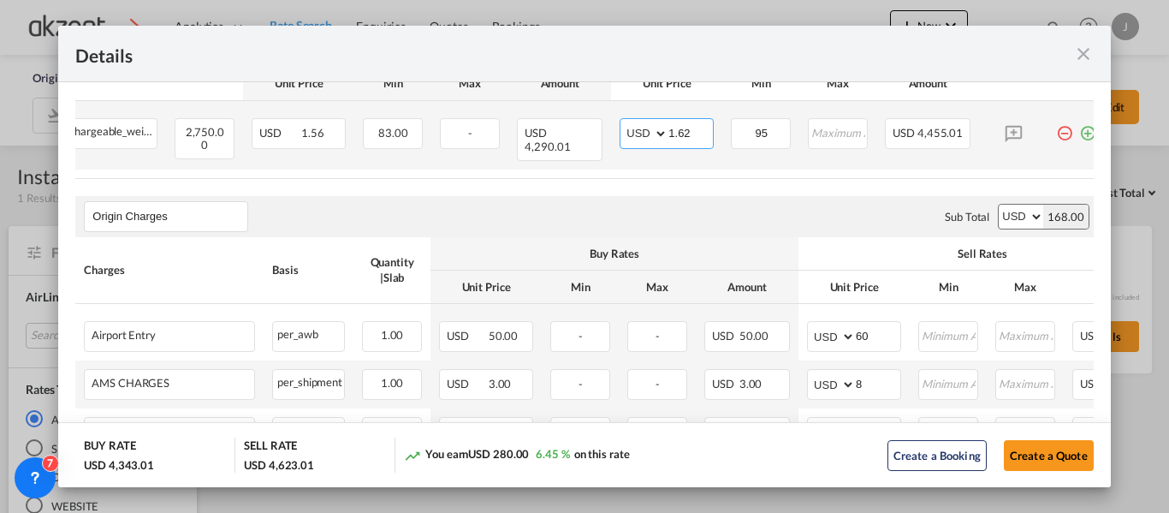
click at [692, 133] on input "1.62" at bounding box center [690, 132] width 44 height 26
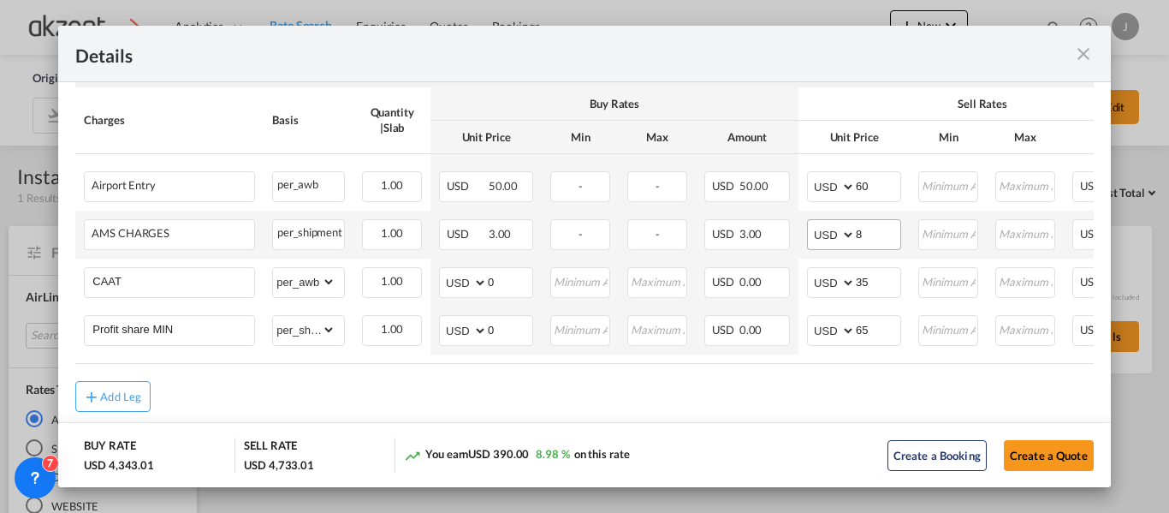
scroll to position [576, 0]
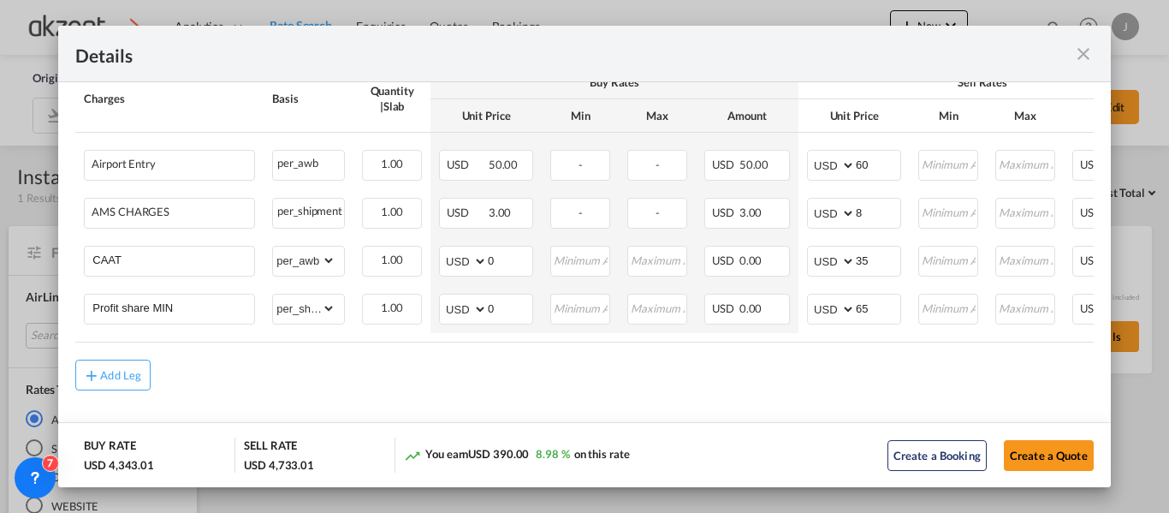
type input "1.66"
click at [1038, 451] on button "Create a Quote" at bounding box center [1049, 455] width 90 height 31
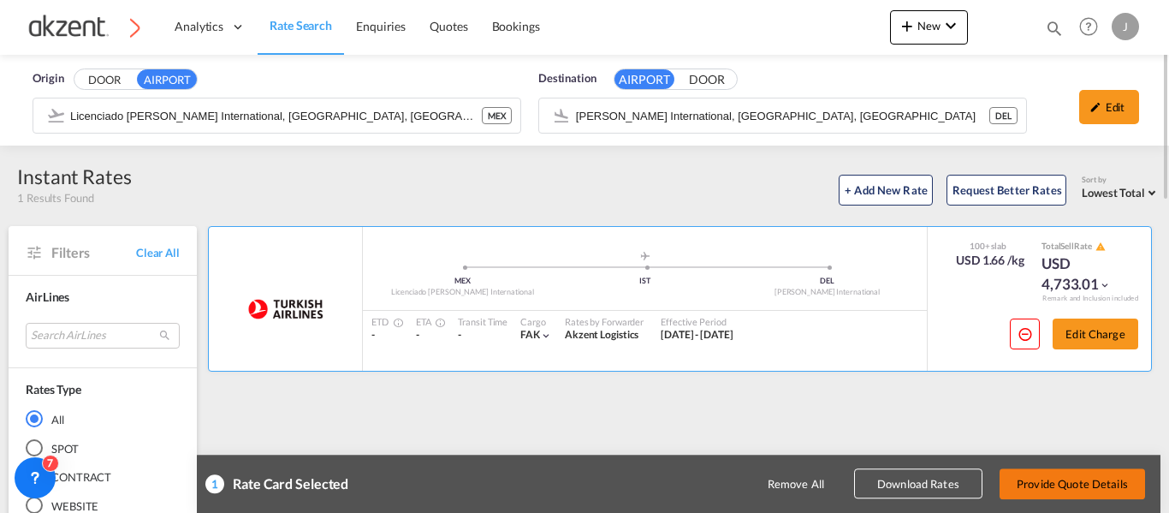
click at [1097, 483] on button "Provide Quote Details" at bounding box center [1071, 483] width 145 height 31
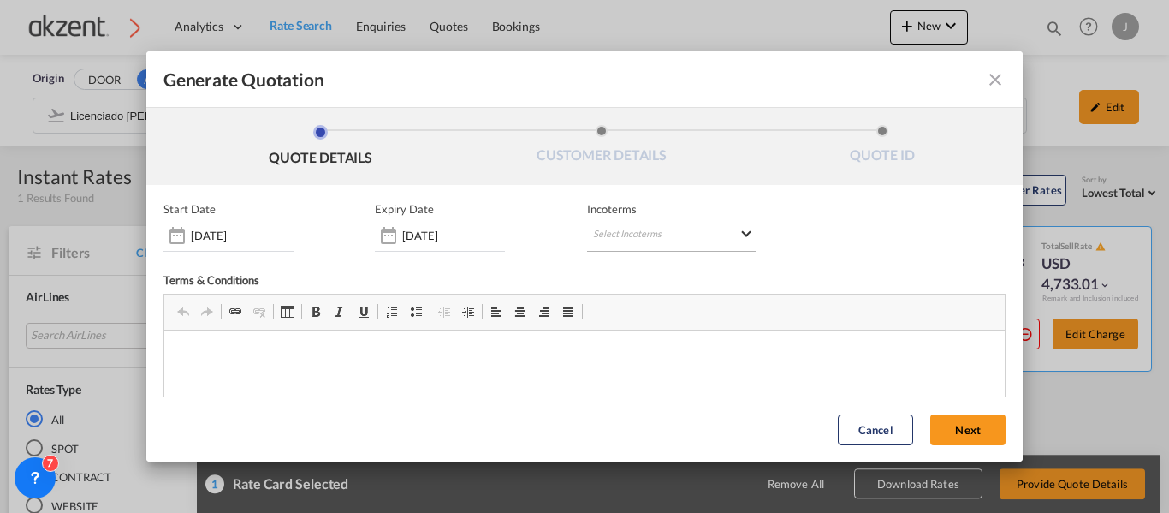
scroll to position [0, 0]
click at [629, 228] on md-select "Select Incoterms CIF - export Cost,Insurance and Freight FAS - import Free Alon…" at bounding box center [671, 236] width 169 height 31
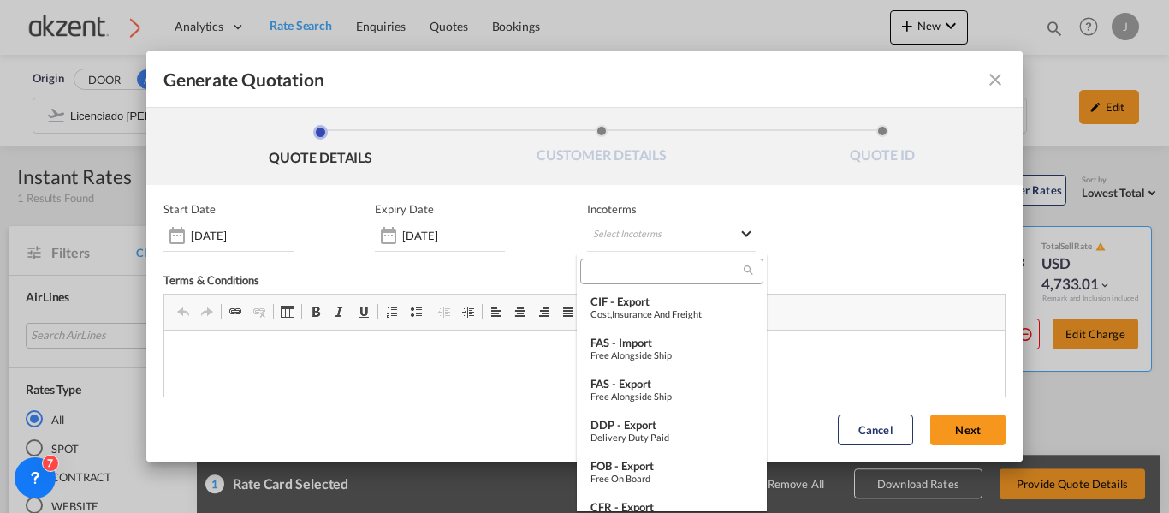
click at [618, 273] on input "search" at bounding box center [664, 271] width 158 height 15
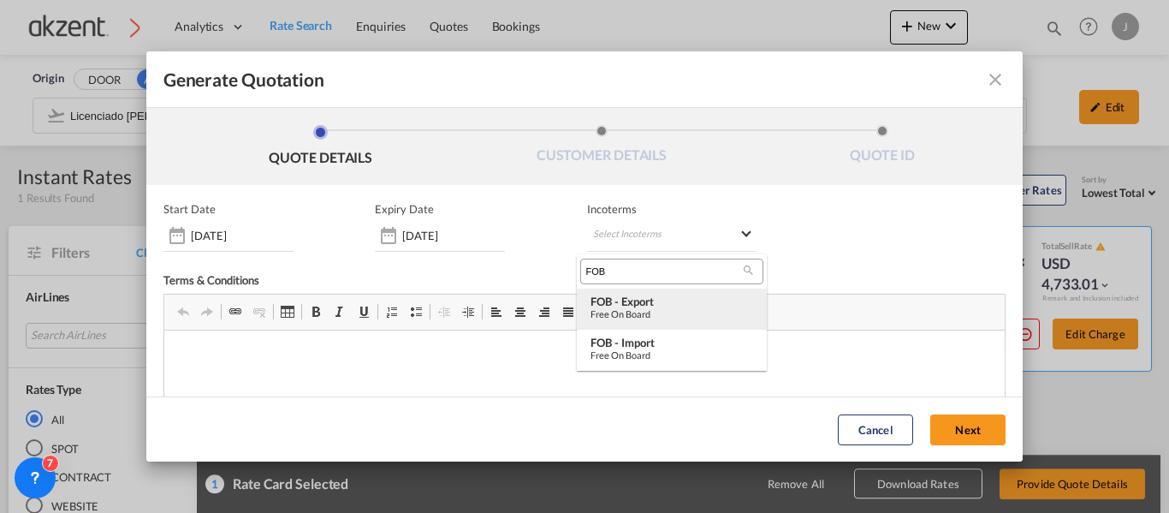
type input "FOB"
click at [638, 305] on div "FOB - export" at bounding box center [671, 301] width 163 height 14
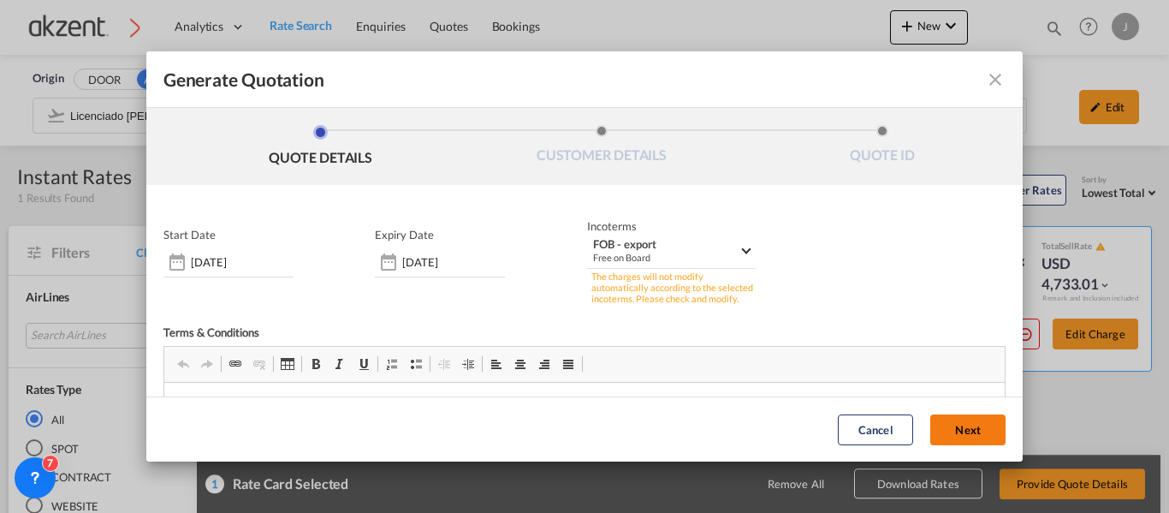
click at [949, 442] on button "Next" at bounding box center [967, 429] width 75 height 31
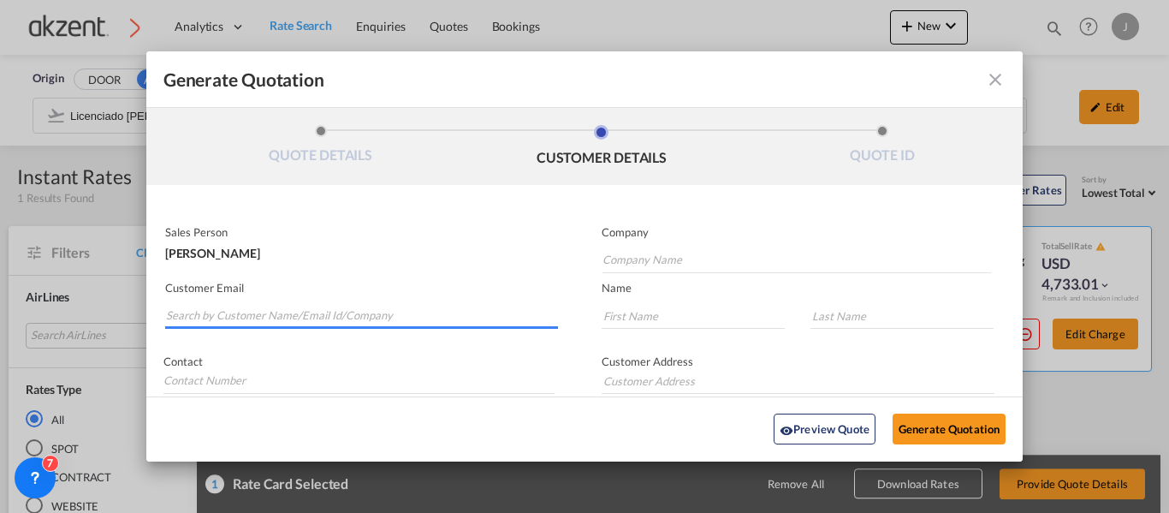
click at [393, 322] on input "Search by Customer Name/Email Id/Company" at bounding box center [362, 316] width 392 height 26
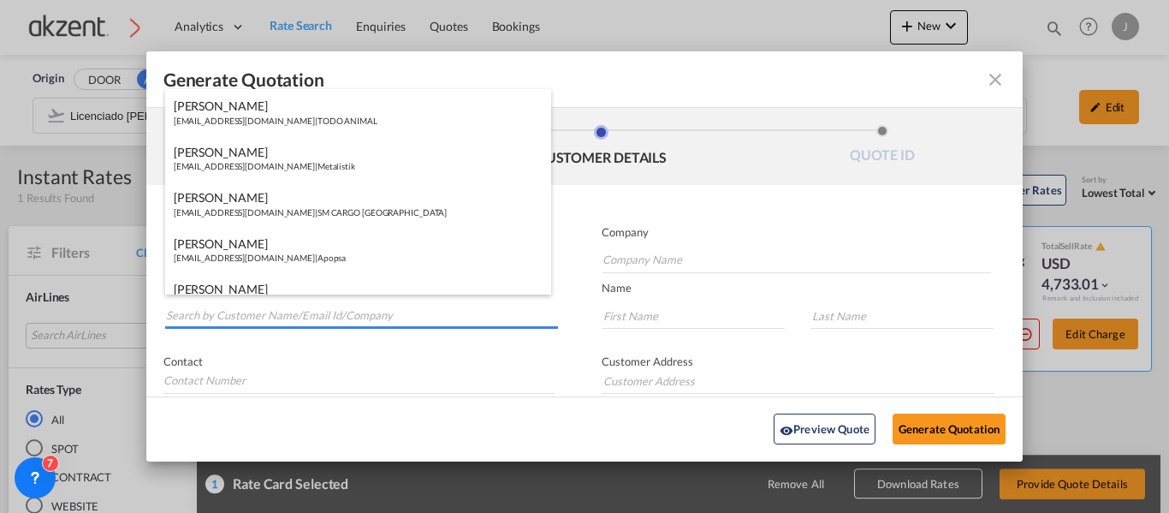
click at [222, 308] on input "Search by Customer Name/Email Id/Company" at bounding box center [362, 316] width 392 height 26
paste input "Green Freight Pvt. Ltd. <[EMAIL_ADDRESS][DOMAIN_NAME]>"
drag, startPoint x: 281, startPoint y: 312, endPoint x: 156, endPoint y: 315, distance: 125.0
click at [156, 315] on div "Customer Email Green Freight Pvt. Ltd. <[EMAIL_ADDRESS][DOMAIN_NAME]>" at bounding box center [365, 306] width 438 height 62
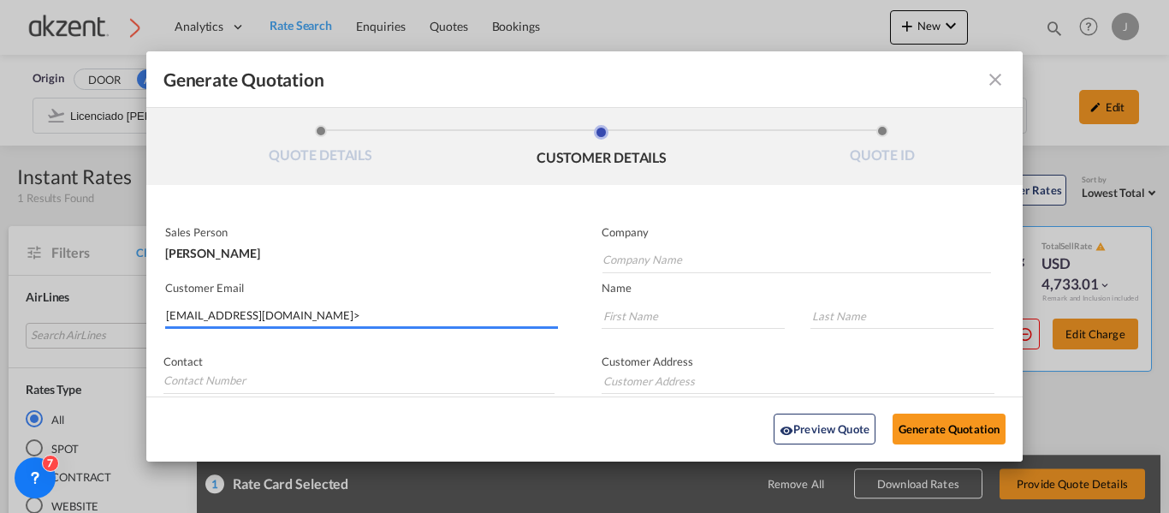
click at [315, 317] on input "[EMAIL_ADDRESS][DOMAIN_NAME]>" at bounding box center [362, 316] width 392 height 26
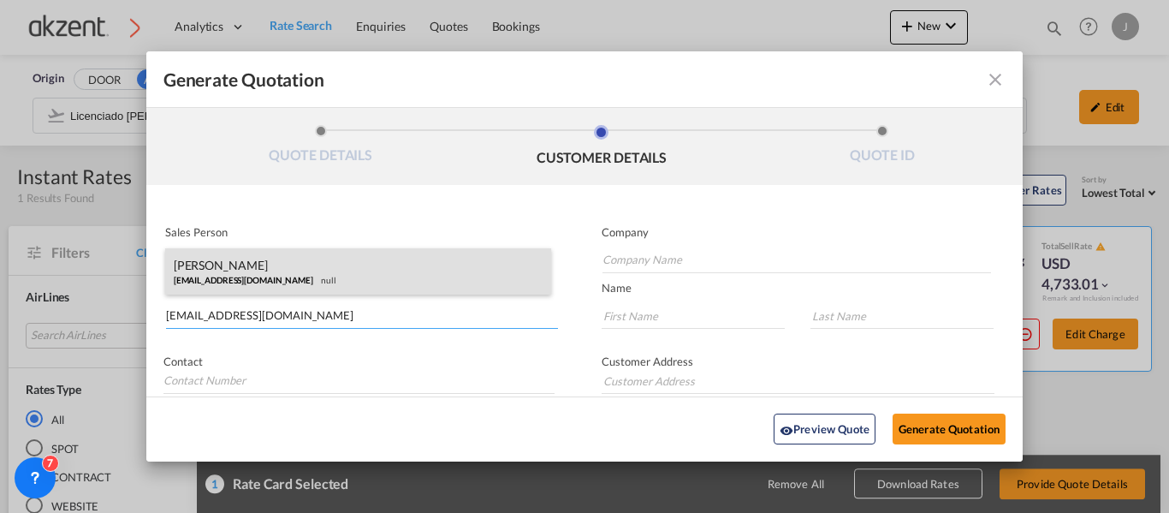
type input "[EMAIL_ADDRESS][DOMAIN_NAME]"
click at [301, 272] on div "[PERSON_NAME] [EMAIL_ADDRESS][DOMAIN_NAME] null" at bounding box center [358, 271] width 387 height 46
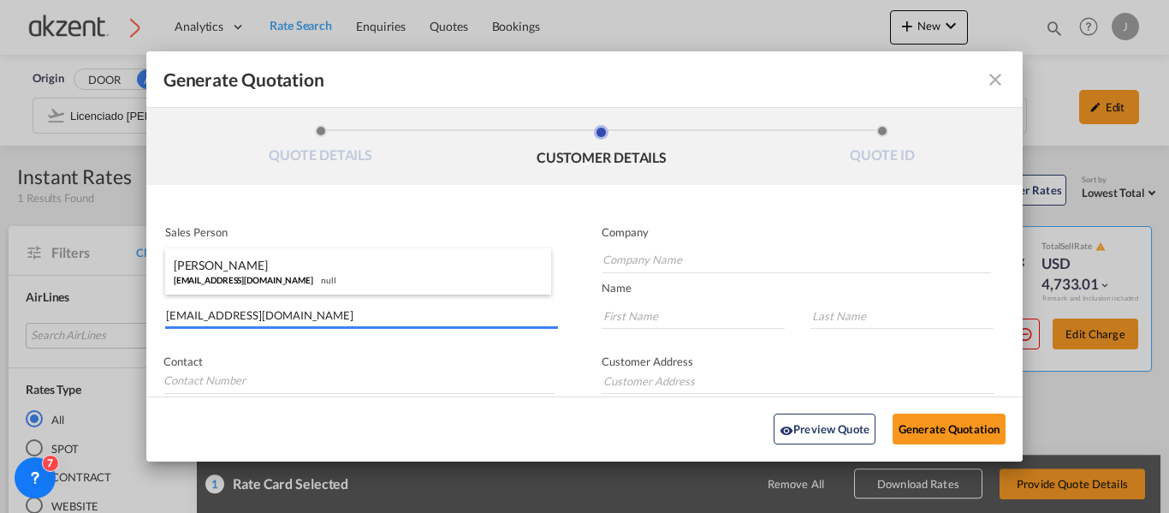
type input "Green Freight Pvt. Ltd."
type input "[PERSON_NAME]"
type input "Dubey"
type input "91-9211956662"
type input "[STREET_ADDRESS]."
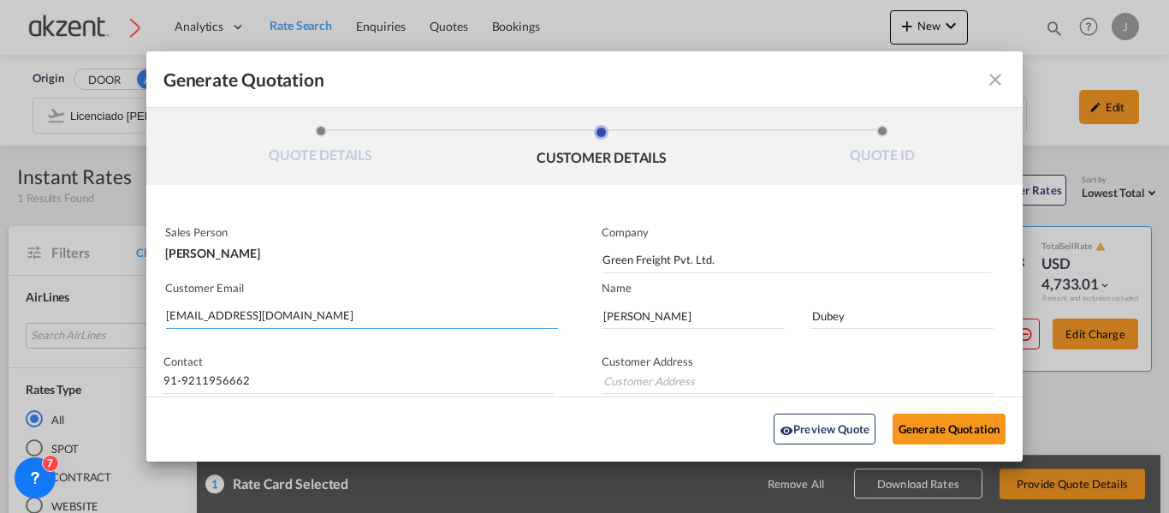
type input "[STREET_ADDRESS]."
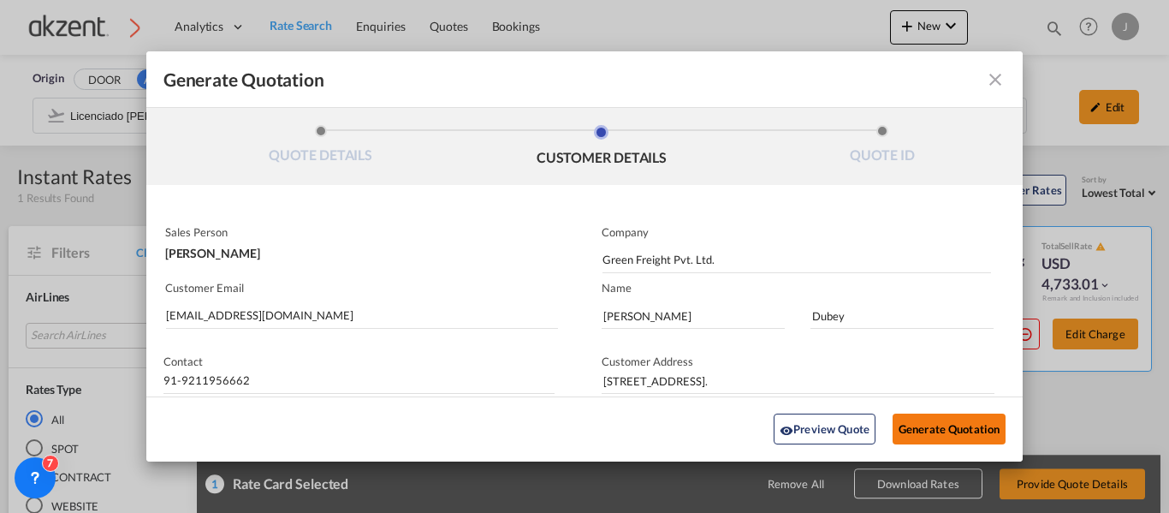
click at [918, 435] on button "Generate Quotation" at bounding box center [949, 429] width 113 height 31
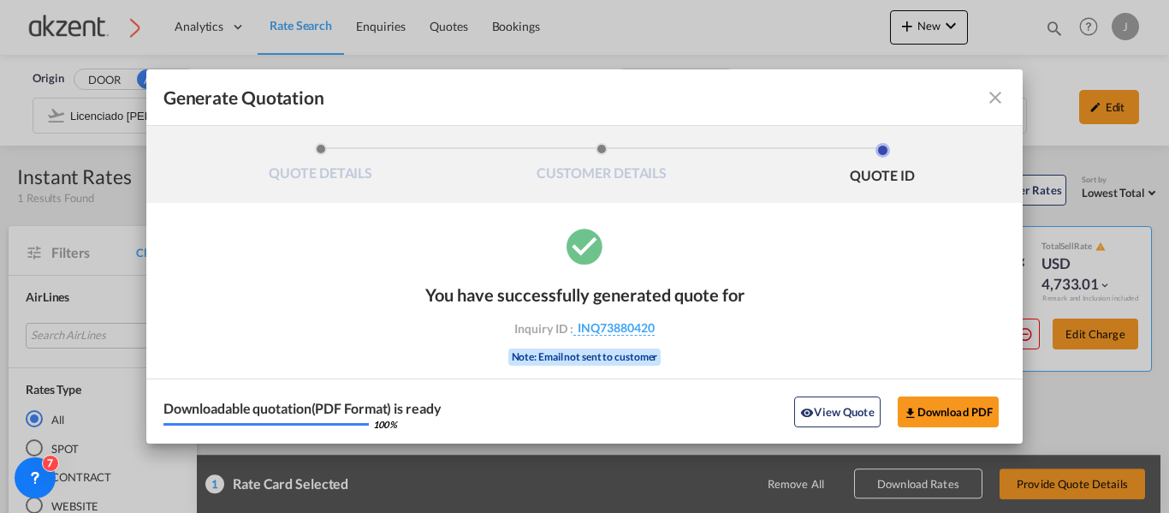
click at [230, 260] on div "You have successfully generated quote for Inquiry ID : INQ73880420 Note: Email …" at bounding box center [584, 333] width 877 height 219
click at [996, 103] on md-icon "icon-close fg-AAA8AD cursor m-0" at bounding box center [995, 97] width 21 height 21
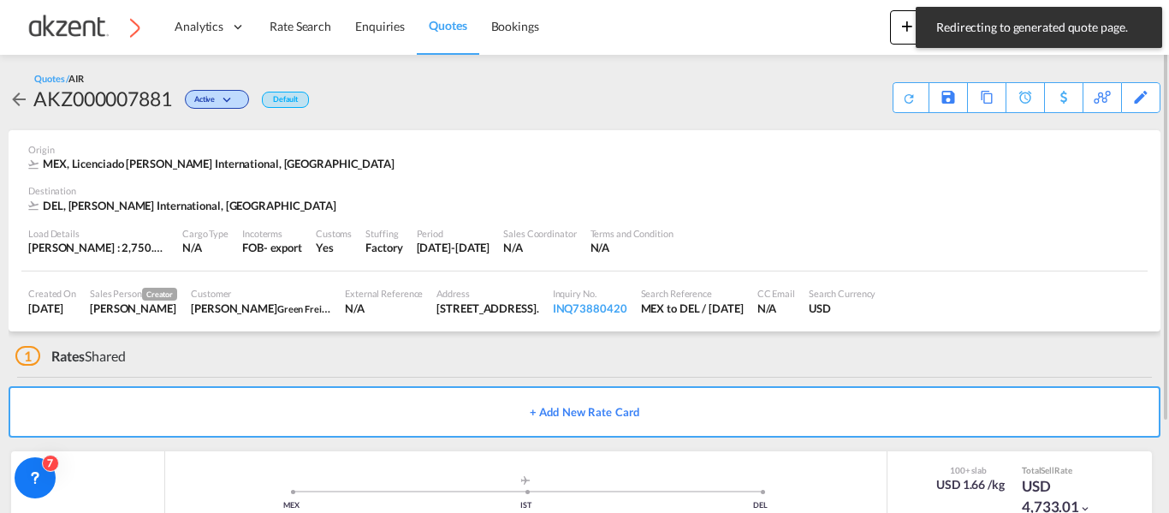
scroll to position [110, 0]
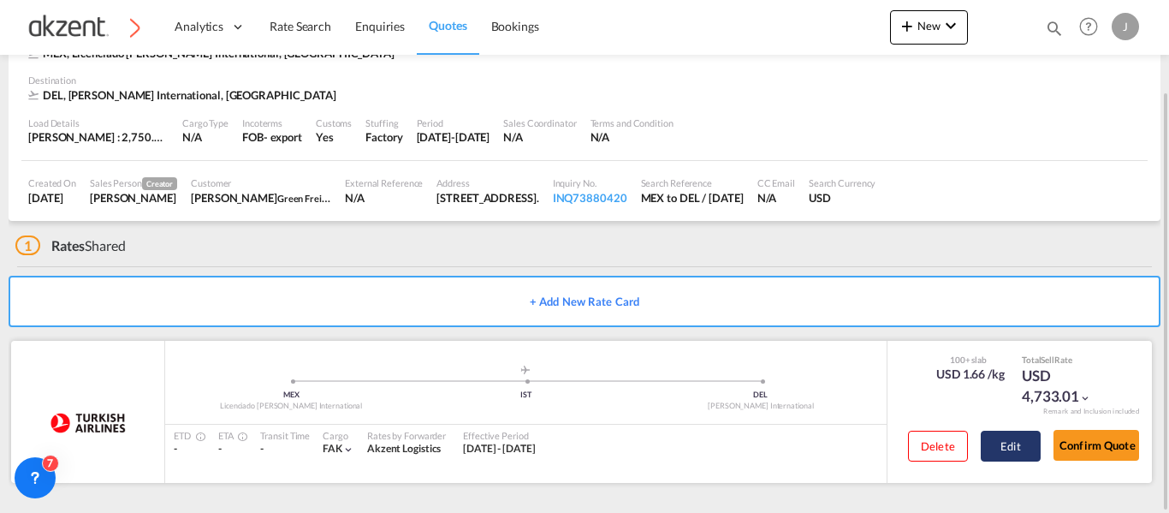
click at [1017, 440] on button "Edit" at bounding box center [1011, 445] width 60 height 31
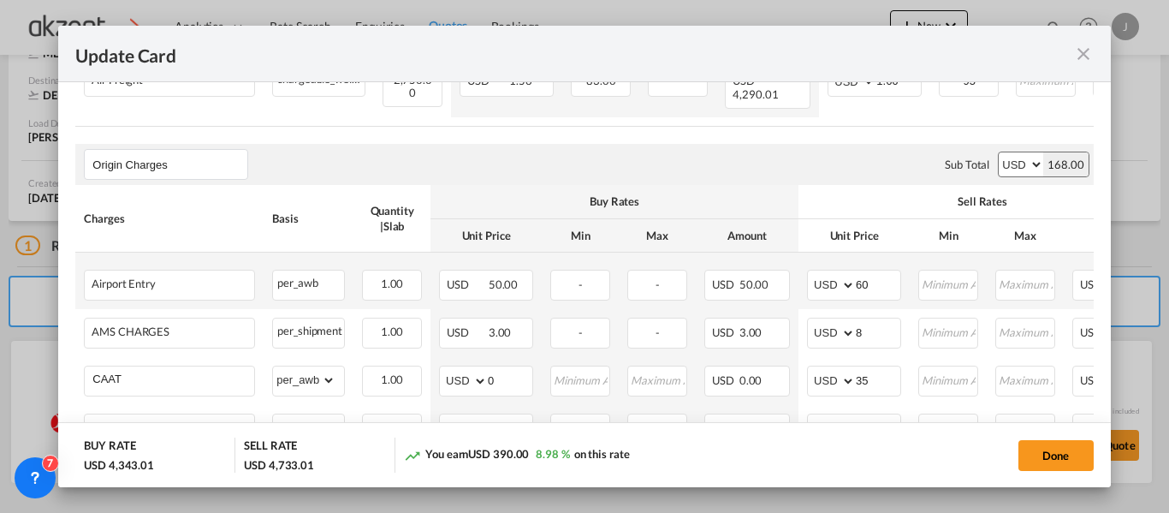
scroll to position [342, 0]
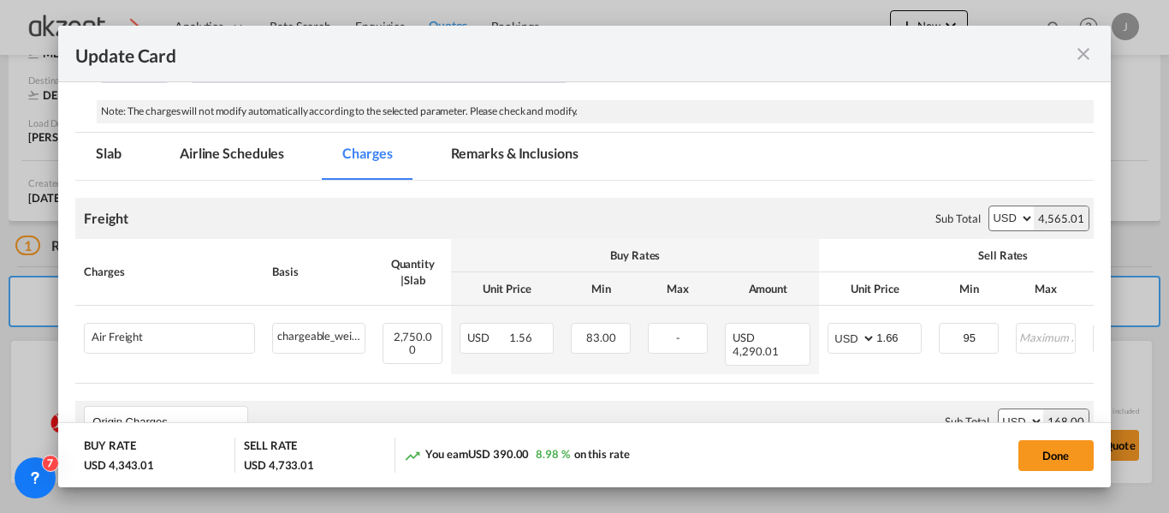
click at [504, 148] on md-tab-item "Remarks & Inclusions" at bounding box center [514, 156] width 169 height 47
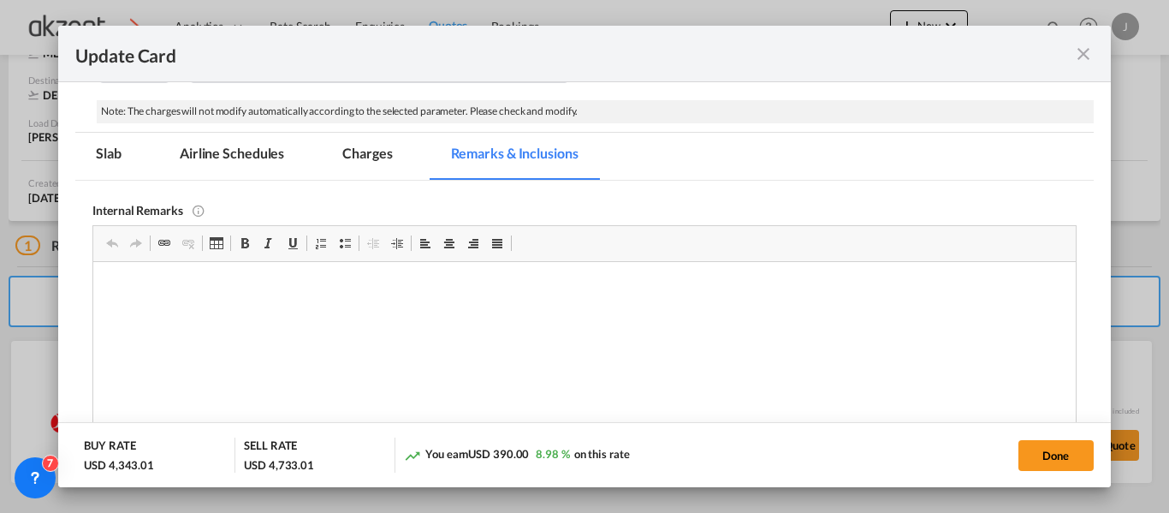
scroll to position [0, 0]
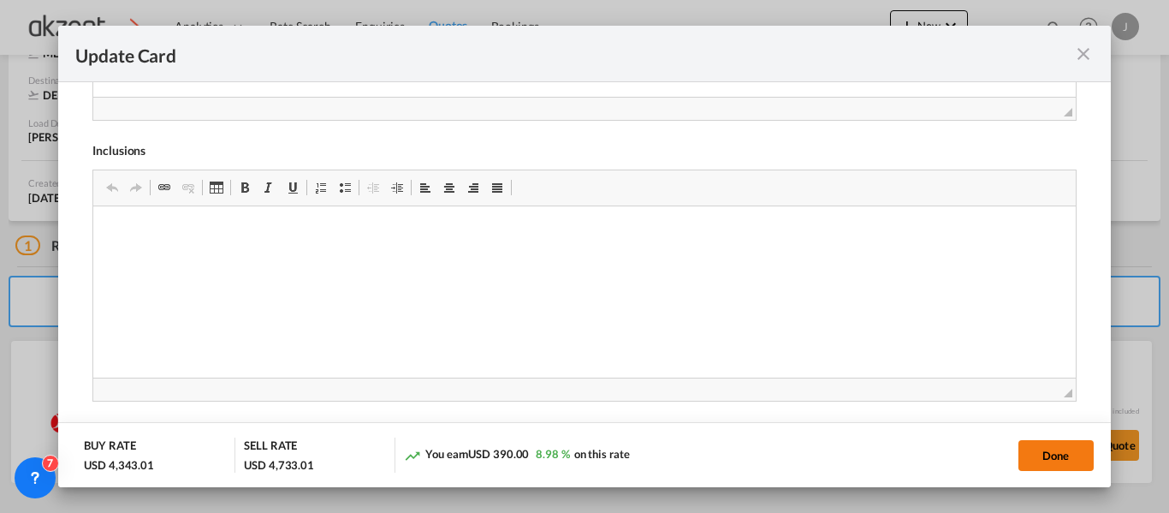
click at [1067, 451] on button "Done" at bounding box center [1055, 455] width 75 height 31
type input "[DATE]"
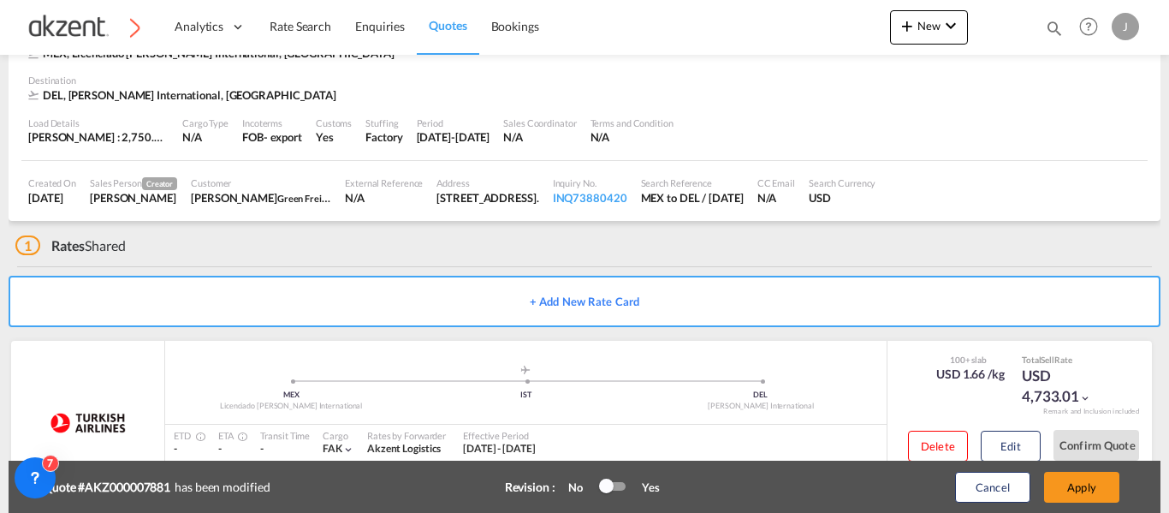
scroll to position [434, 0]
click at [1064, 474] on button "Apply" at bounding box center [1081, 487] width 75 height 31
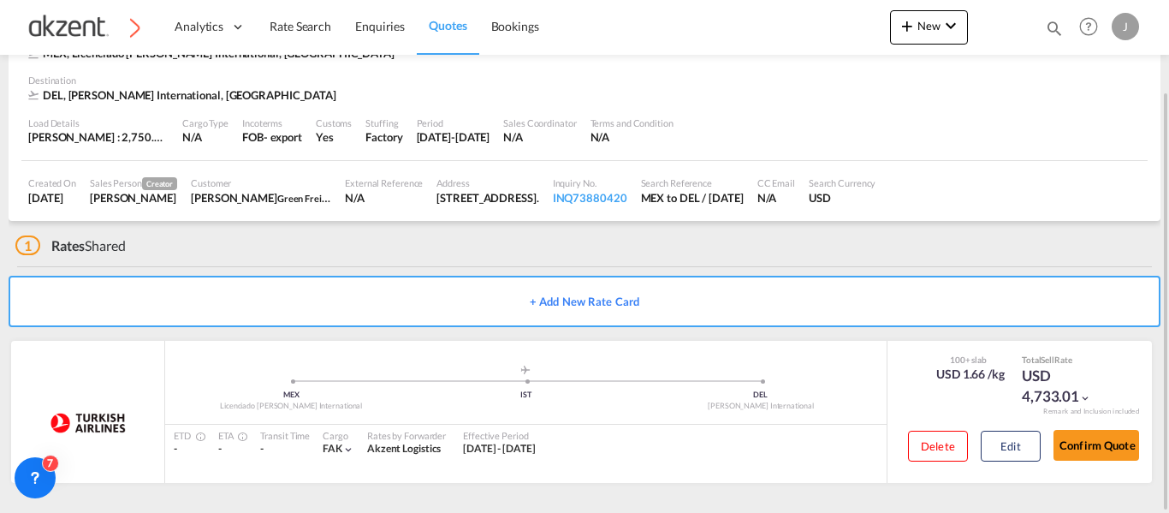
scroll to position [0, 0]
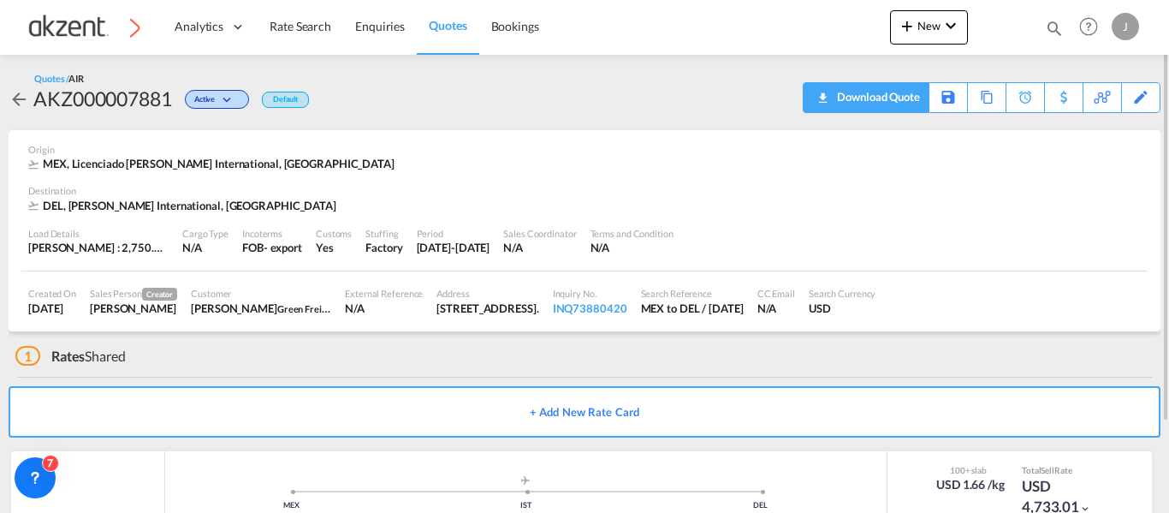
click at [896, 98] on div "Download Quote" at bounding box center [876, 96] width 87 height 27
click at [440, 28] on span "Quotes" at bounding box center [448, 25] width 38 height 15
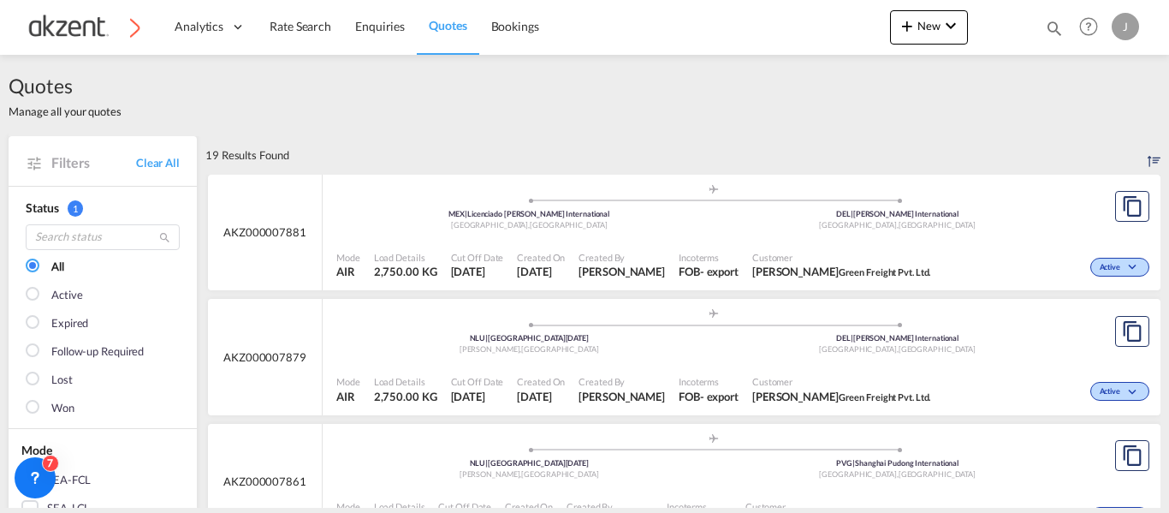
click at [696, 365] on div "Mode AIR Load Details 2,750.00 KG Cut Off Date [DATE] Created On [DATE] Created…" at bounding box center [742, 389] width 838 height 51
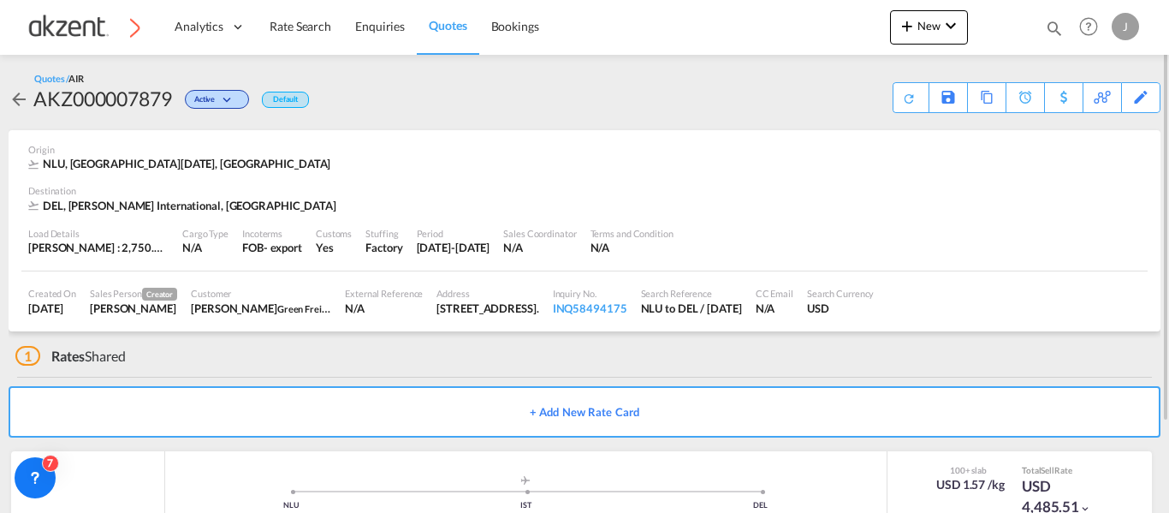
scroll to position [110, 0]
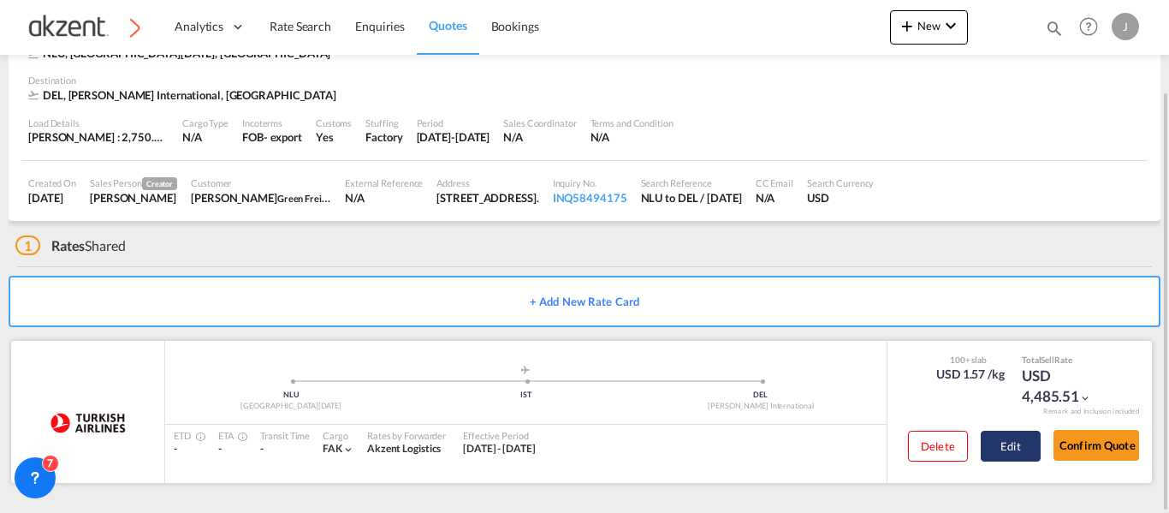
click at [1014, 448] on button "Edit" at bounding box center [1011, 445] width 60 height 31
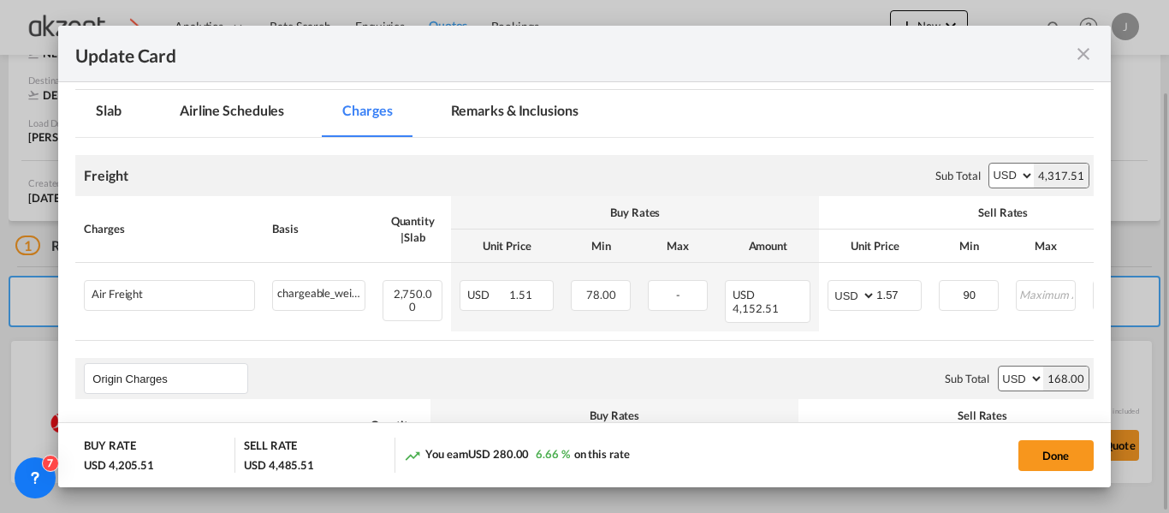
scroll to position [428, 0]
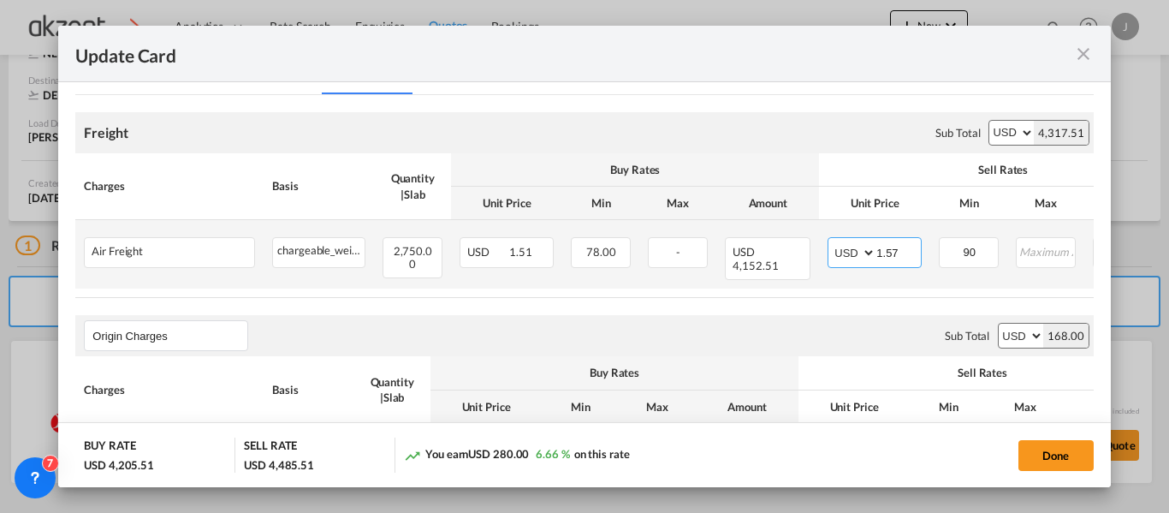
click at [911, 249] on input "1.57" at bounding box center [898, 251] width 44 height 26
type input "1.60"
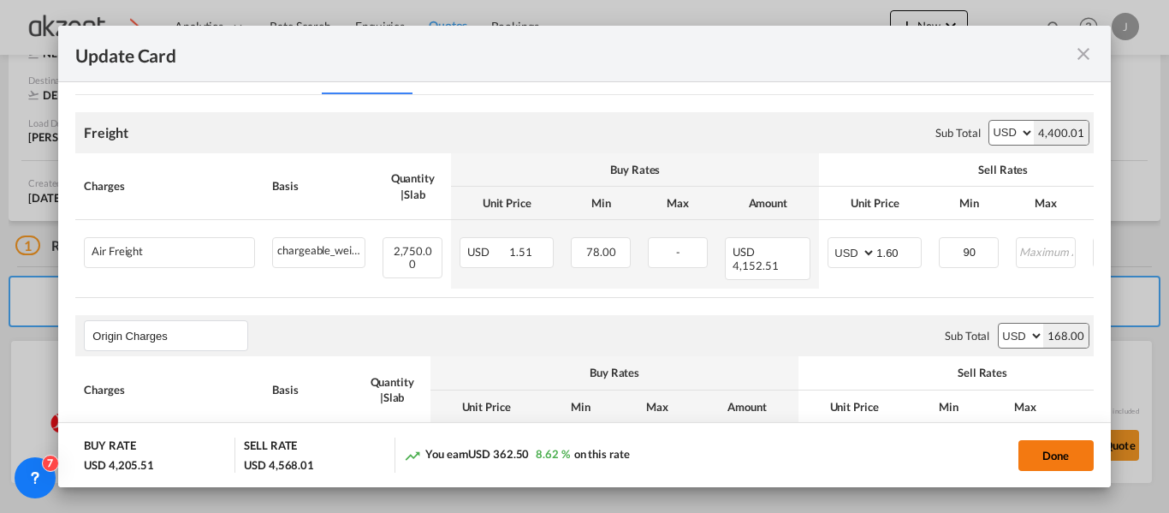
click at [1050, 440] on button "Done" at bounding box center [1055, 455] width 75 height 31
type input "[DATE]"
type input "1.6"
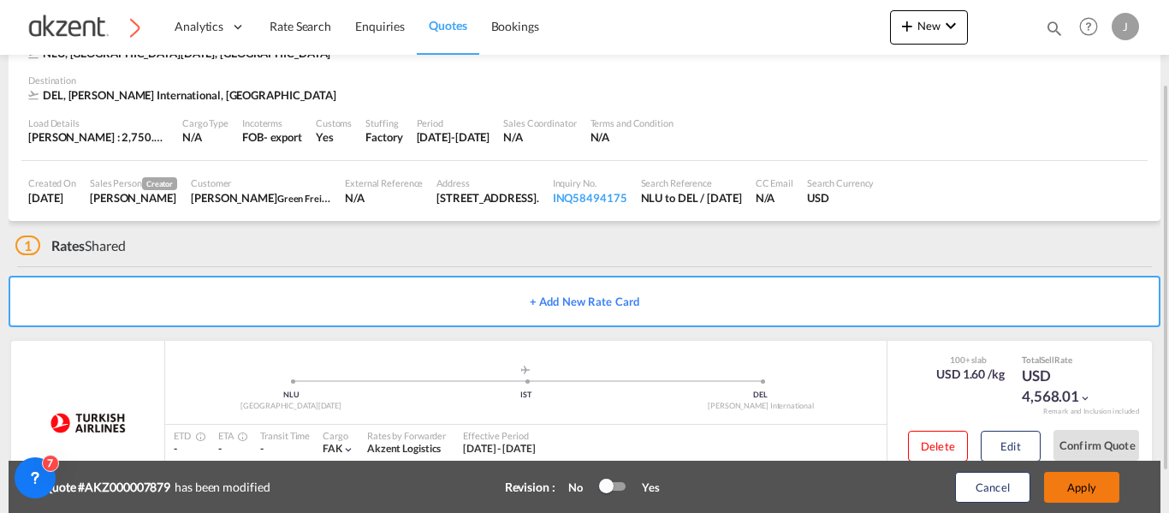
click at [1094, 482] on button "Apply" at bounding box center [1081, 487] width 75 height 31
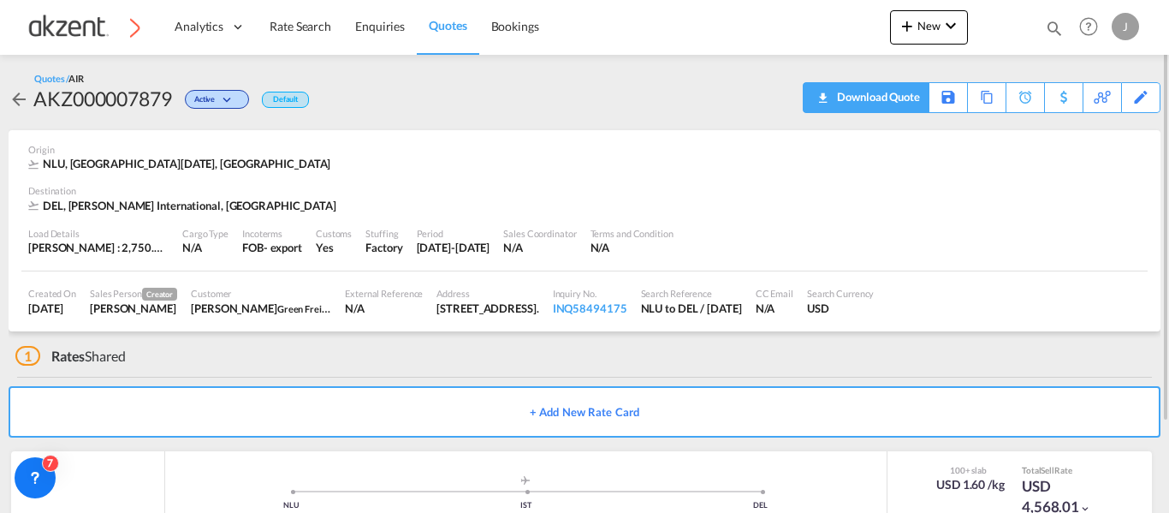
click at [916, 96] on div "Download Quote" at bounding box center [876, 96] width 87 height 27
